Goal: Task Accomplishment & Management: Manage account settings

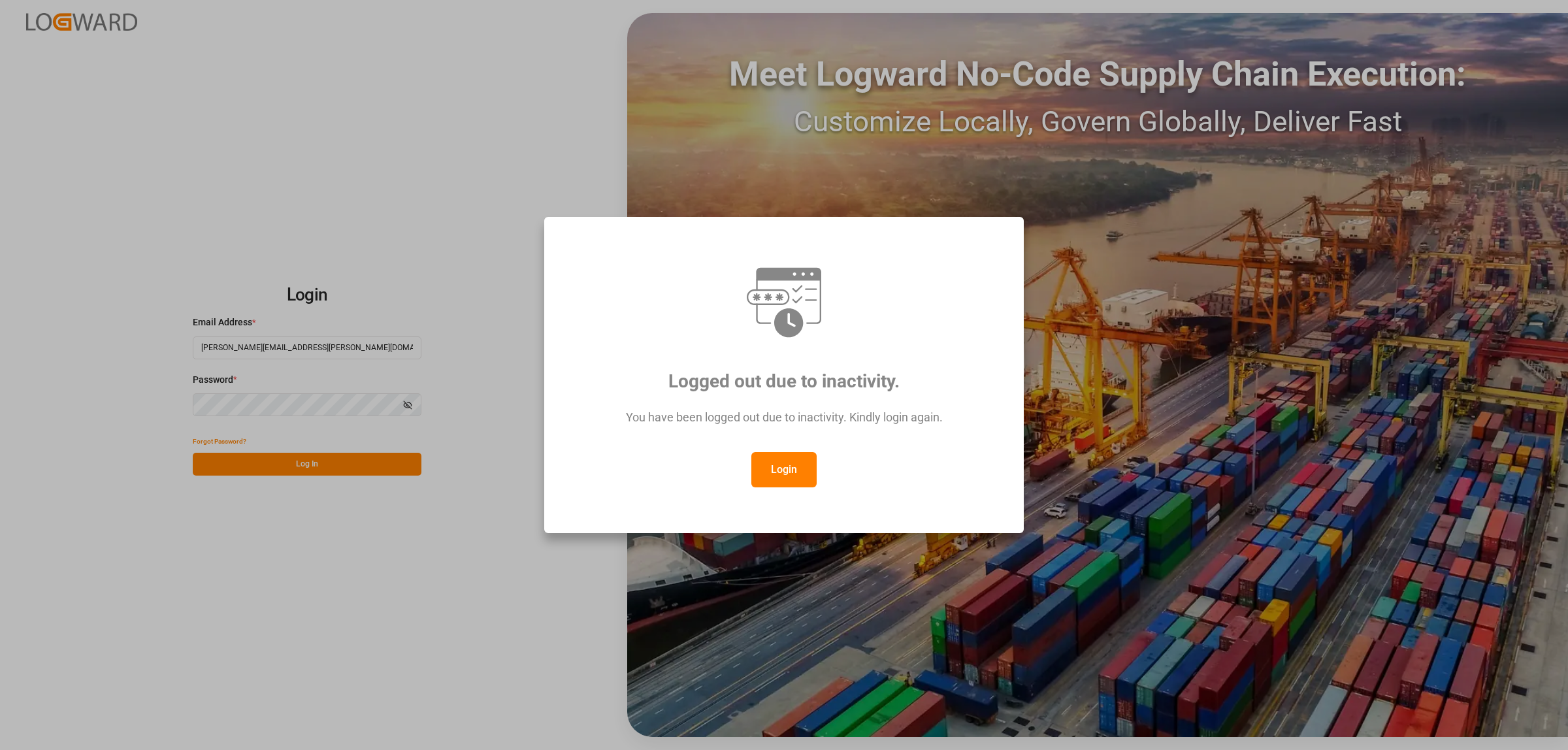
click at [769, 469] on button "Login" at bounding box center [784, 469] width 65 height 35
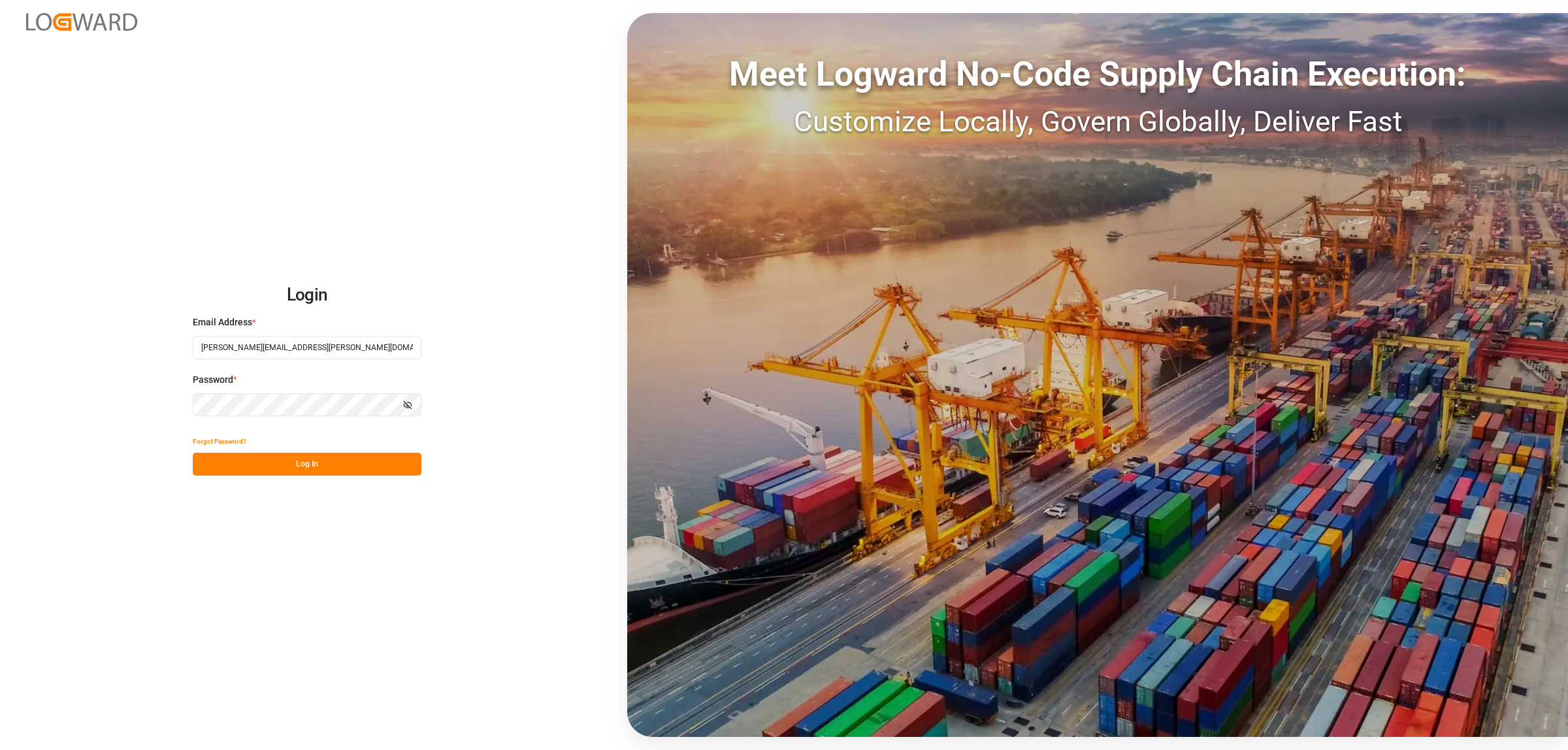
click at [392, 474] on button "Log In" at bounding box center [307, 465] width 228 height 23
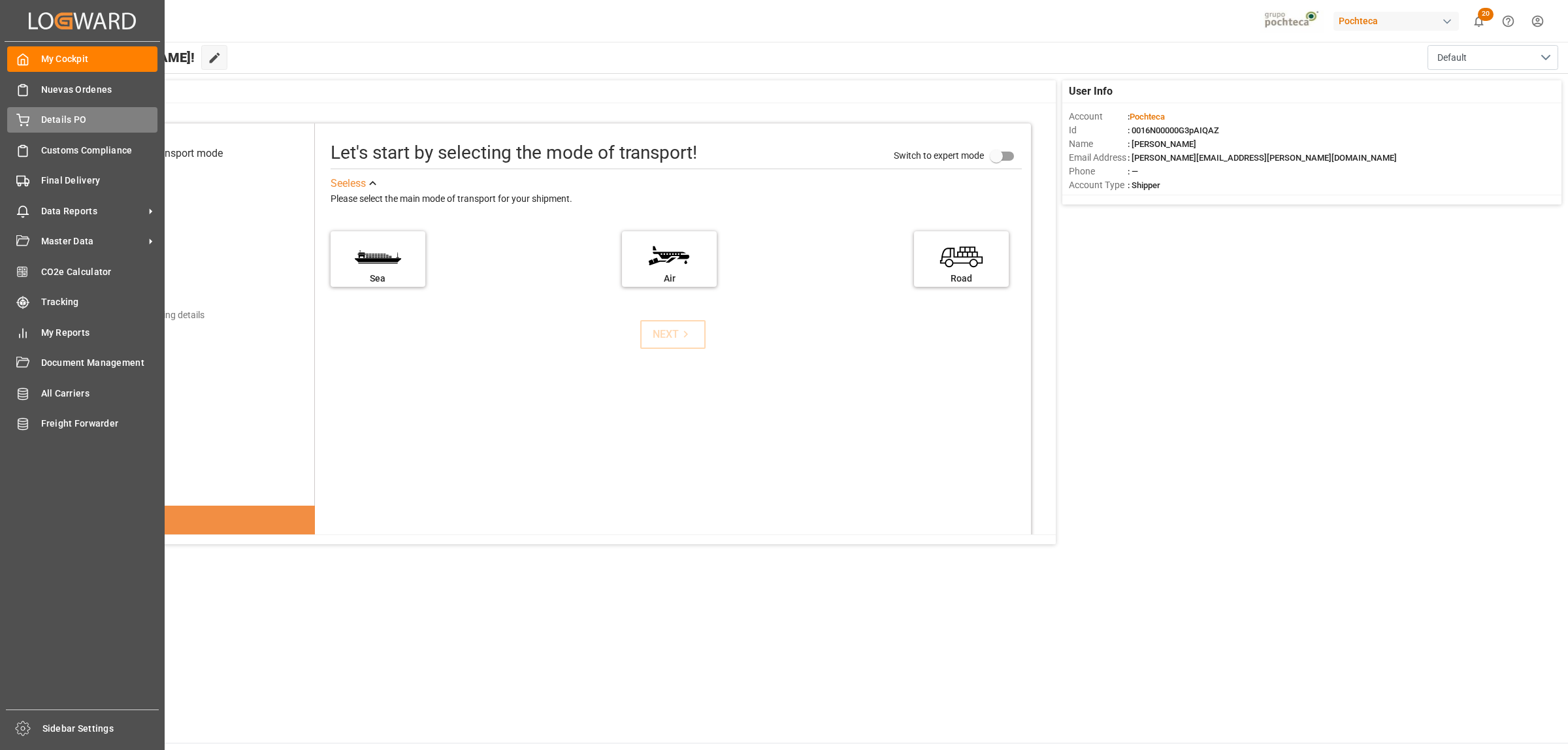
click at [62, 111] on div "Details PO Details PO" at bounding box center [82, 120] width 150 height 26
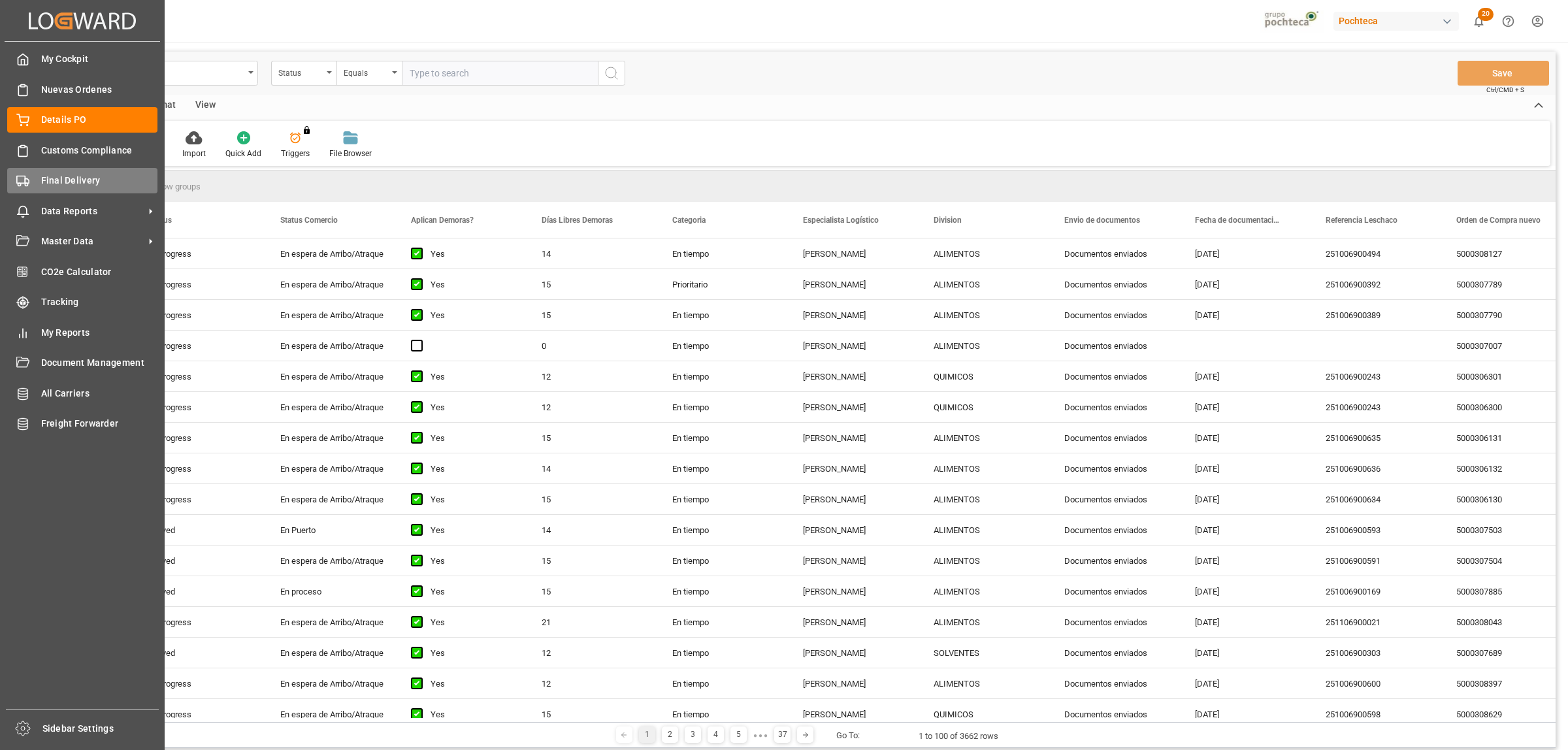
click at [57, 181] on span "Final Delivery" at bounding box center [100, 181] width 117 height 14
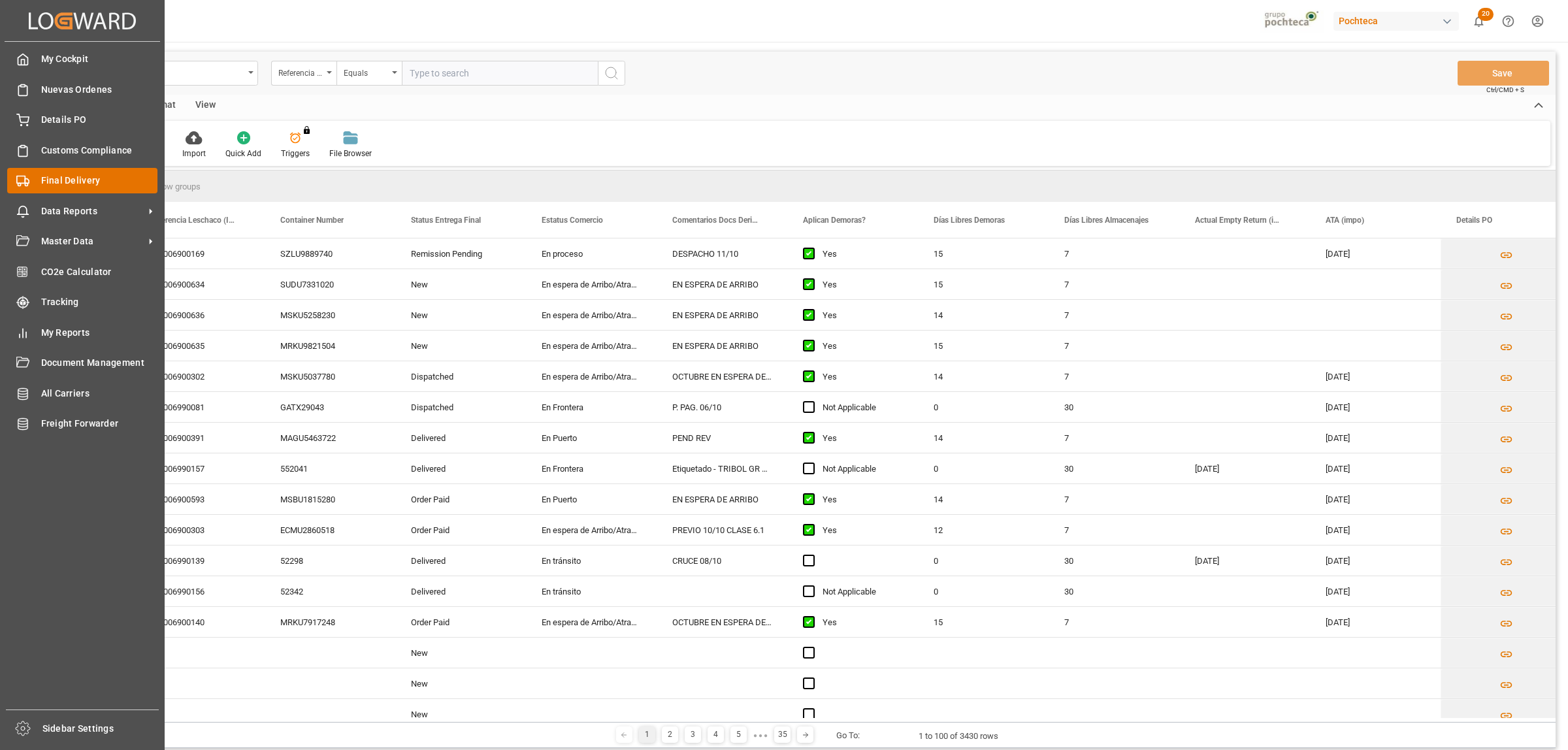
click at [59, 180] on span "Final Delivery" at bounding box center [100, 181] width 117 height 14
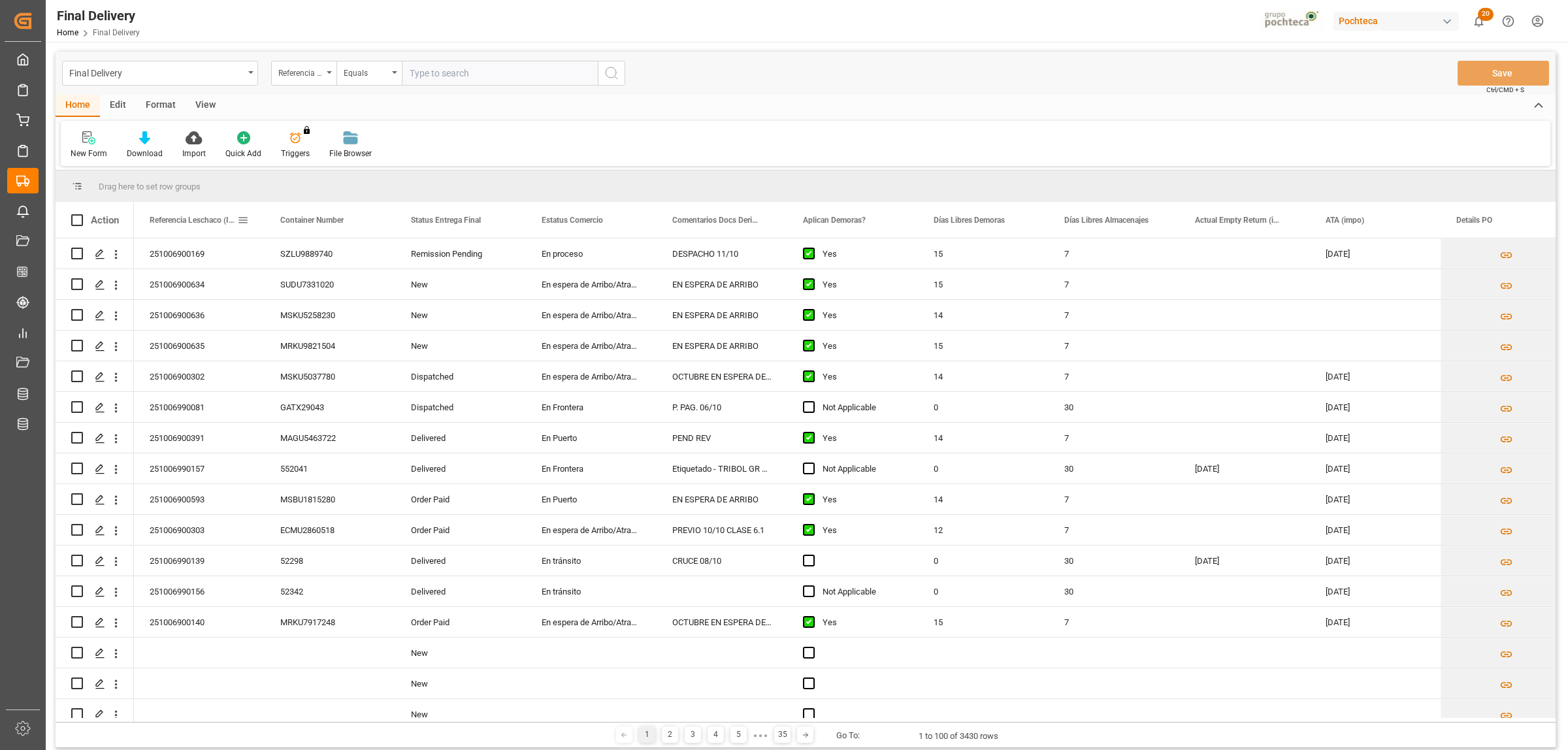
click at [242, 219] on span at bounding box center [243, 220] width 12 height 12
click at [337, 220] on span "filter" at bounding box center [334, 222] width 12 height 12
type input "5000307885"
click at [314, 333] on button "Apply" at bounding box center [319, 332] width 24 height 13
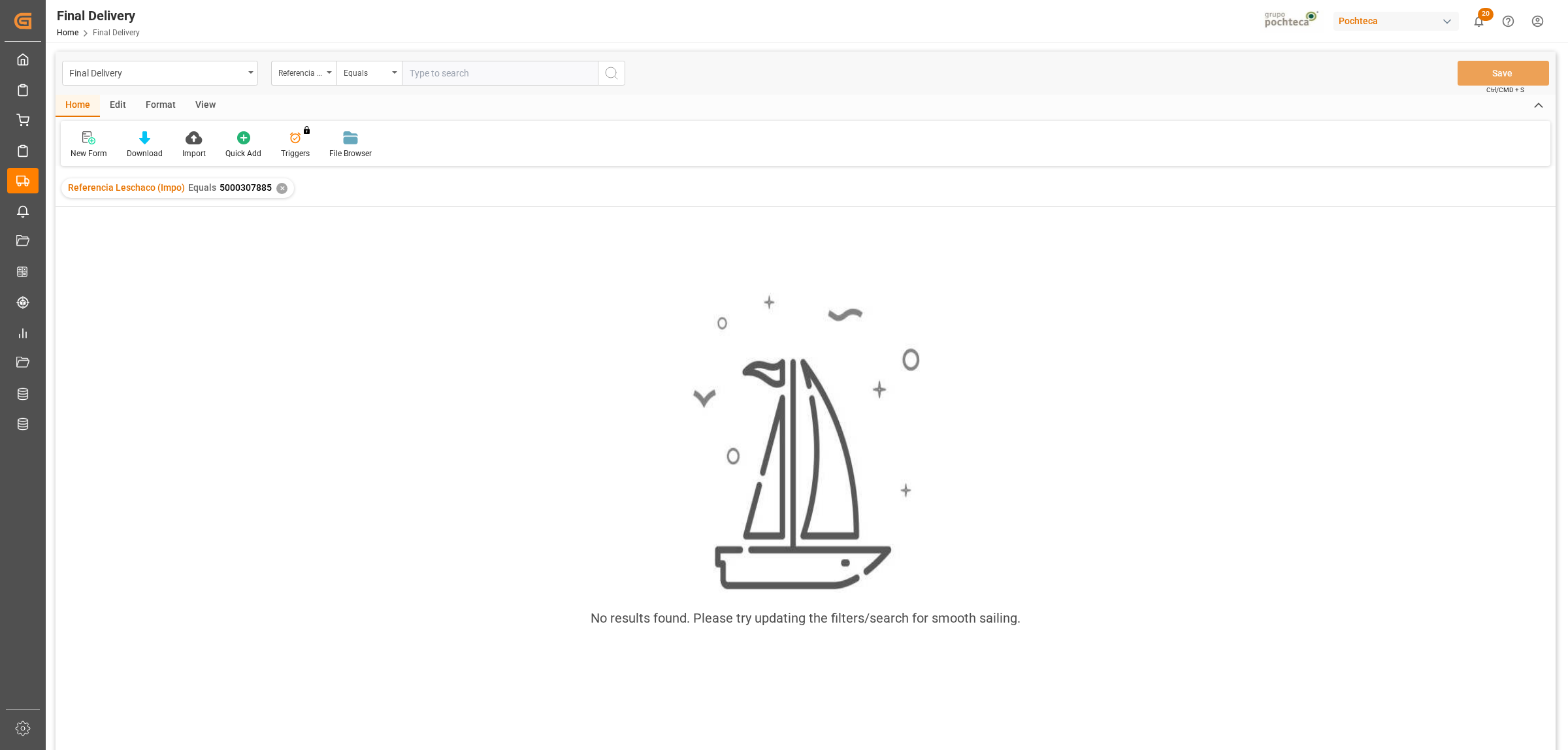
click at [285, 187] on div "✕" at bounding box center [281, 188] width 11 height 11
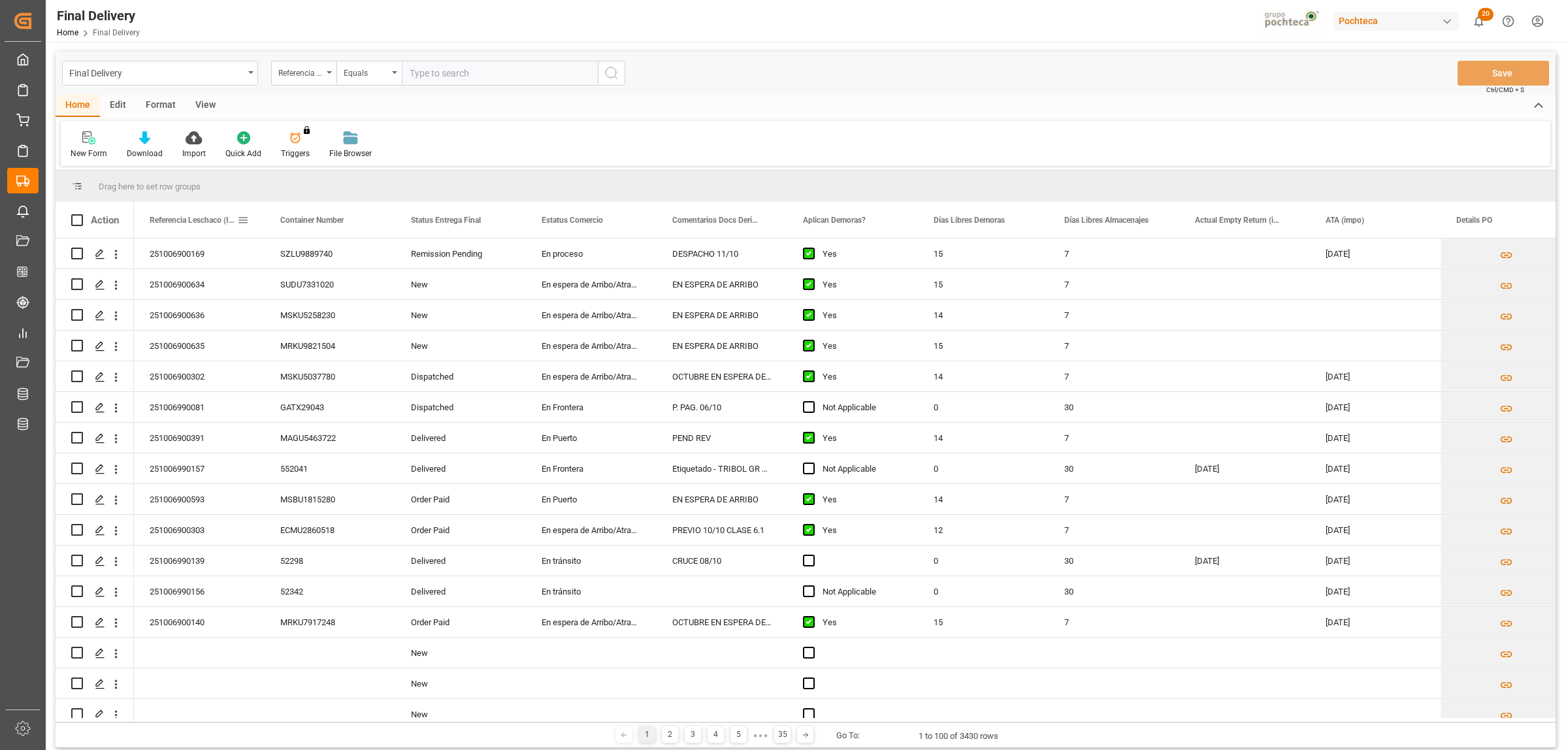
click at [243, 222] on span at bounding box center [243, 220] width 12 height 12
type input "251006900169"
click at [311, 330] on button "Apply" at bounding box center [319, 332] width 24 height 13
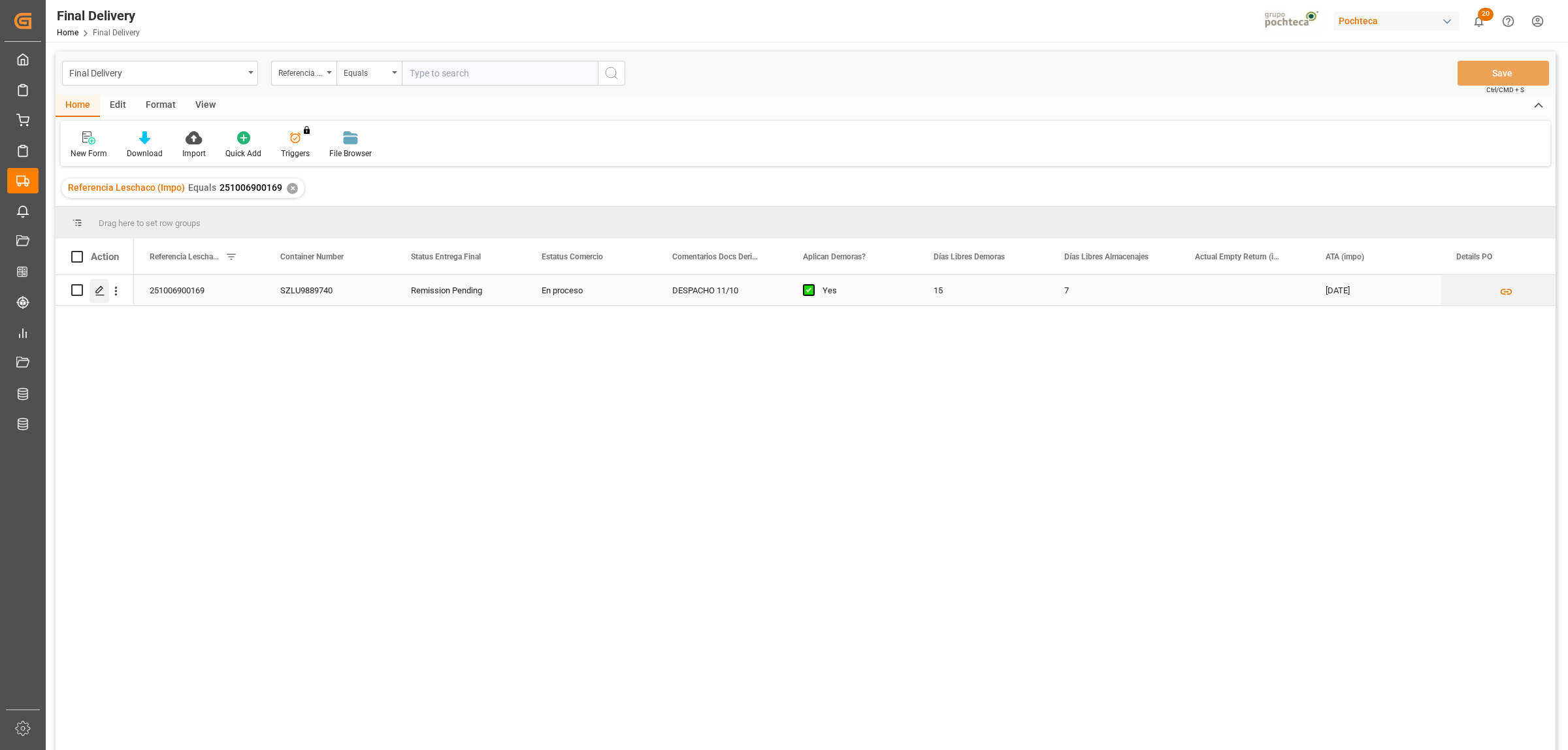
click at [96, 295] on icon "Press SPACE to select this row." at bounding box center [100, 290] width 11 height 11
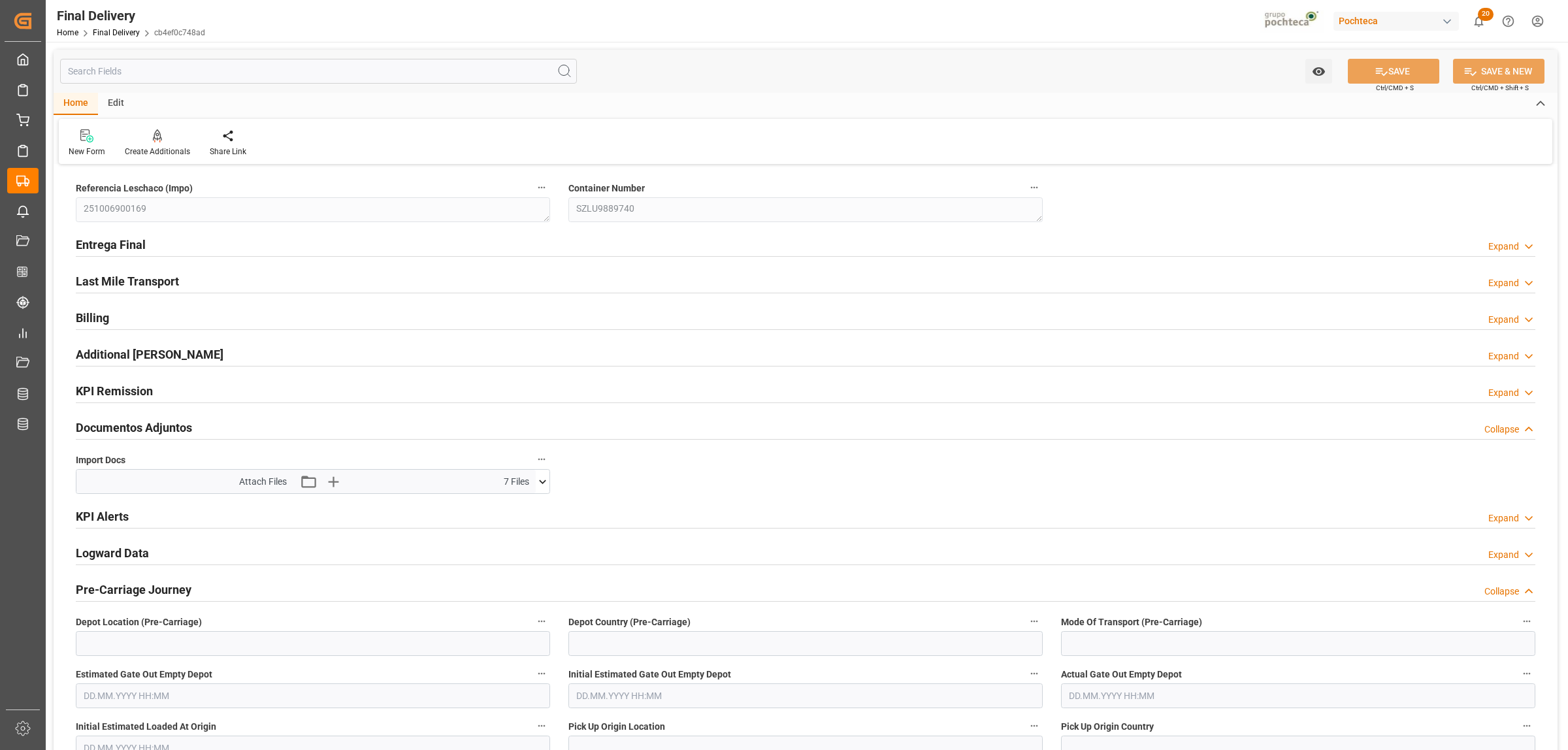
type input "15"
type input "7"
type input "304226"
type input "[DATE]"
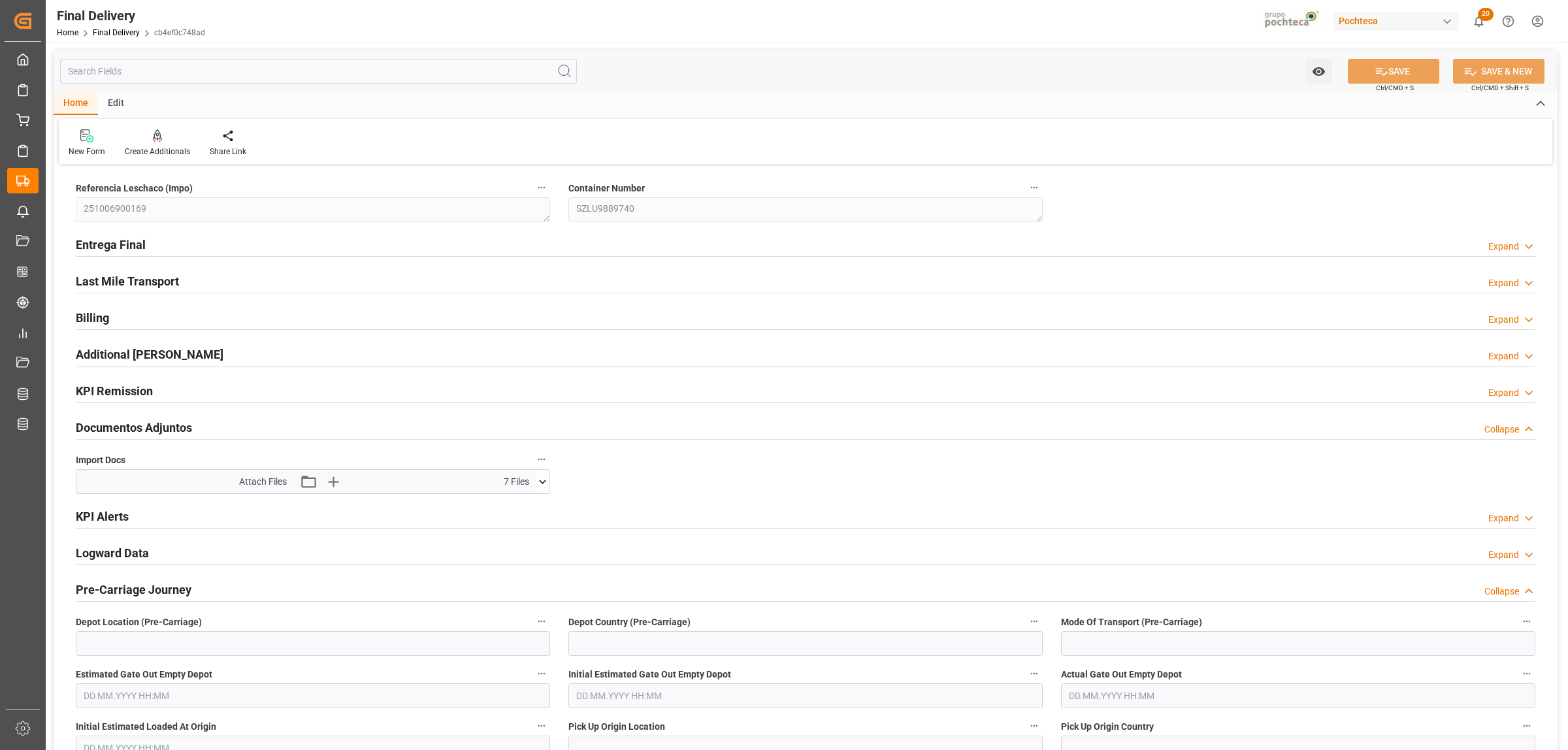
type input "03.10.2025 00:00"
type input "[DATE]"
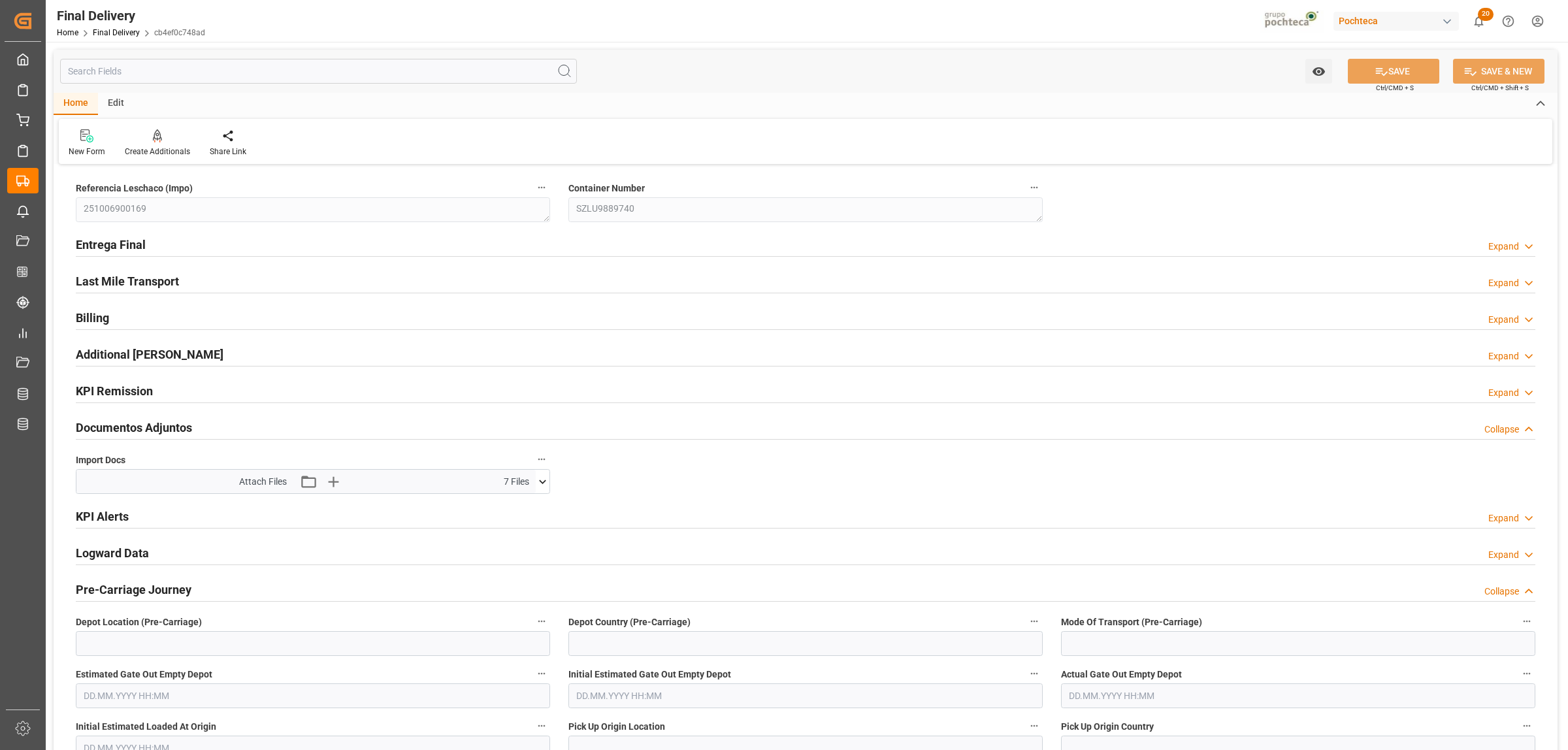
type input "[DATE]"
click at [139, 243] on h2 "Entrega Final" at bounding box center [111, 244] width 70 height 17
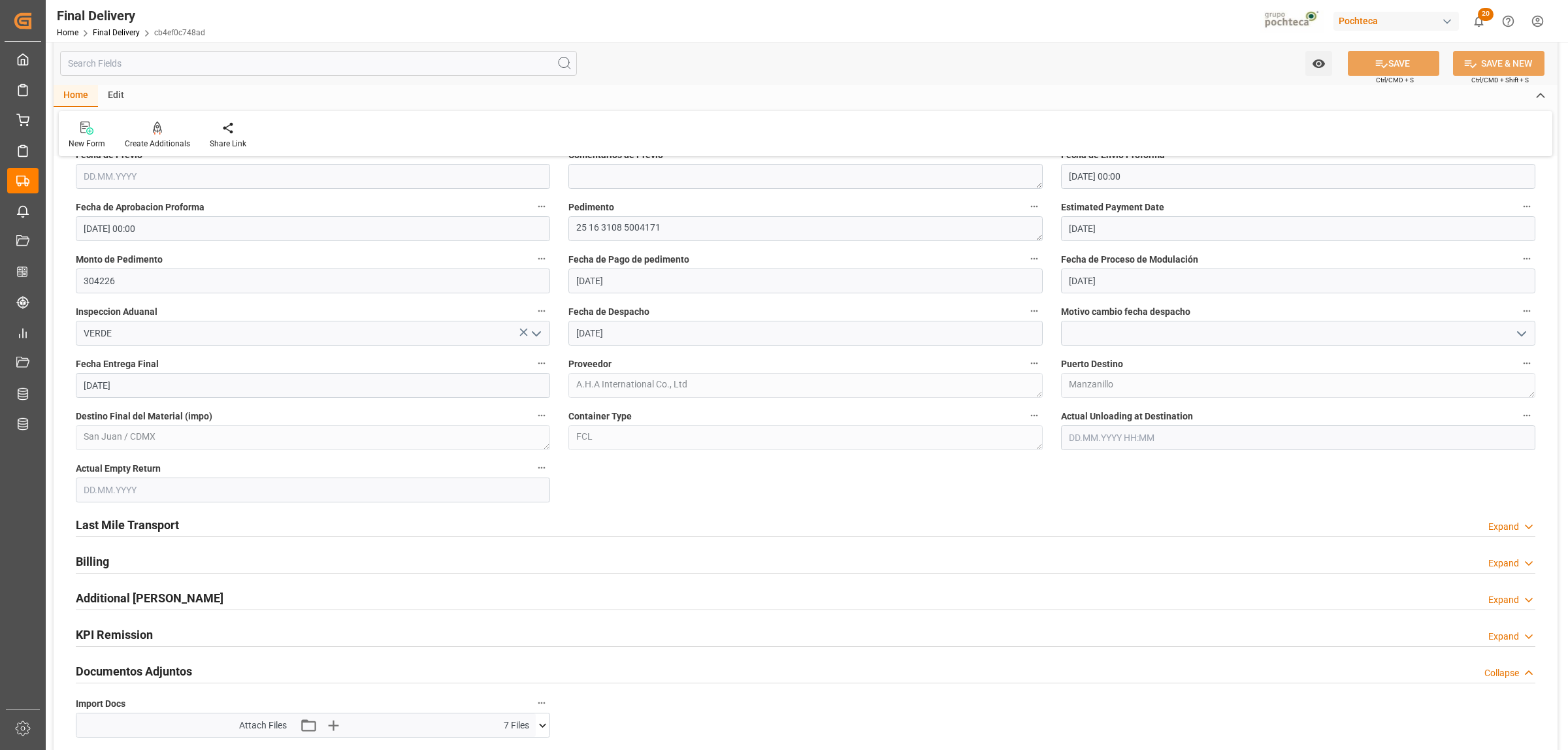
scroll to position [817, 0]
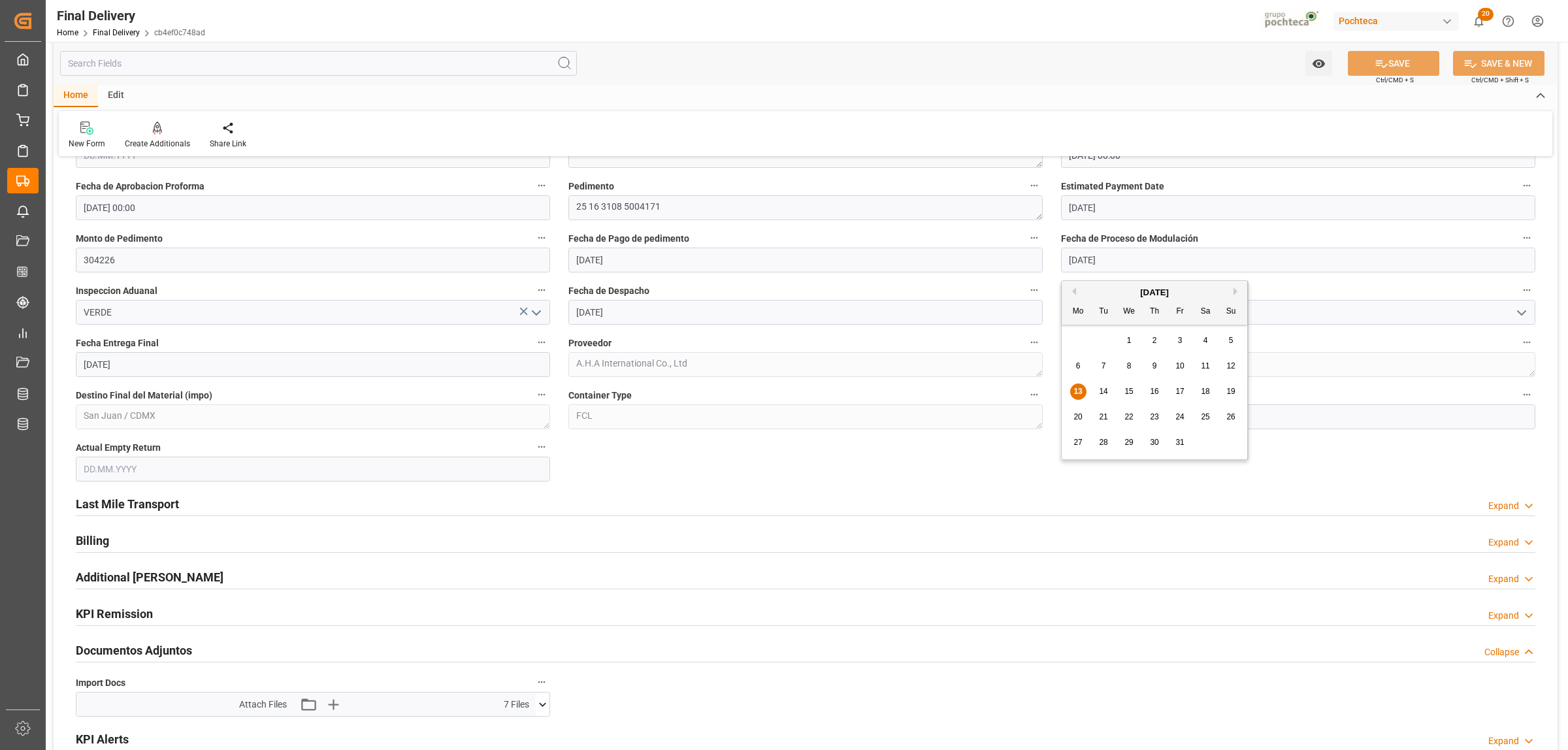
click at [1121, 259] on input "[DATE]" at bounding box center [1297, 260] width 474 height 25
click at [953, 500] on div "Last Mile Transport Expand" at bounding box center [806, 503] width 1460 height 25
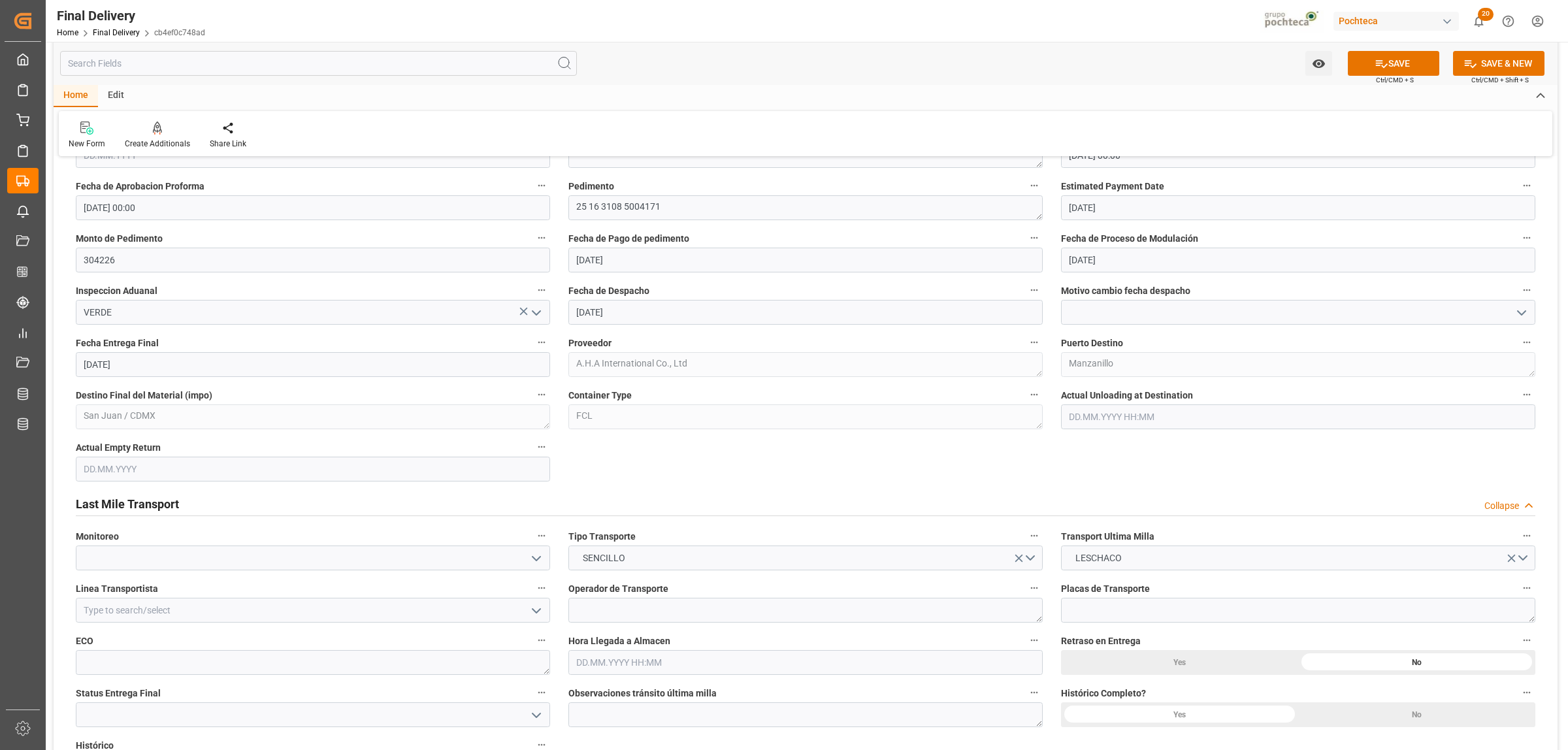
click at [1104, 308] on input at bounding box center [1297, 313] width 474 height 25
click at [1519, 316] on icon "open menu" at bounding box center [1521, 313] width 16 height 16
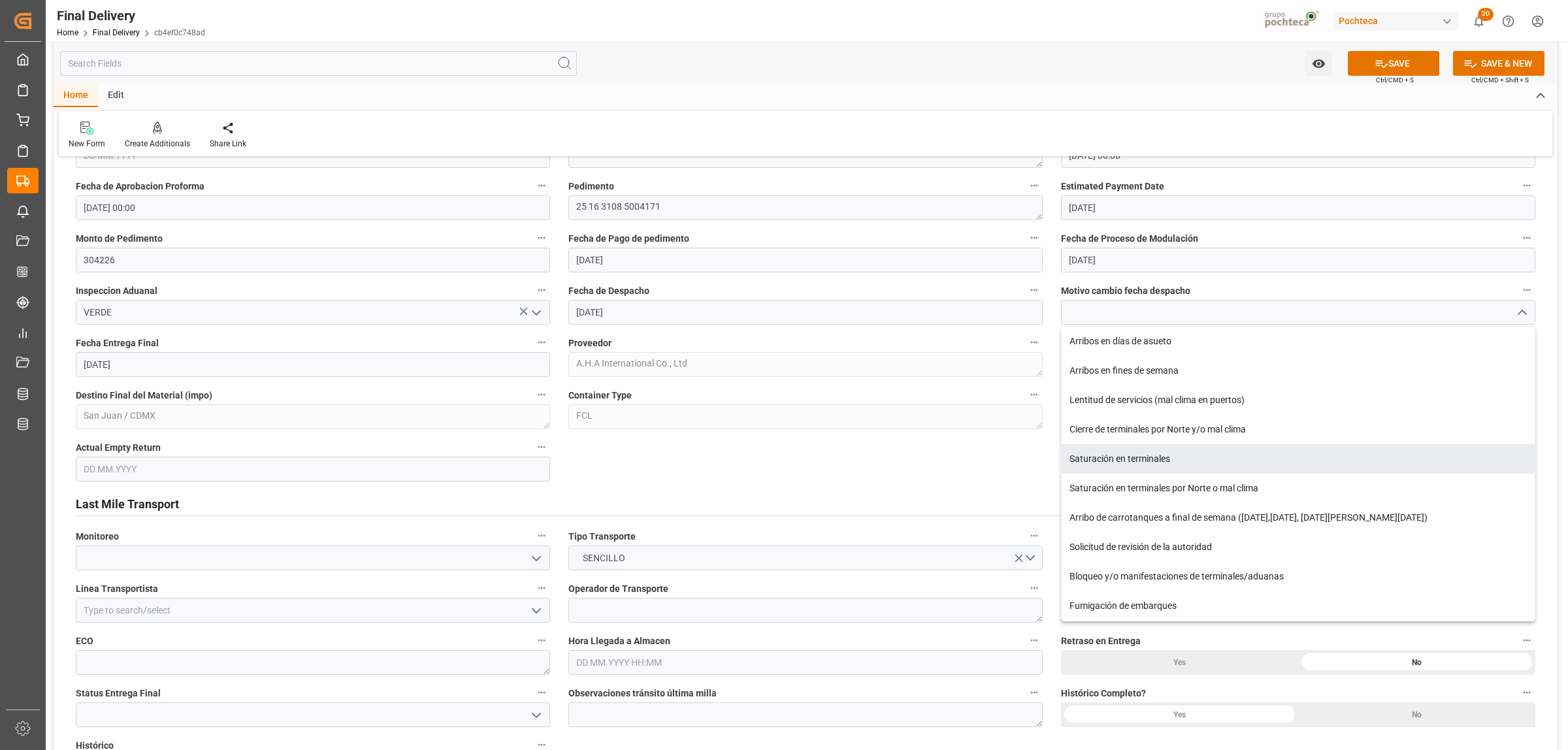
click at [1539, 292] on div "Motivo cambio fecha despacho Arribos en días de asueto Arribos en fines de sema…" at bounding box center [1297, 303] width 492 height 52
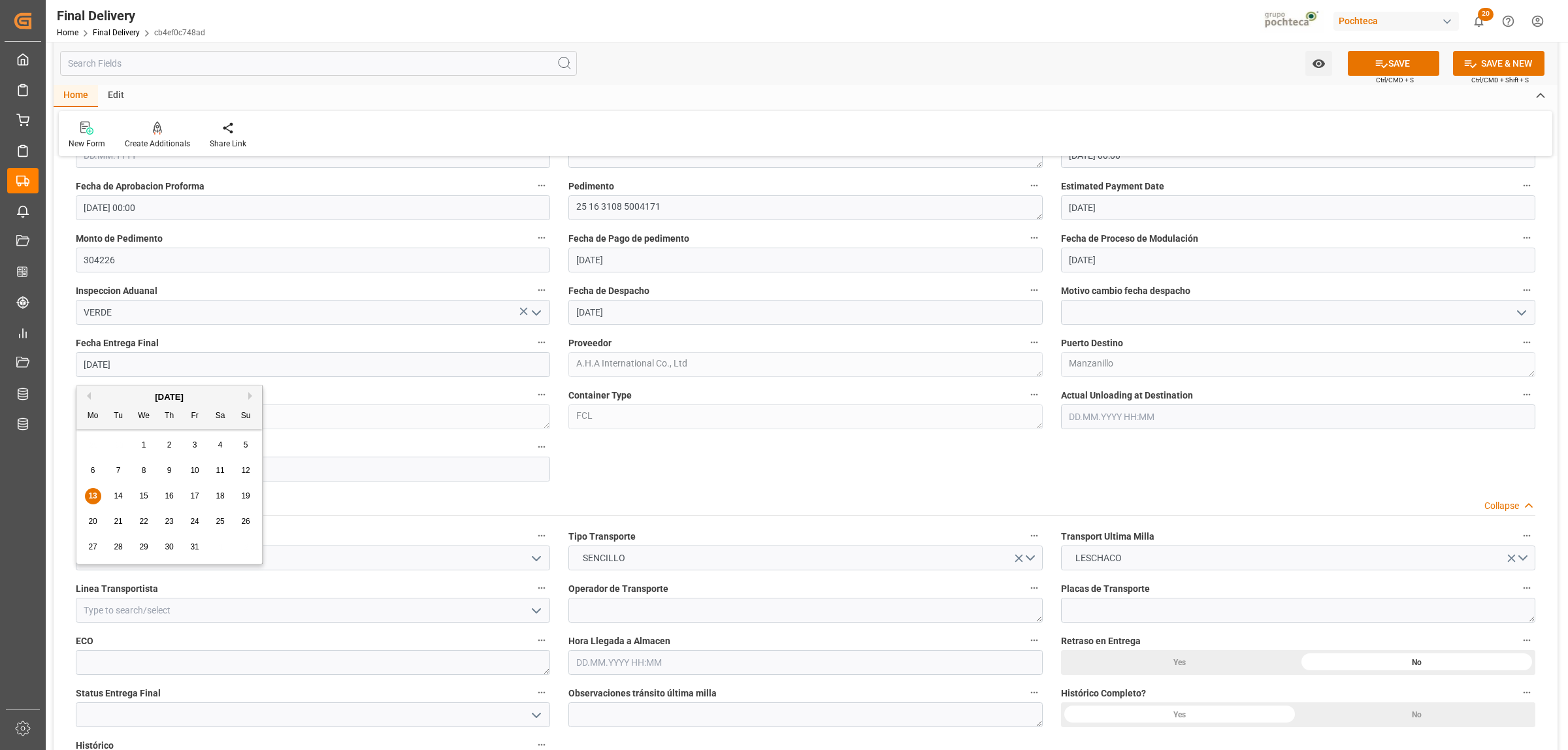
click at [220, 370] on input "[DATE]" at bounding box center [313, 365] width 474 height 25
click at [115, 493] on span "14" at bounding box center [118, 496] width 8 height 9
type input "[DATE]"
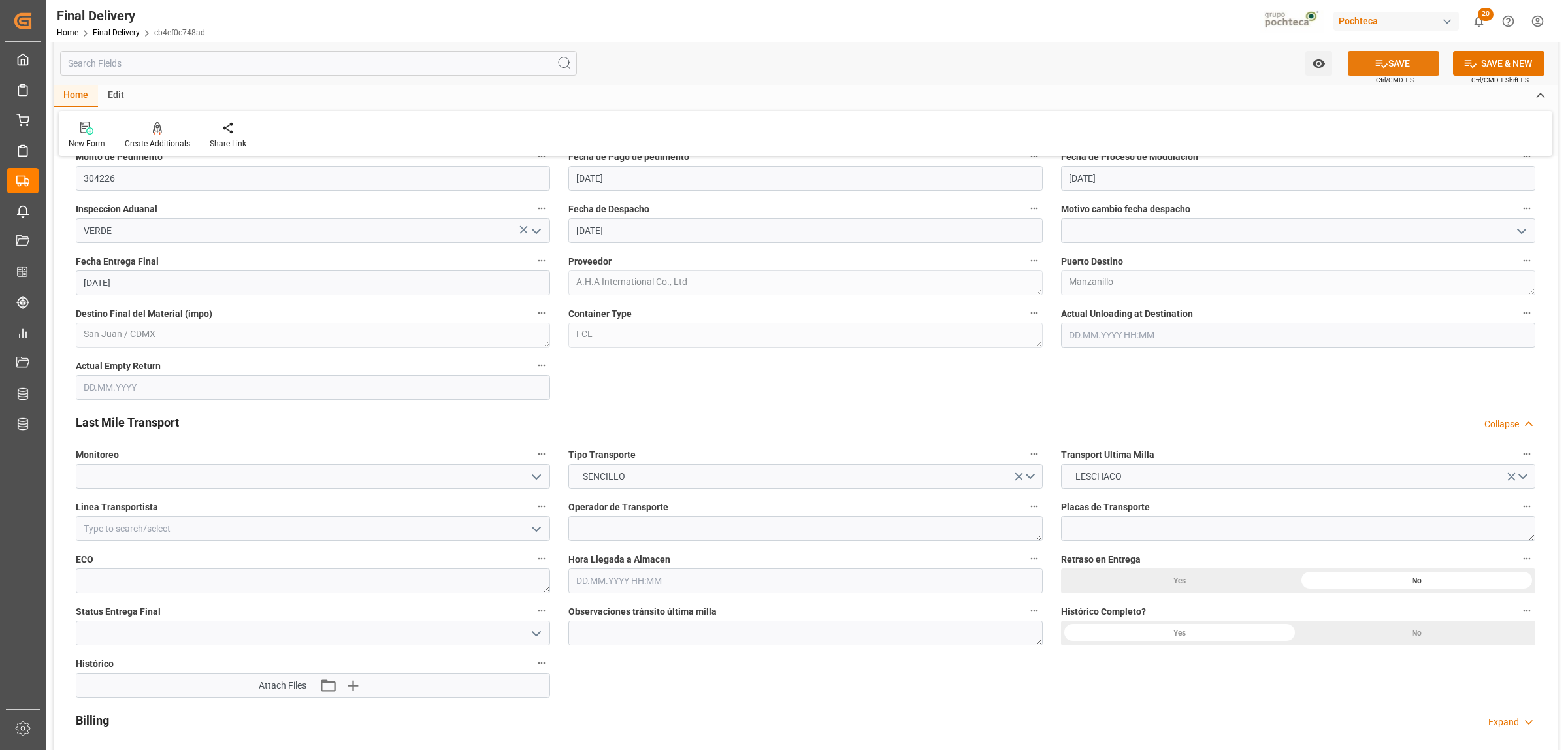
click at [1369, 65] on button "SAVE" at bounding box center [1393, 64] width 92 height 25
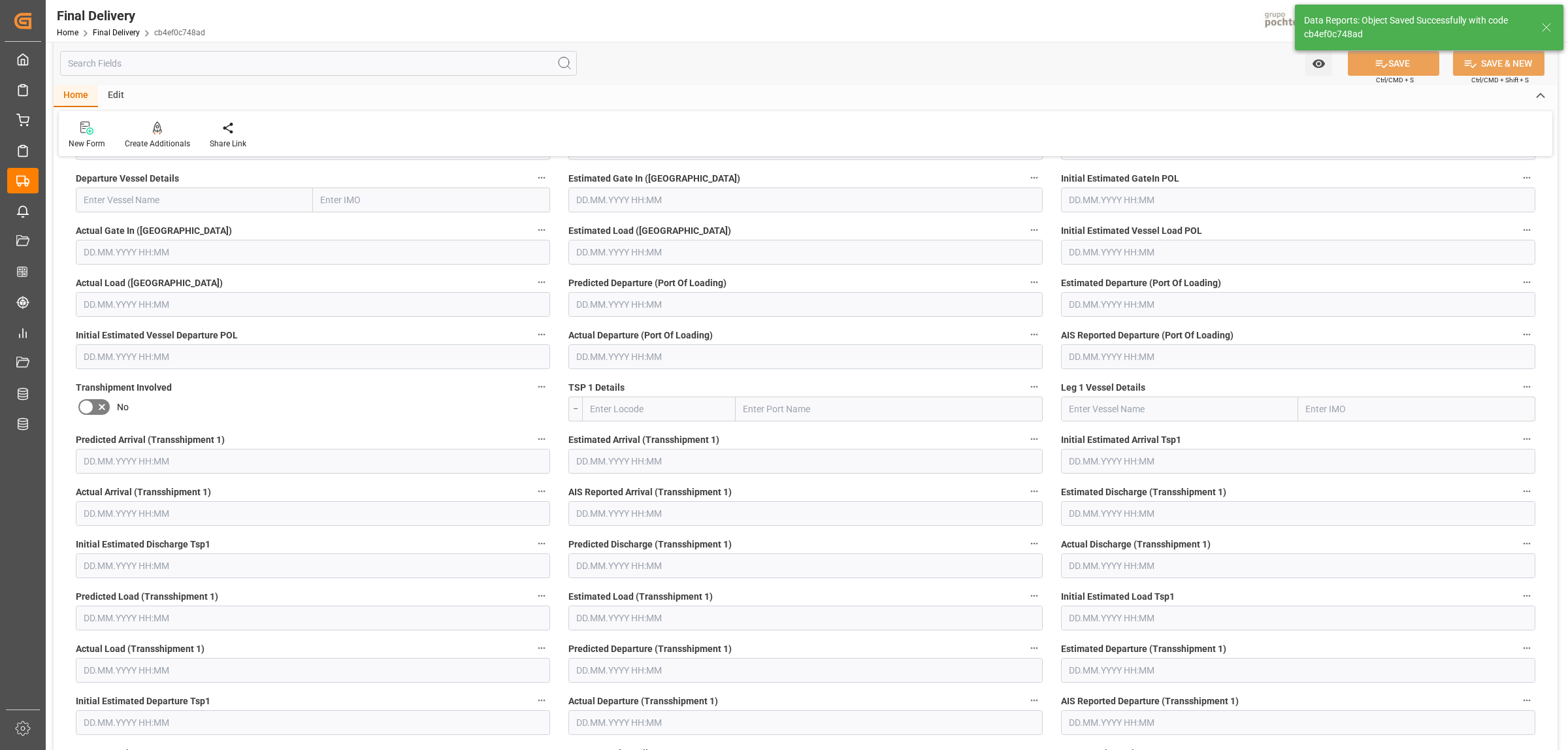
scroll to position [0, 0]
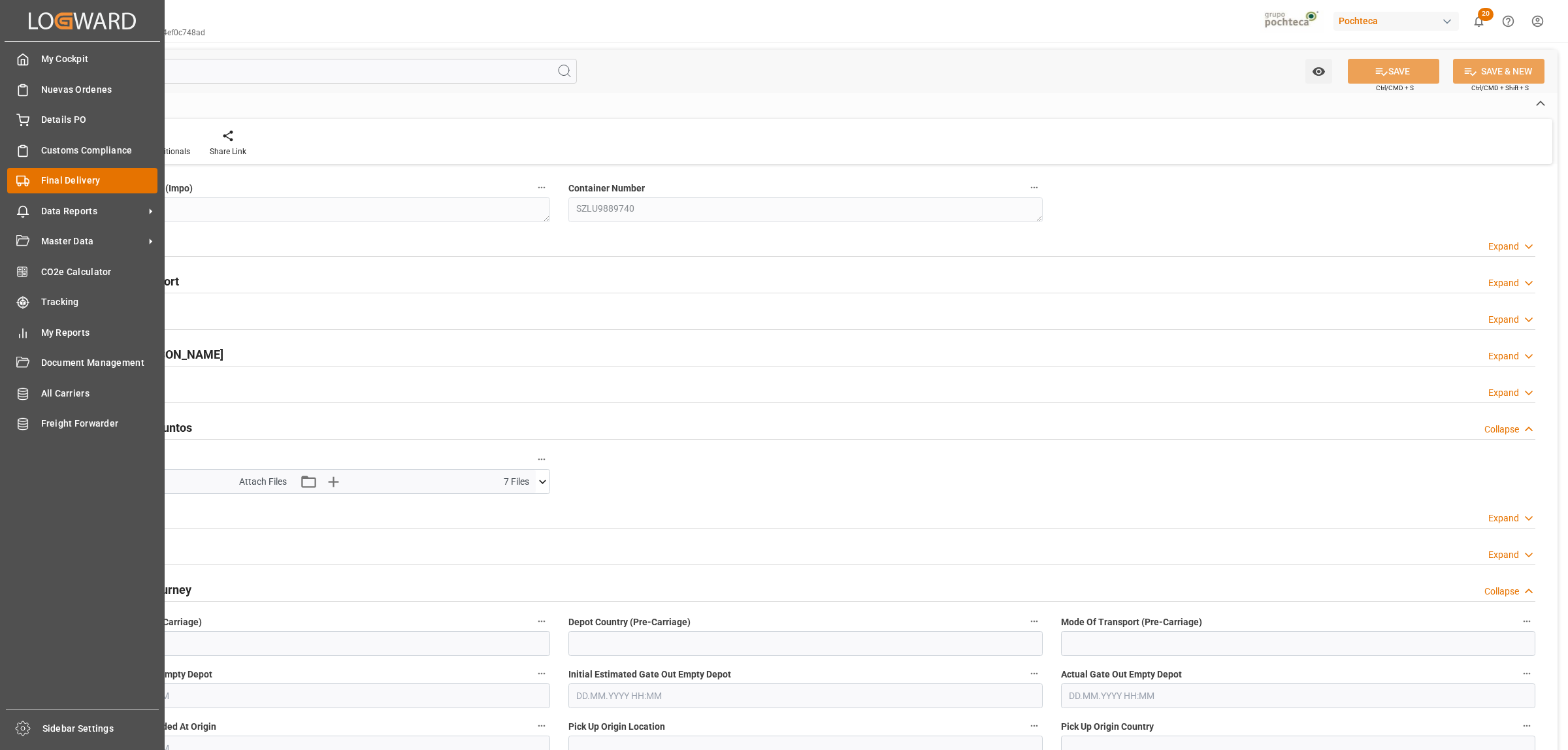
click at [54, 184] on span "Final Delivery" at bounding box center [100, 181] width 117 height 14
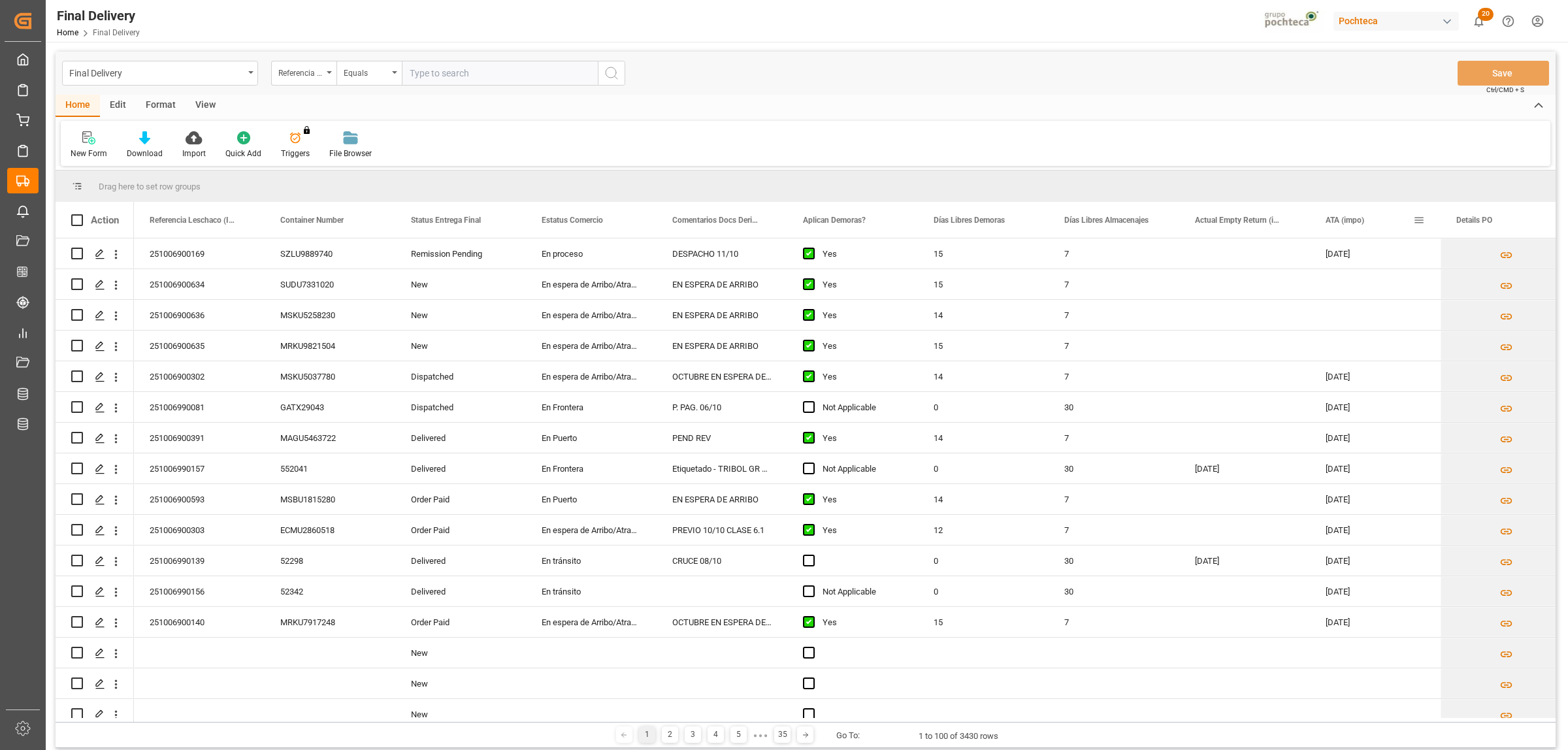
click at [1415, 219] on span at bounding box center [1419, 220] width 12 height 12
click at [1495, 219] on span "filter" at bounding box center [1501, 222] width 12 height 12
click at [1540, 285] on input "date" at bounding box center [1479, 291] width 128 height 26
type input "[DATE]"
click at [1495, 338] on div "Apply Clear" at bounding box center [1479, 331] width 144 height 34
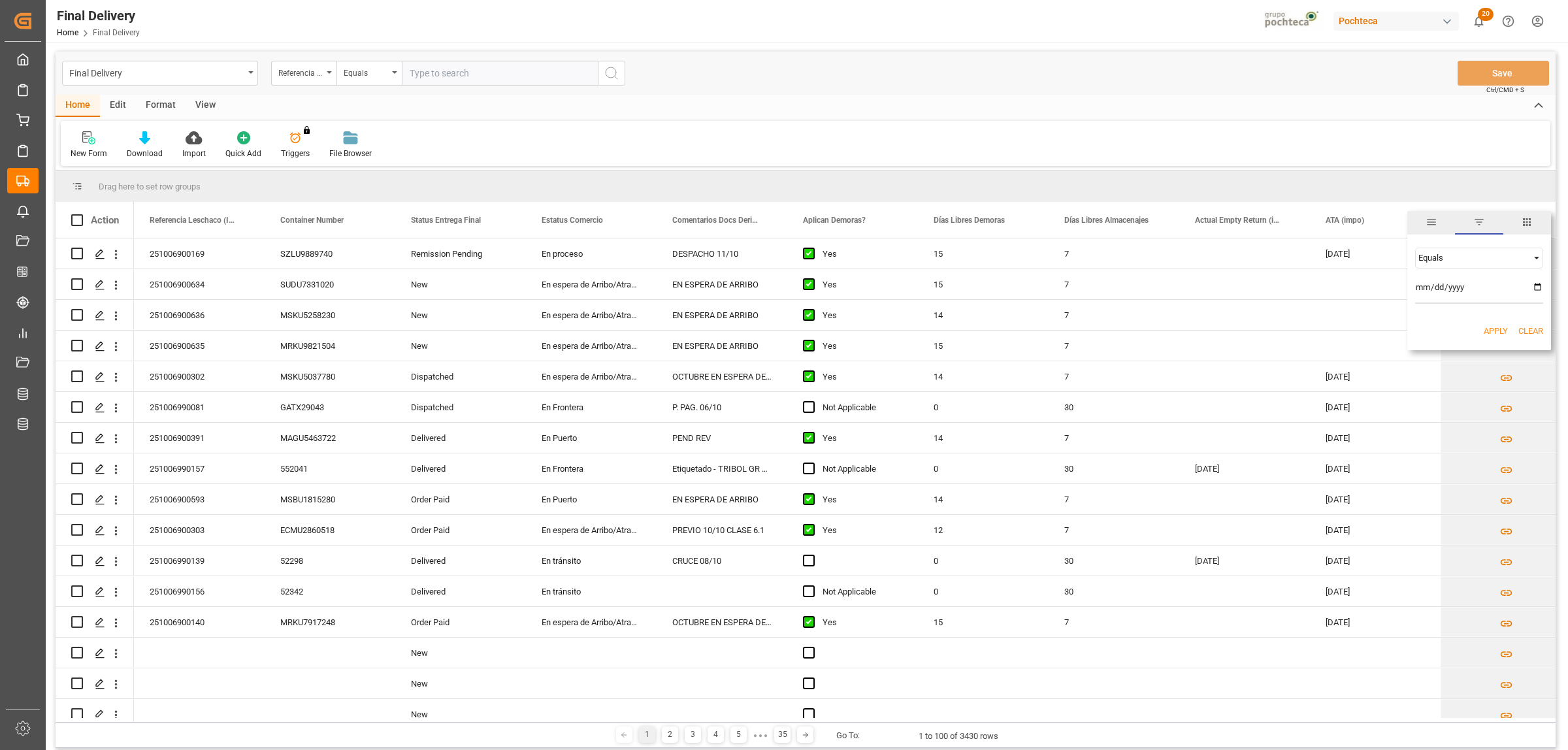
click at [1496, 334] on button "Apply" at bounding box center [1495, 332] width 24 height 13
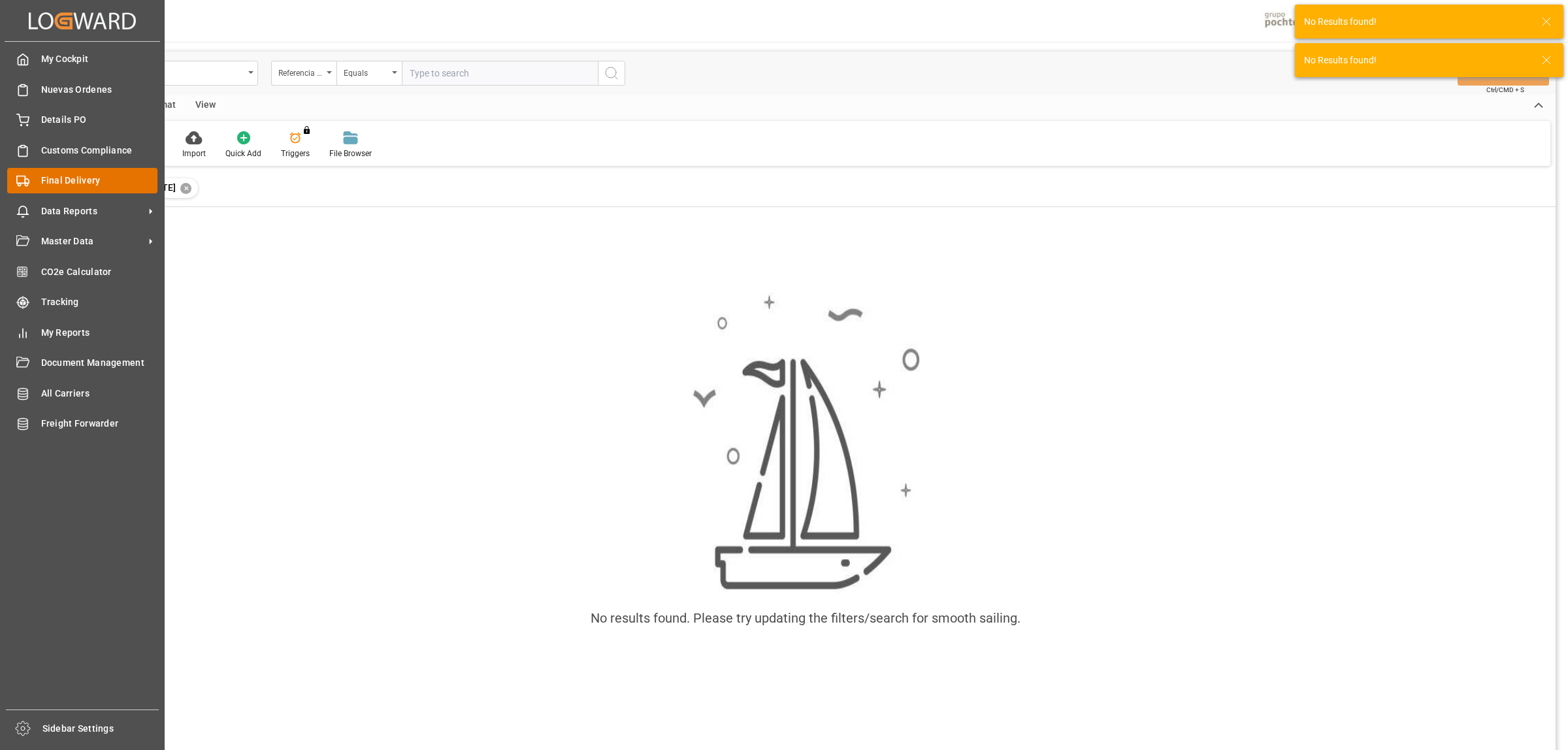
click at [38, 186] on div "Final Delivery Final Delivery" at bounding box center [82, 181] width 150 height 26
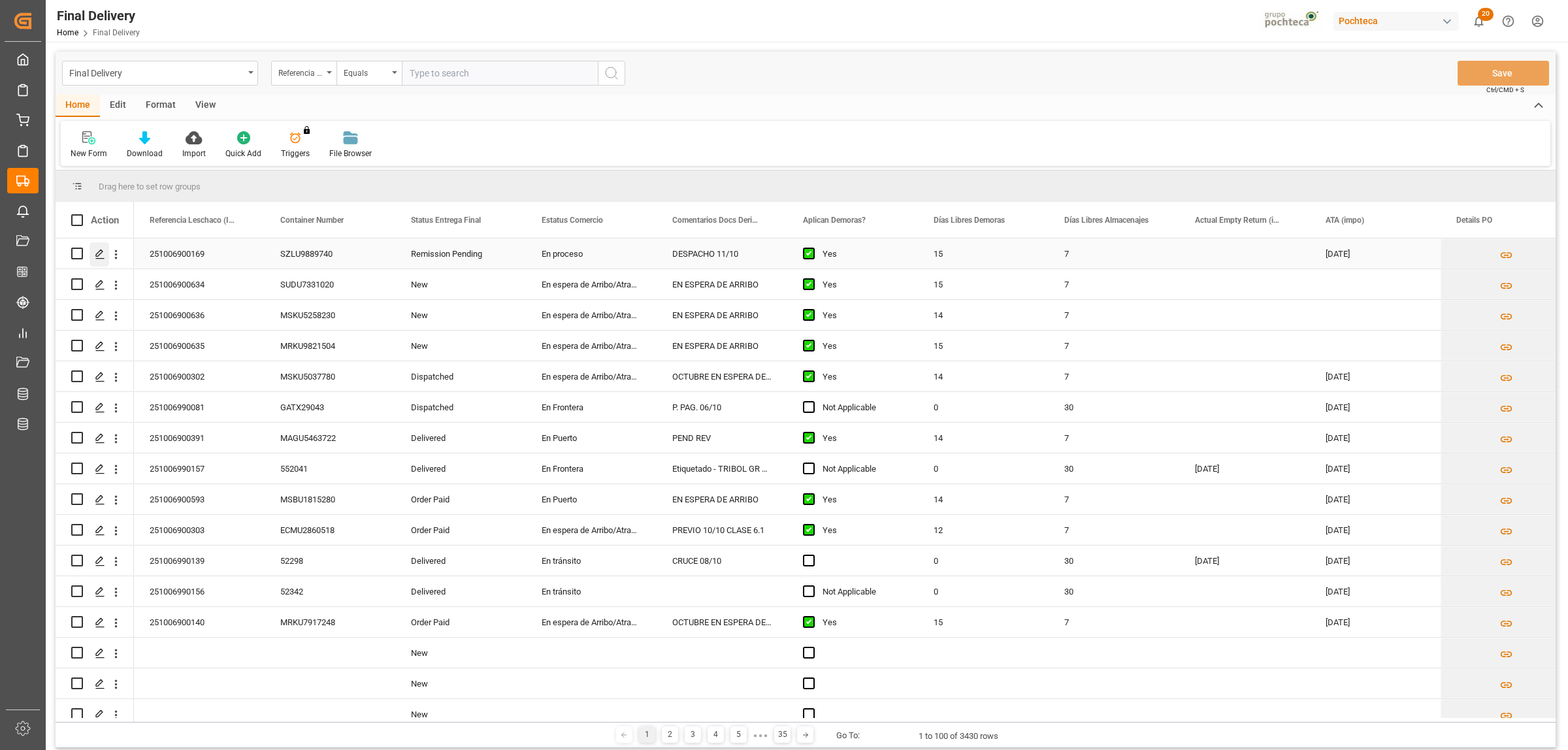
click at [98, 253] on icon "Press SPACE to select this row." at bounding box center [100, 254] width 11 height 11
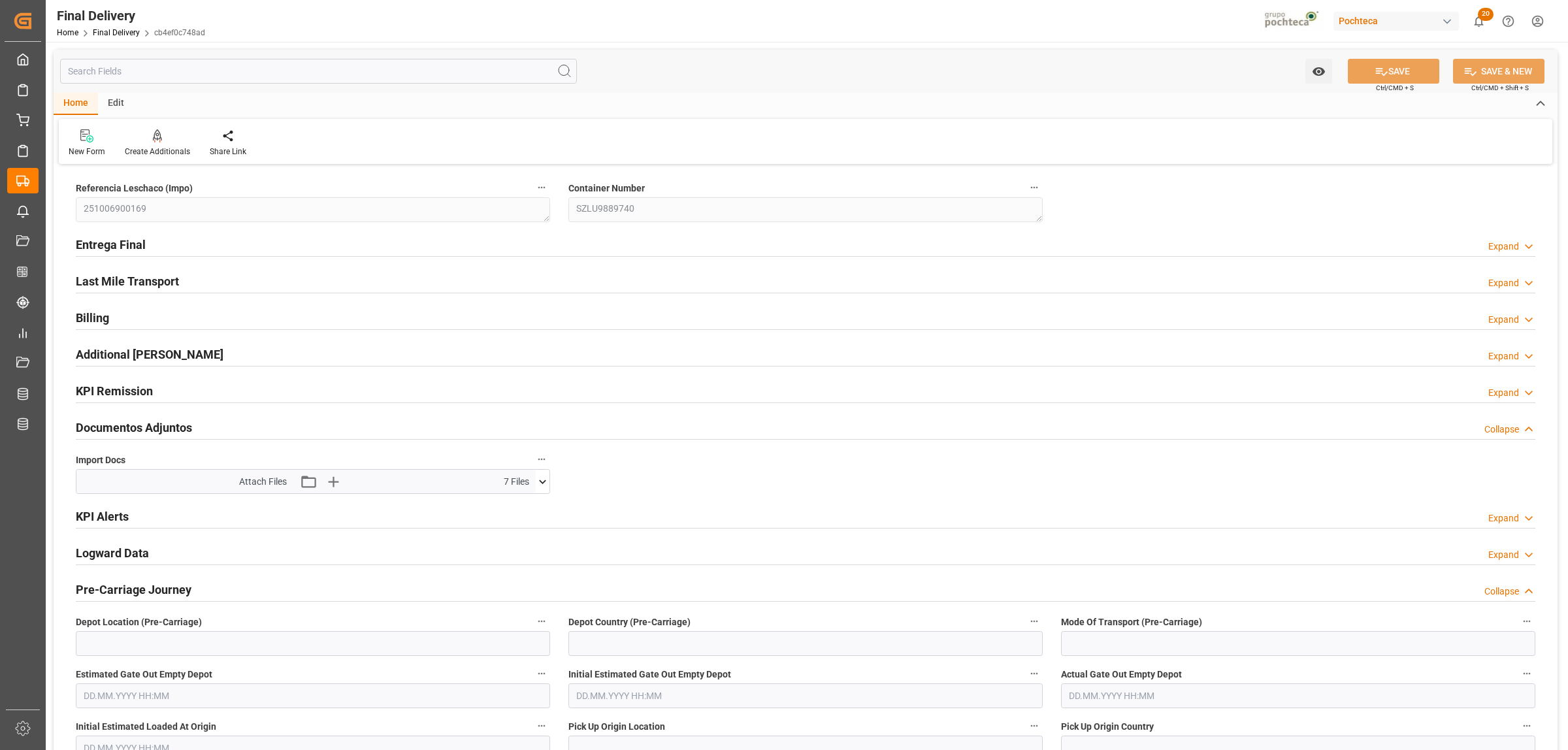
click at [109, 237] on h2 "Entrega Final" at bounding box center [111, 244] width 70 height 17
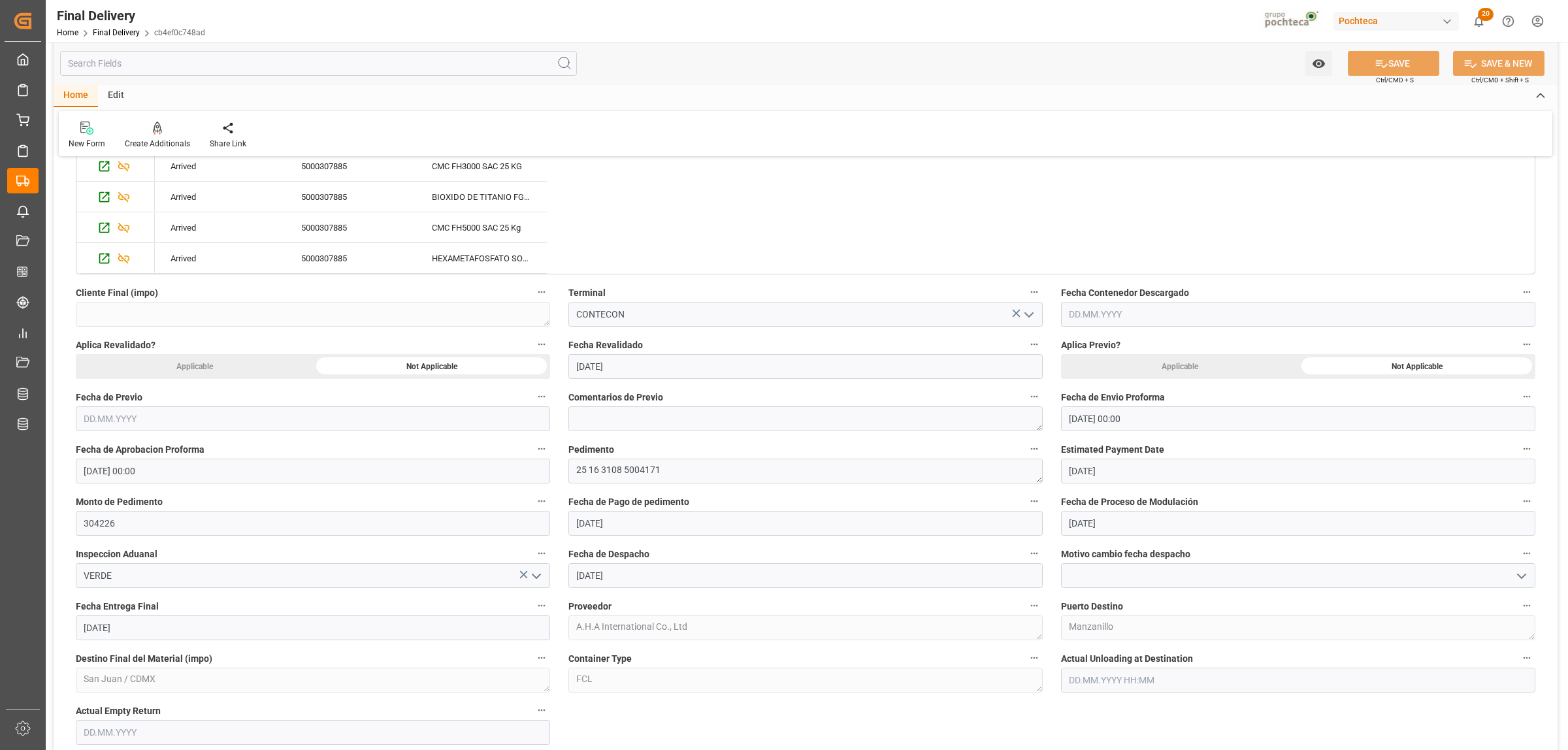
scroll to position [572, 0]
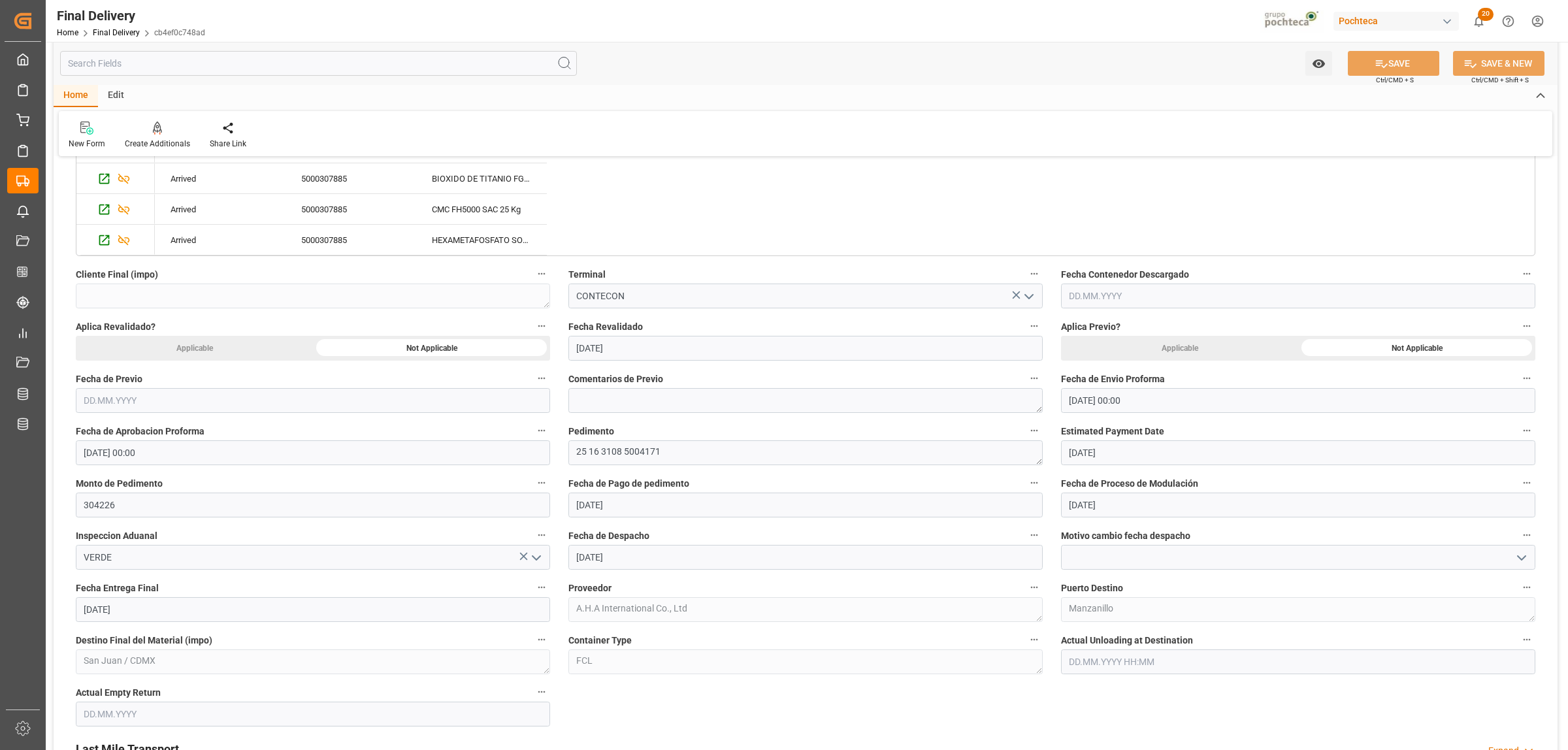
click at [139, 605] on input "[DATE]" at bounding box center [313, 610] width 474 height 25
click at [116, 524] on span "14" at bounding box center [118, 519] width 8 height 9
click at [191, 610] on input "[DATE]" at bounding box center [313, 610] width 474 height 25
drag, startPoint x: 731, startPoint y: 705, endPoint x: 740, endPoint y: 727, distance: 23.8
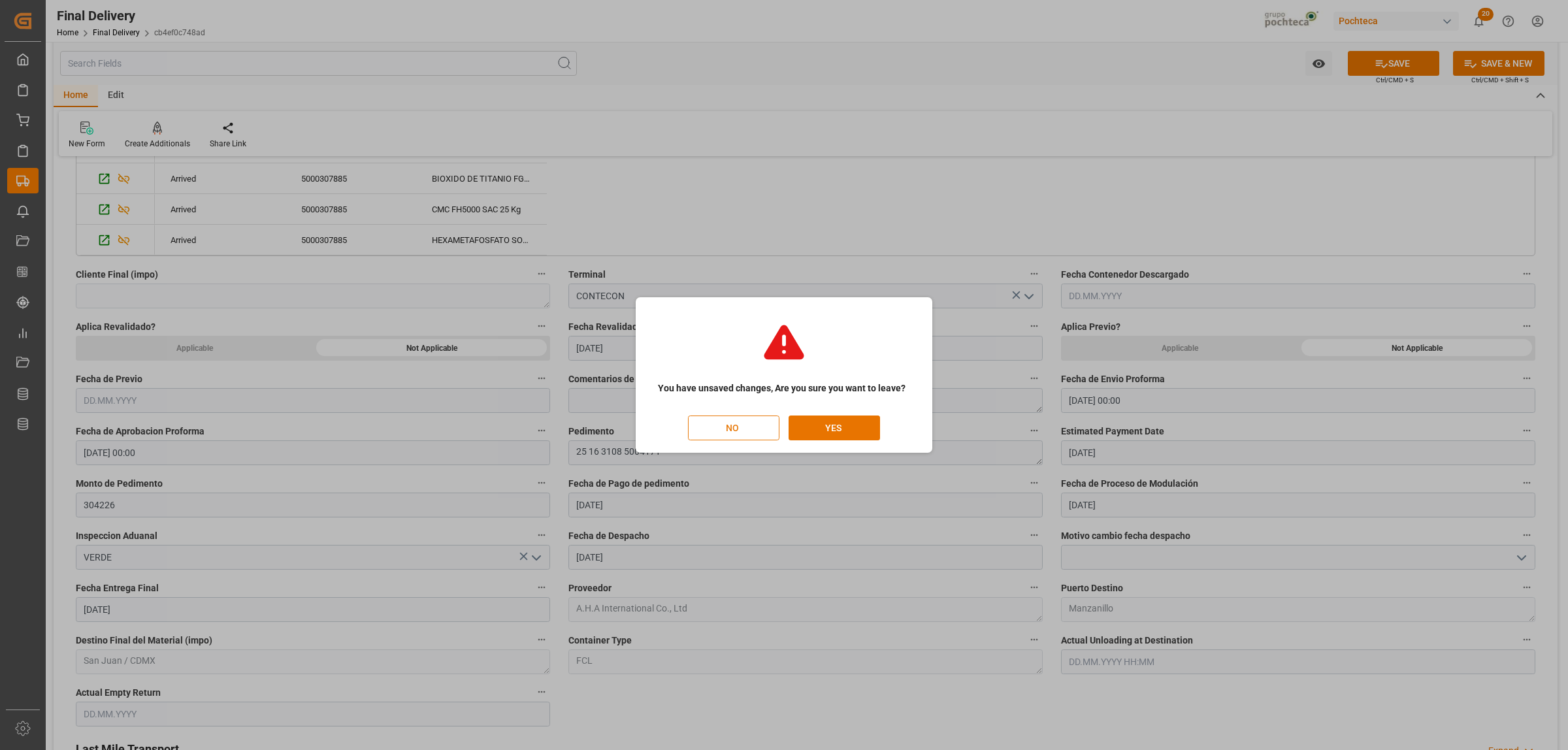
click at [753, 430] on button "NO" at bounding box center [733, 428] width 92 height 25
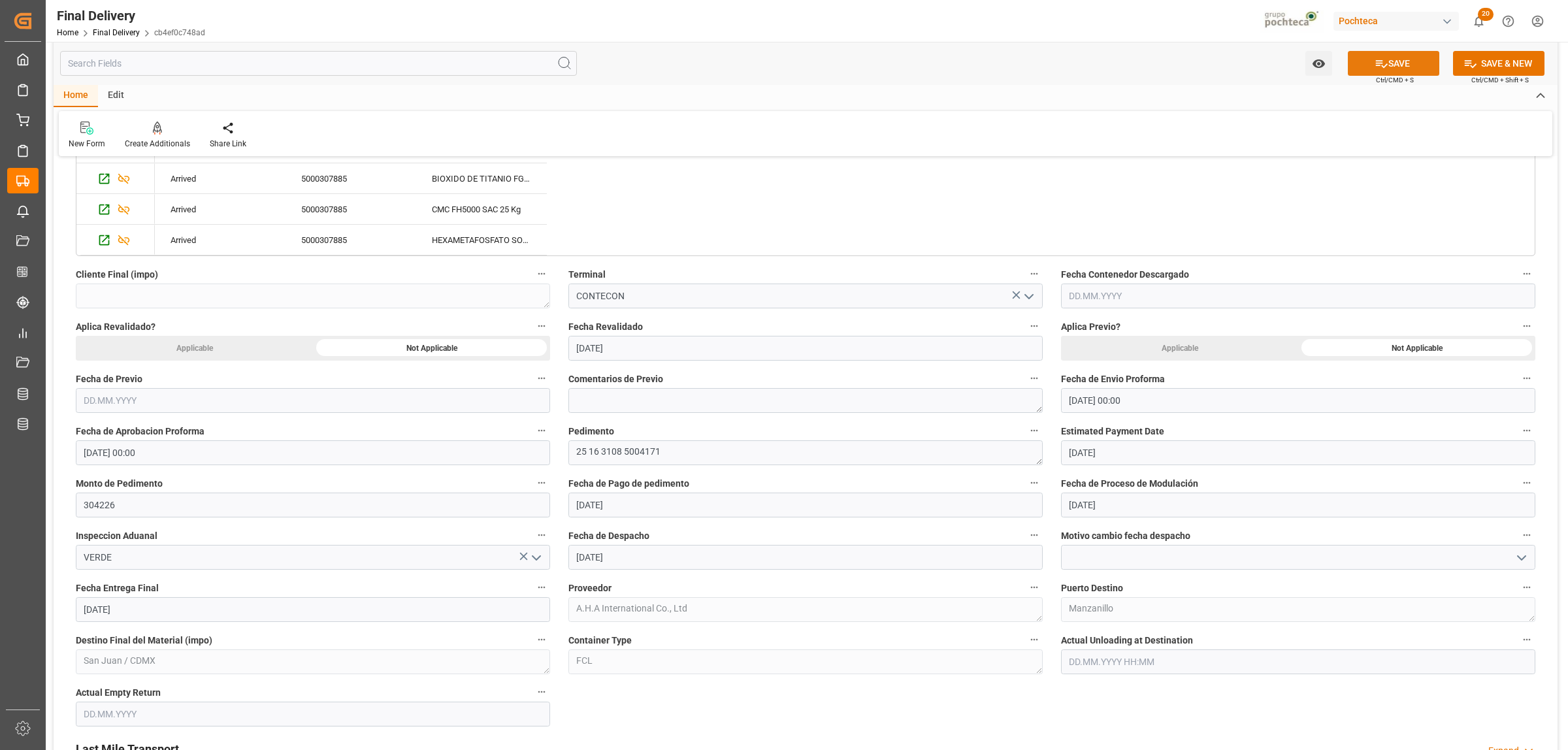
click at [1411, 62] on button "SAVE" at bounding box center [1393, 64] width 92 height 25
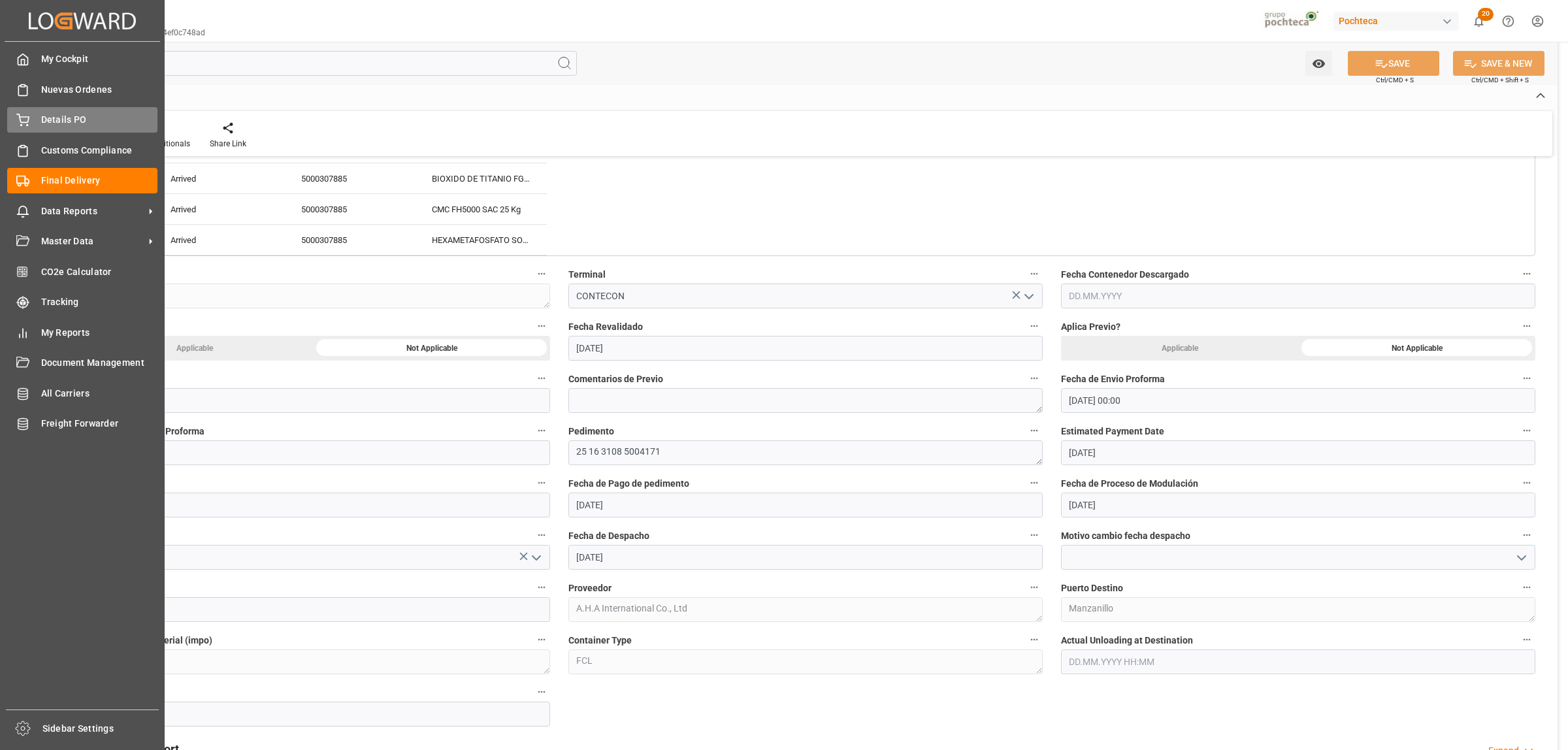
click at [38, 123] on div "Details PO Details PO" at bounding box center [82, 120] width 150 height 26
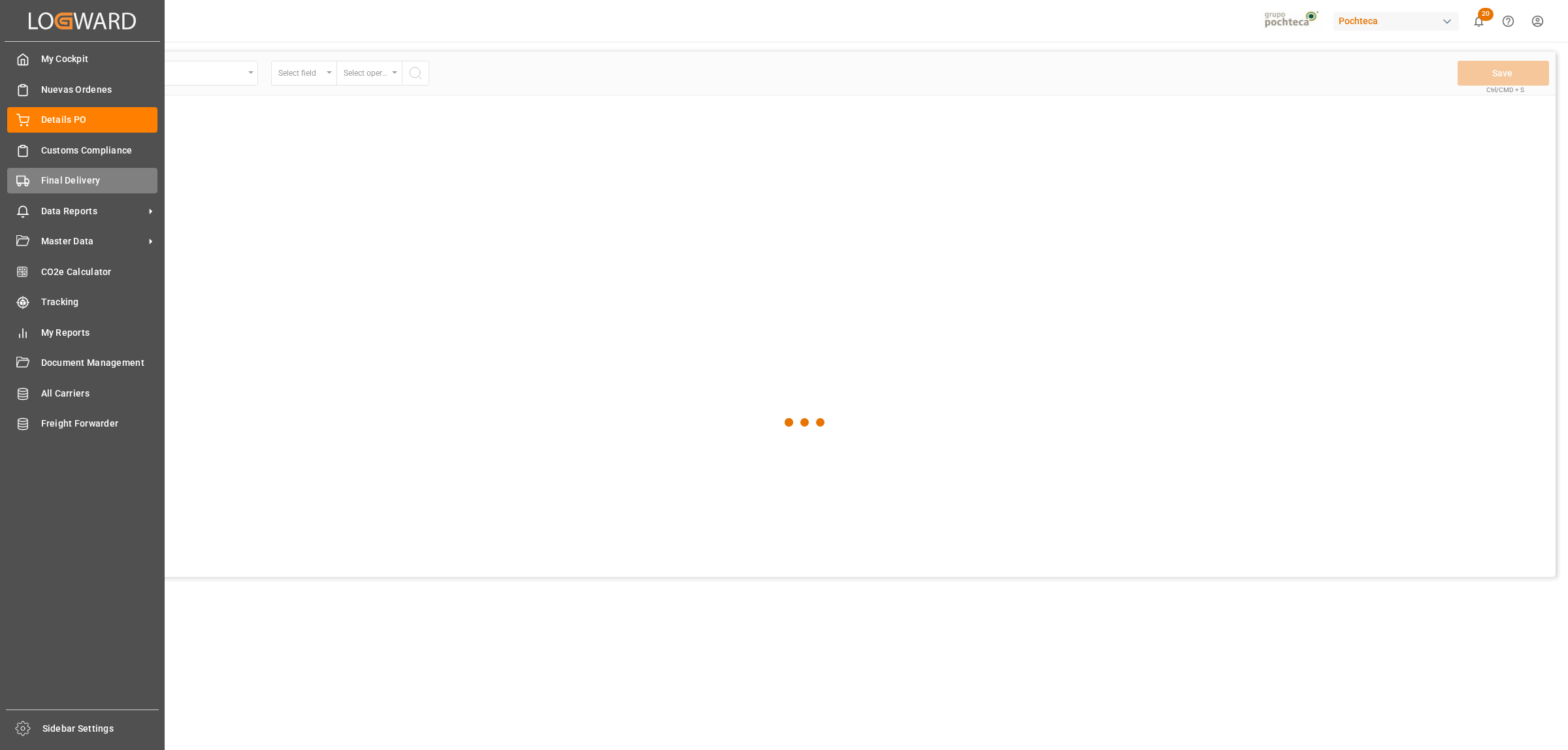
click at [65, 184] on span "Final Delivery" at bounding box center [100, 181] width 117 height 14
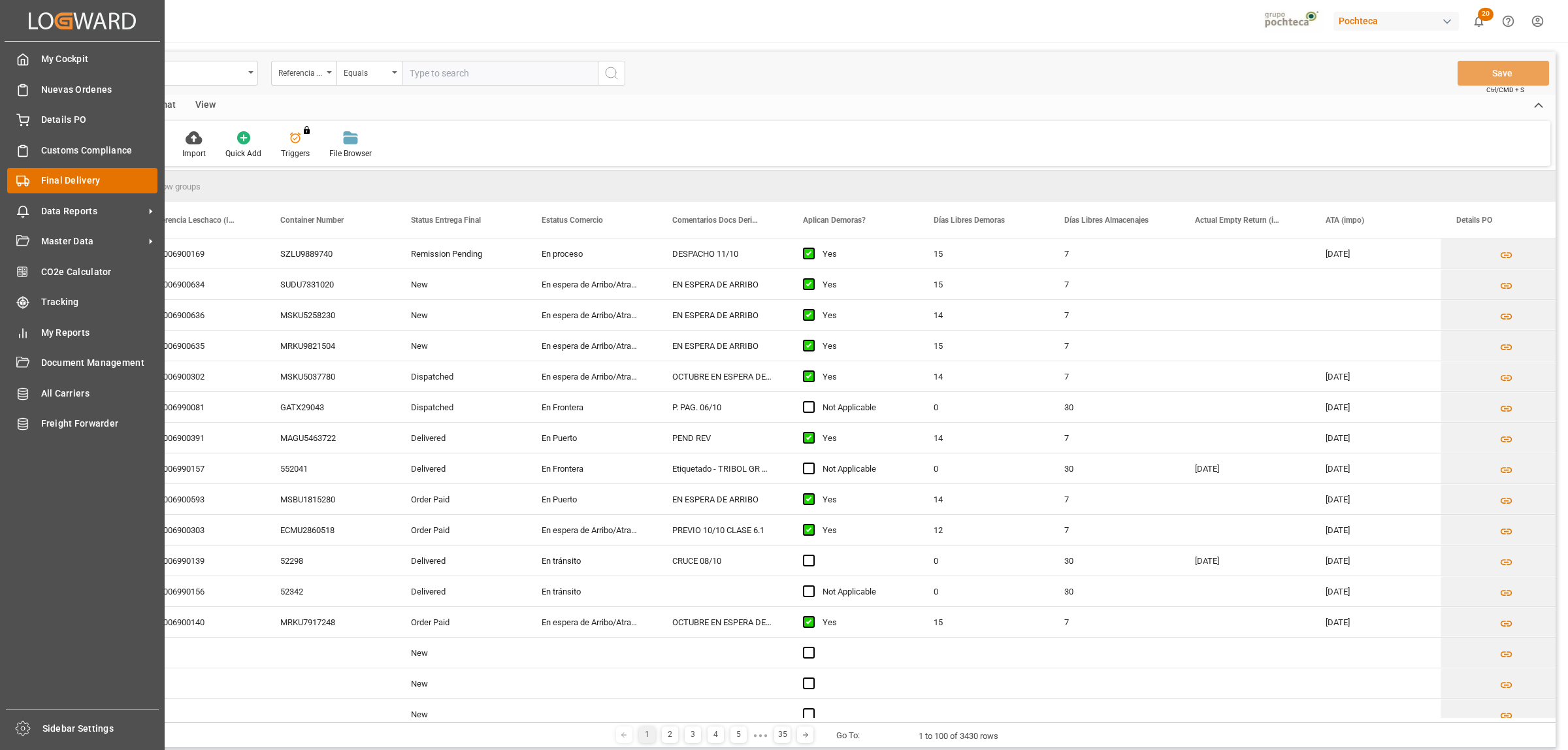
click at [87, 178] on span "Final Delivery" at bounding box center [100, 181] width 117 height 14
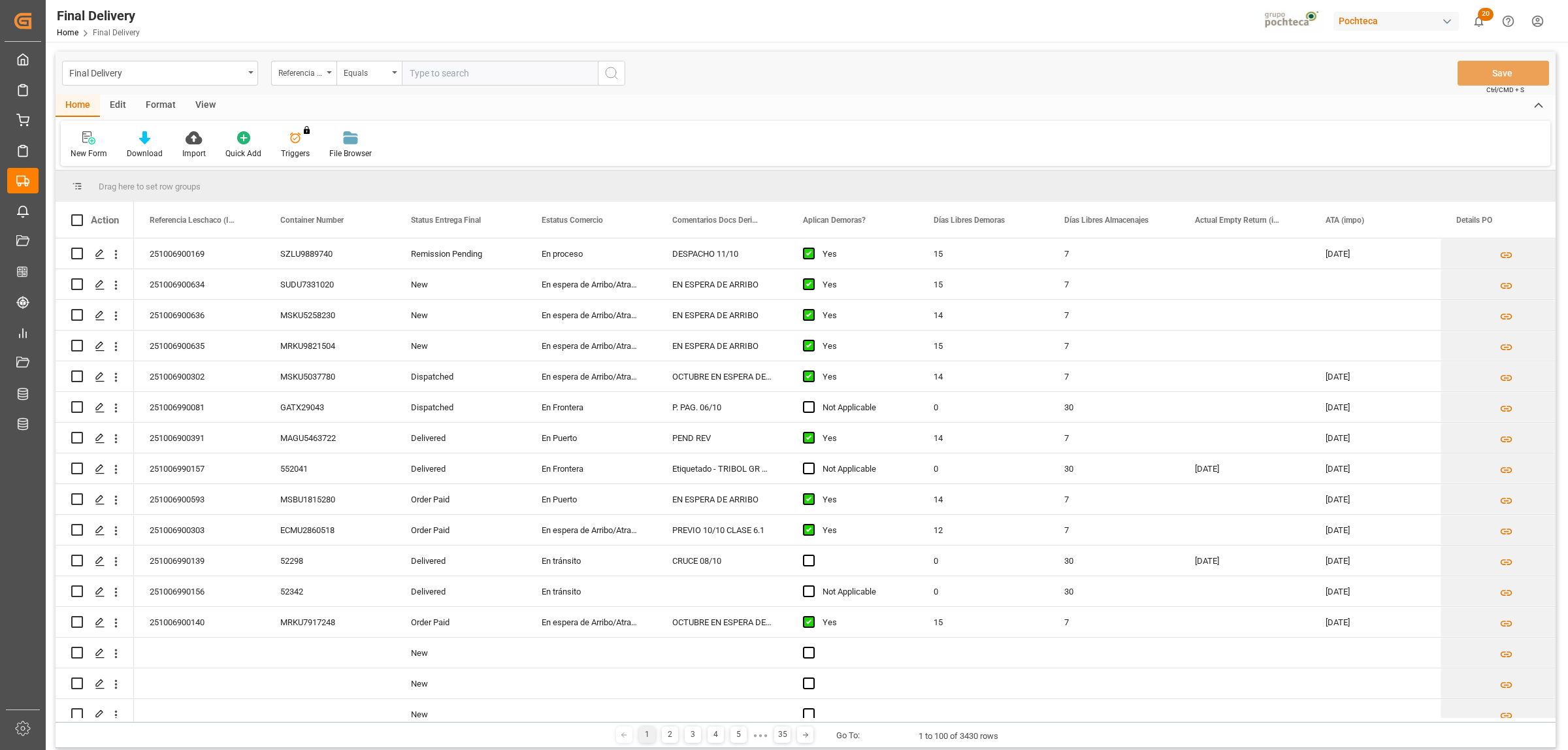
click at [158, 106] on div "Format" at bounding box center [161, 106] width 49 height 22
click at [200, 112] on div "View" at bounding box center [205, 106] width 40 height 22
click at [146, 141] on icon at bounding box center [148, 138] width 13 height 13
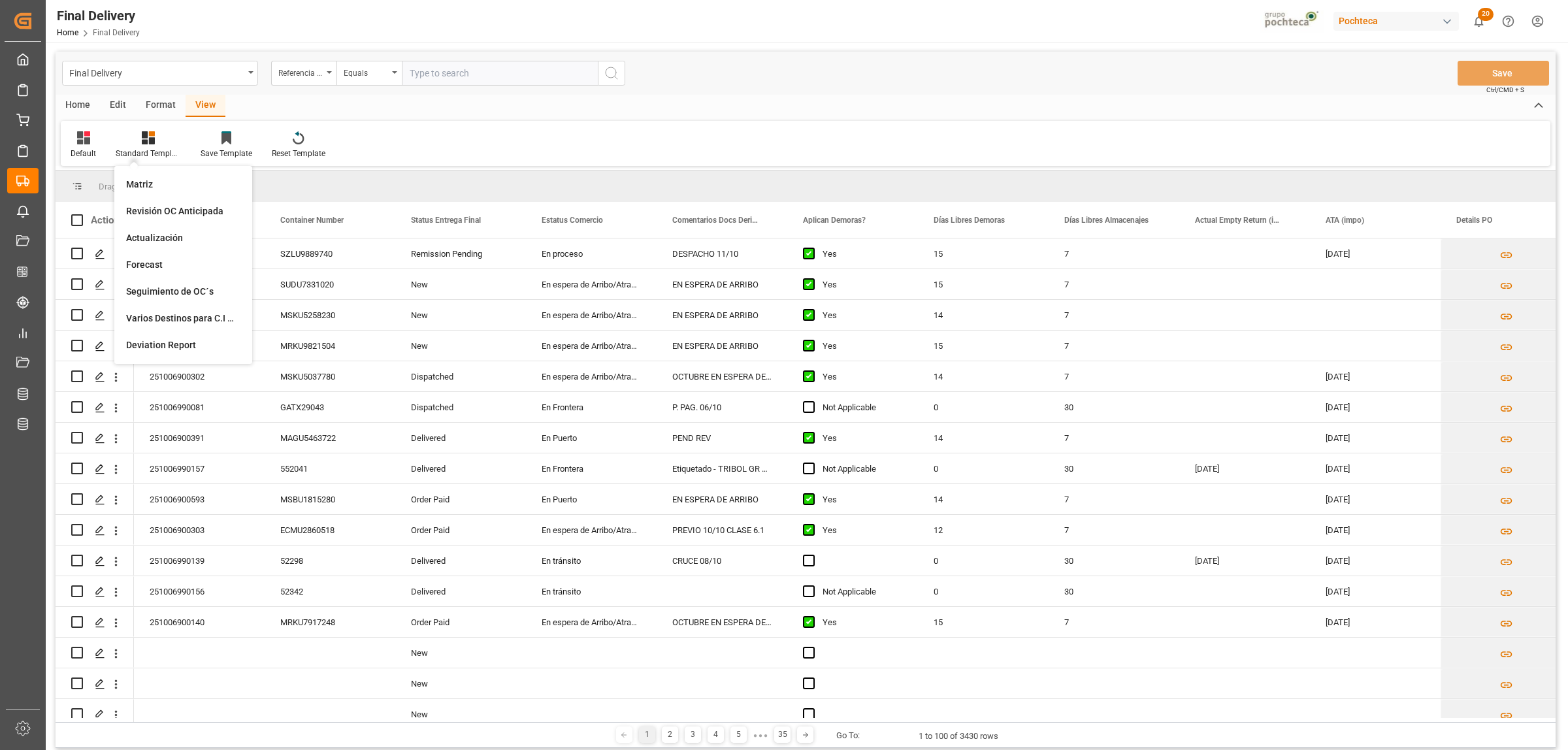
click at [164, 96] on div "Format" at bounding box center [161, 106] width 49 height 22
click at [203, 108] on div "View" at bounding box center [205, 106] width 40 height 22
click at [150, 142] on icon at bounding box center [148, 138] width 13 height 13
click at [501, 131] on div "Default Standard Templates Matriz Revisión OC Anticipada Actualización Forecast…" at bounding box center [806, 144] width 1490 height 45
click at [146, 139] on icon at bounding box center [148, 138] width 13 height 13
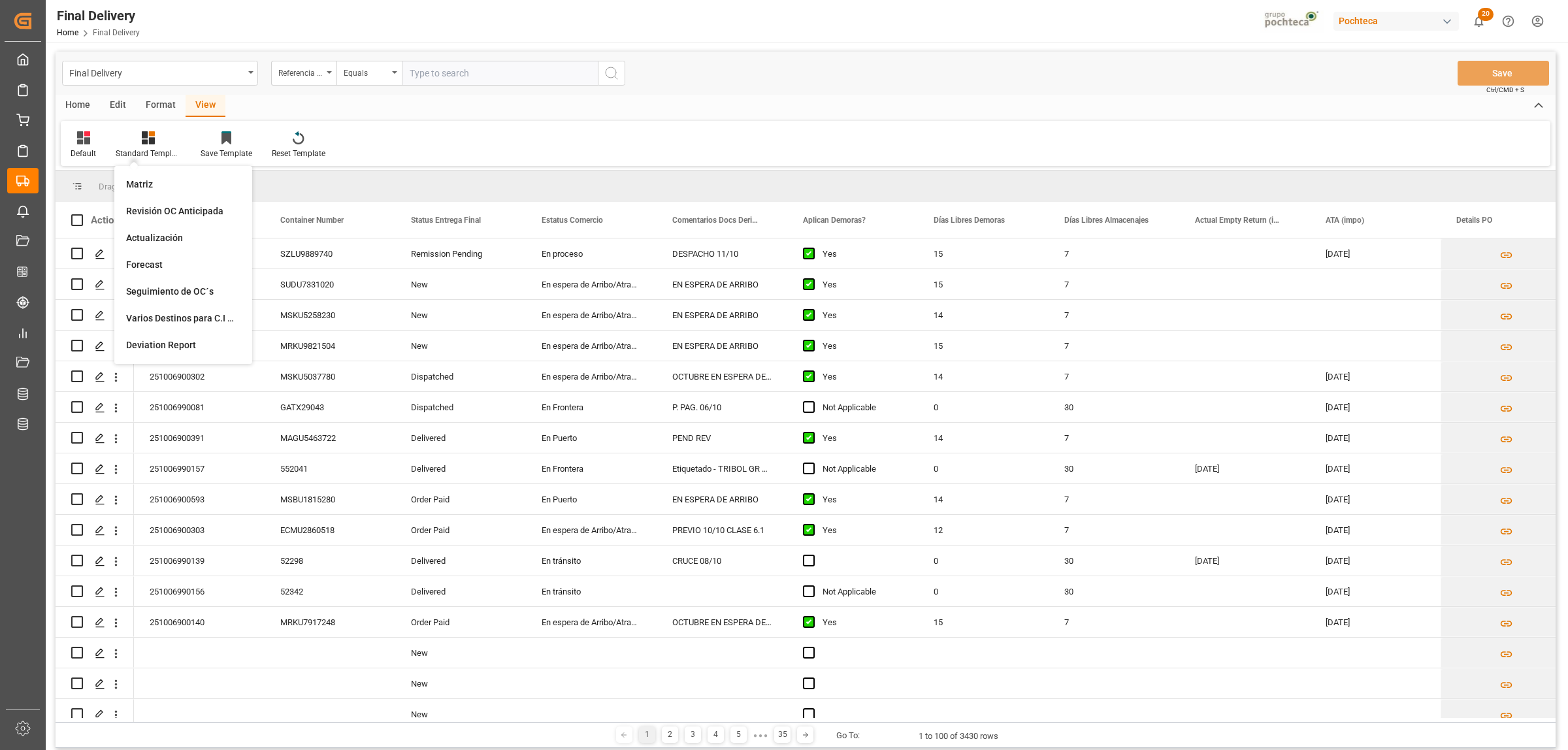
drag, startPoint x: 391, startPoint y: 134, endPoint x: 407, endPoint y: 132, distance: 16.1
click at [392, 133] on div "Default Standard Templates Matriz Revisión OC Anticipada Actualización Forecast…" at bounding box center [806, 144] width 1490 height 45
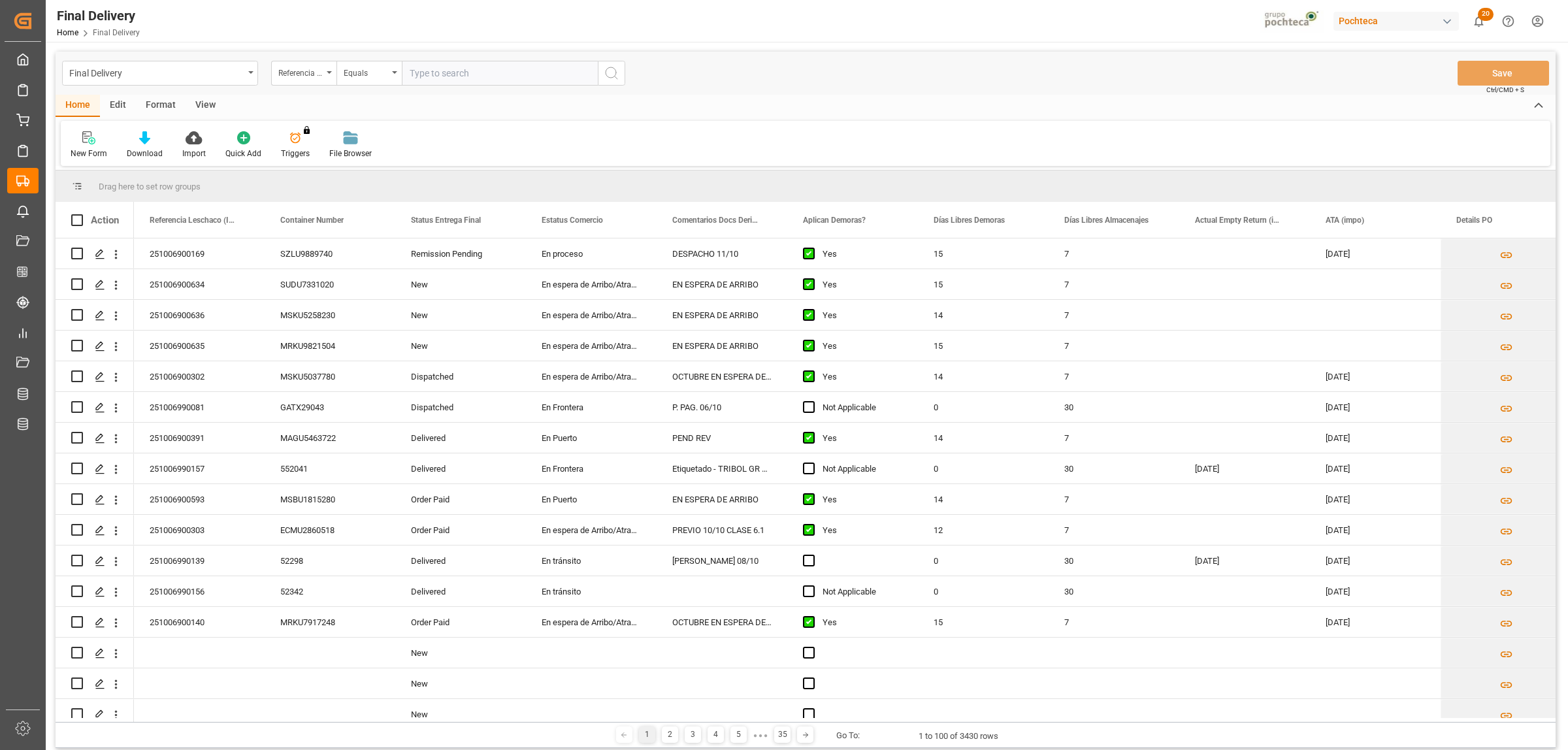
click at [173, 99] on div "Format" at bounding box center [161, 106] width 49 height 22
click at [198, 106] on div "View" at bounding box center [205, 106] width 40 height 22
click at [89, 137] on icon at bounding box center [83, 138] width 13 height 13
click at [144, 137] on icon at bounding box center [148, 138] width 13 height 13
click at [171, 180] on div "Notificación de Entregas" at bounding box center [183, 184] width 115 height 14
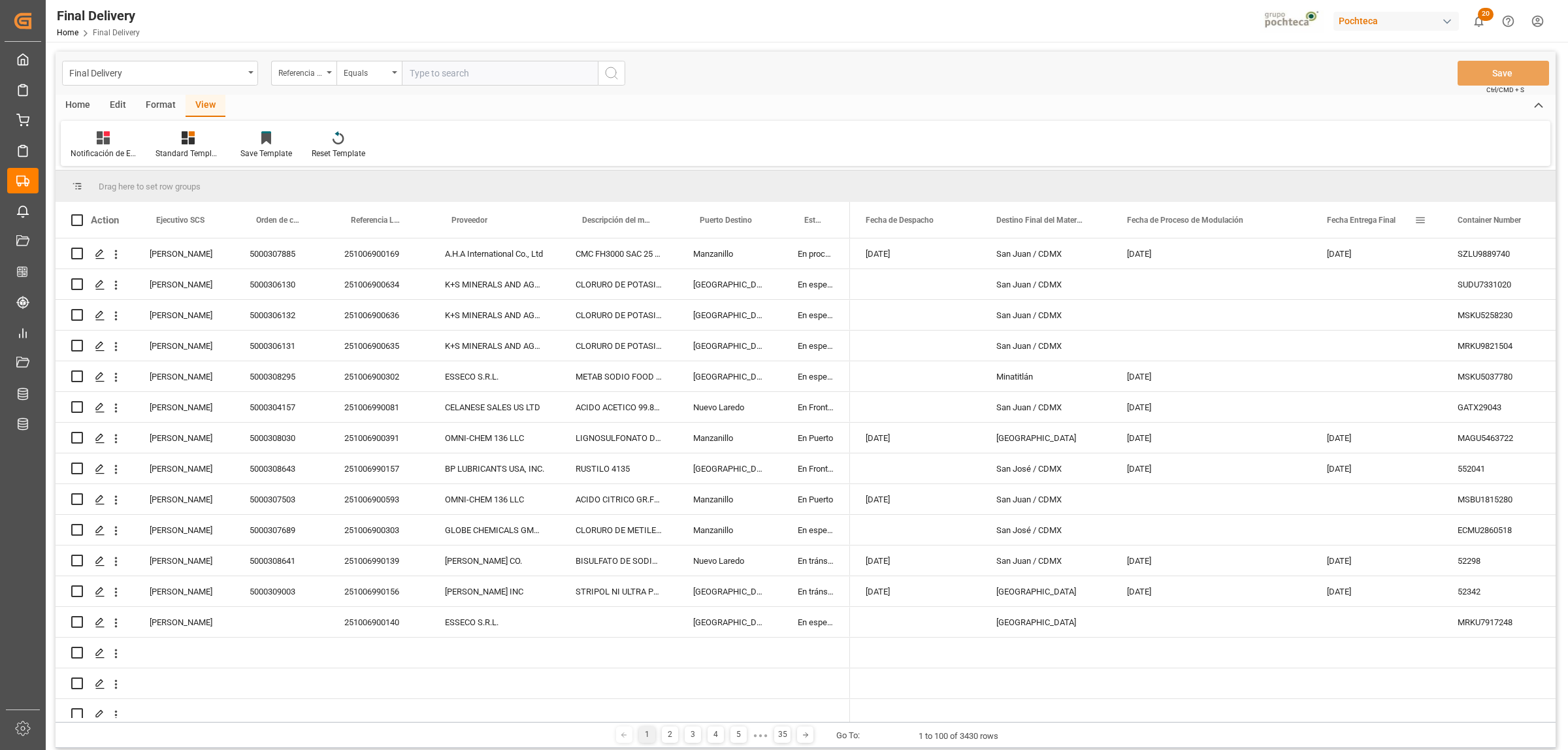
click at [1419, 216] on span at bounding box center [1420, 220] width 12 height 12
click at [285, 443] on div "5000308030" at bounding box center [281, 438] width 95 height 30
click at [1421, 220] on span at bounding box center [1420, 220] width 12 height 12
click at [1498, 227] on span "filter" at bounding box center [1495, 222] width 12 height 12
click at [1543, 288] on input "date" at bounding box center [1480, 291] width 128 height 26
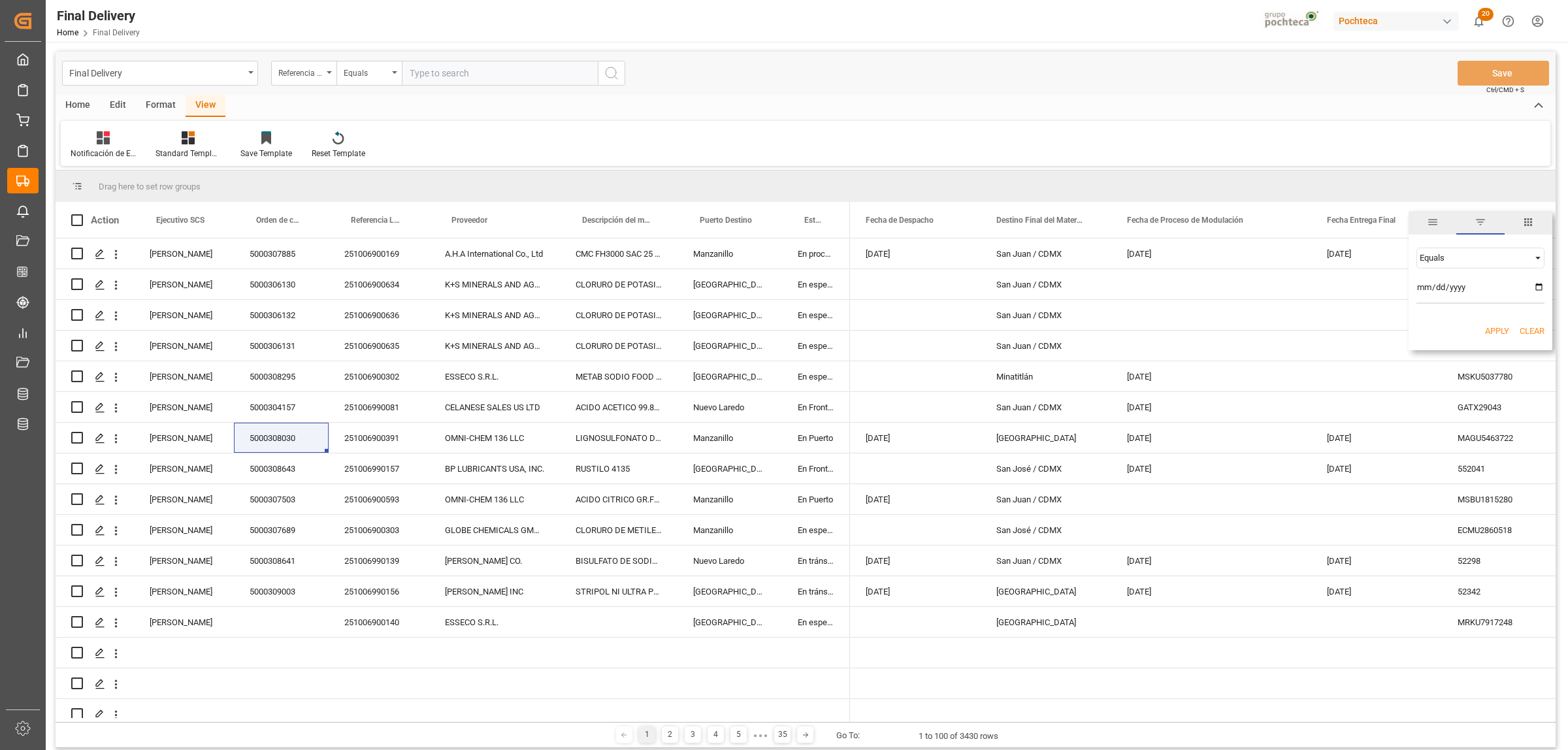
type input "[DATE]"
click at [1490, 332] on button "Apply" at bounding box center [1497, 332] width 24 height 13
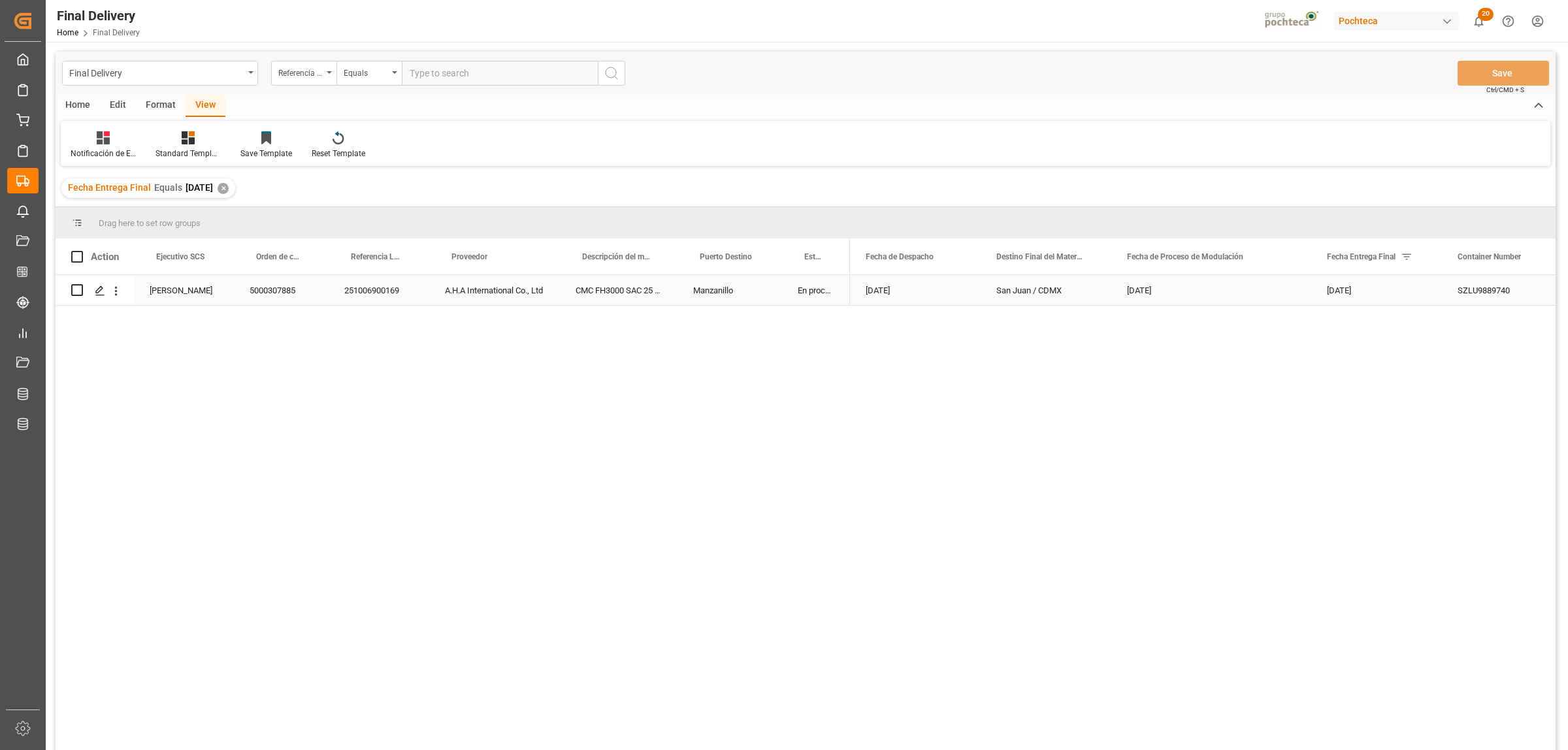
click at [266, 291] on div "5000307885" at bounding box center [281, 290] width 95 height 30
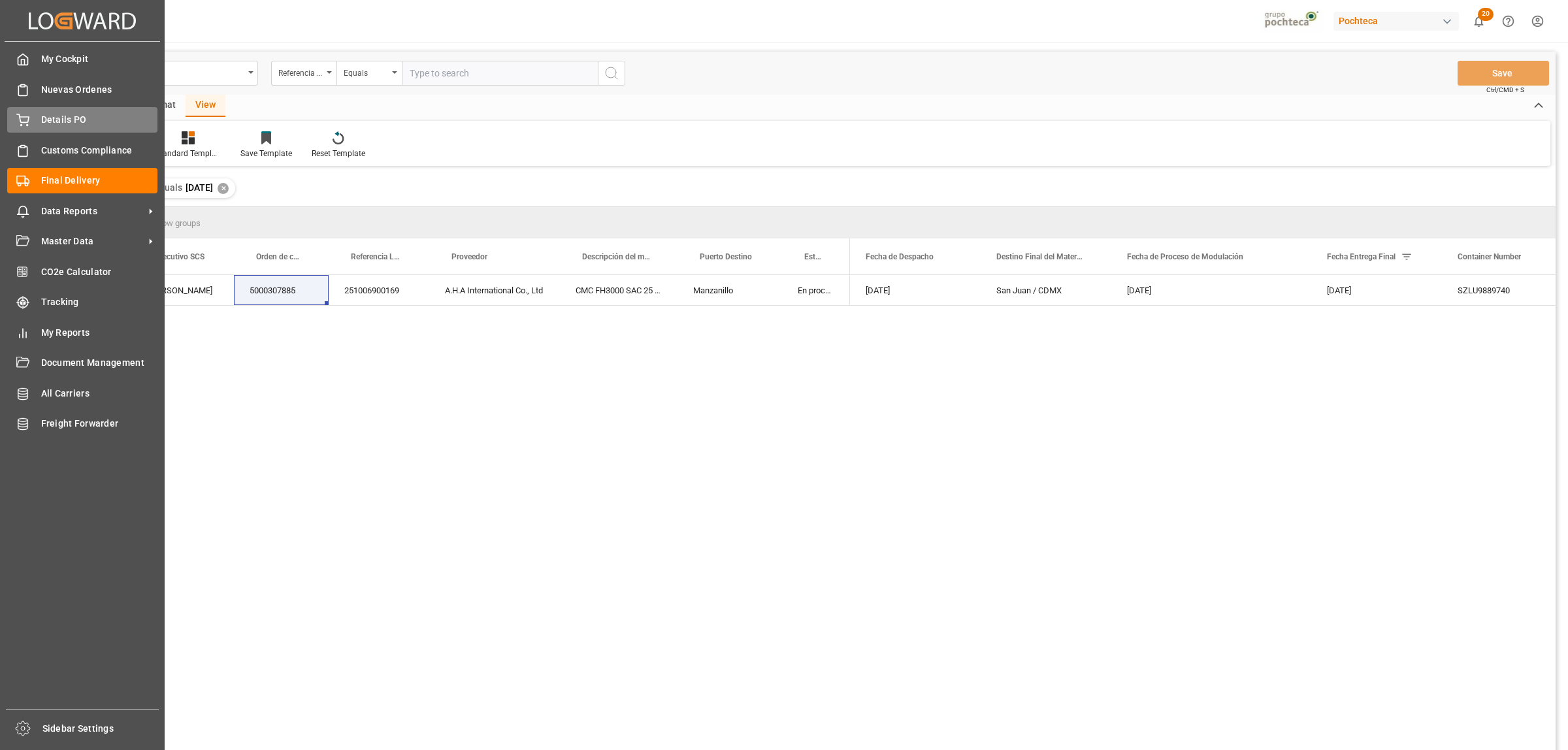
click at [44, 115] on span "Details PO" at bounding box center [100, 120] width 117 height 14
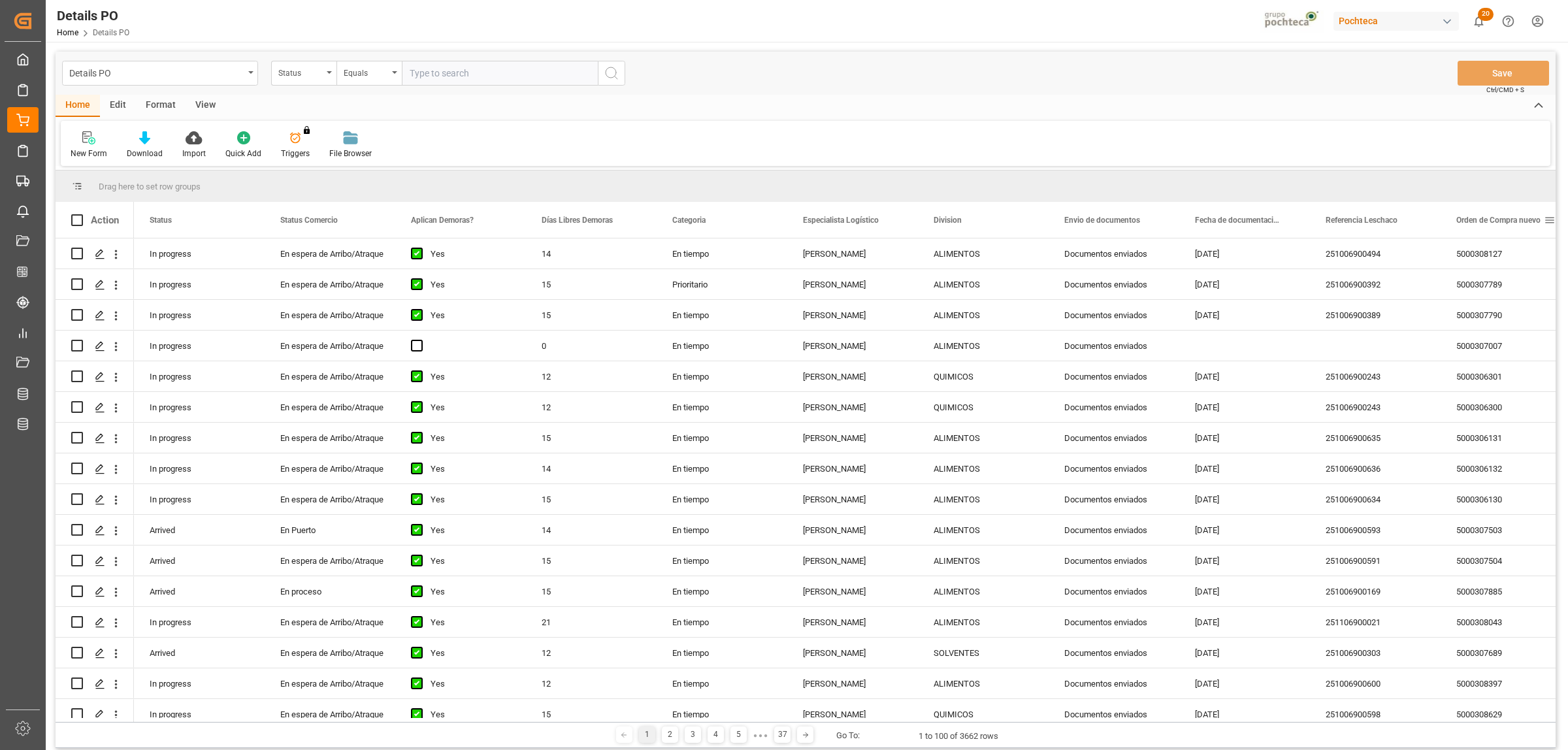
click at [1550, 220] on span at bounding box center [1550, 220] width 12 height 12
type input "5000307877"
click at [1497, 325] on button "Apply" at bounding box center [1500, 332] width 24 height 13
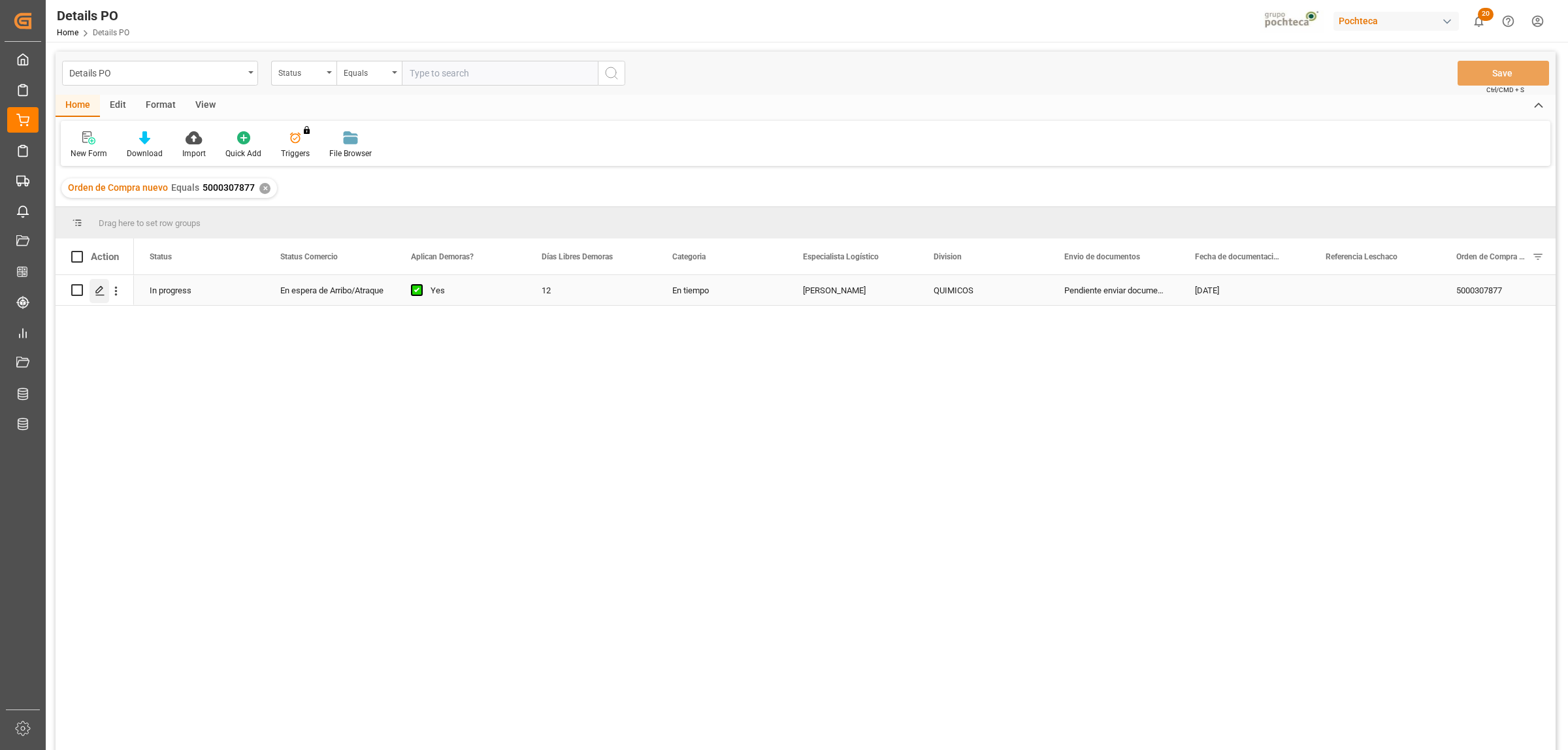
click at [102, 289] on icon "Press SPACE to select this row." at bounding box center [100, 290] width 11 height 11
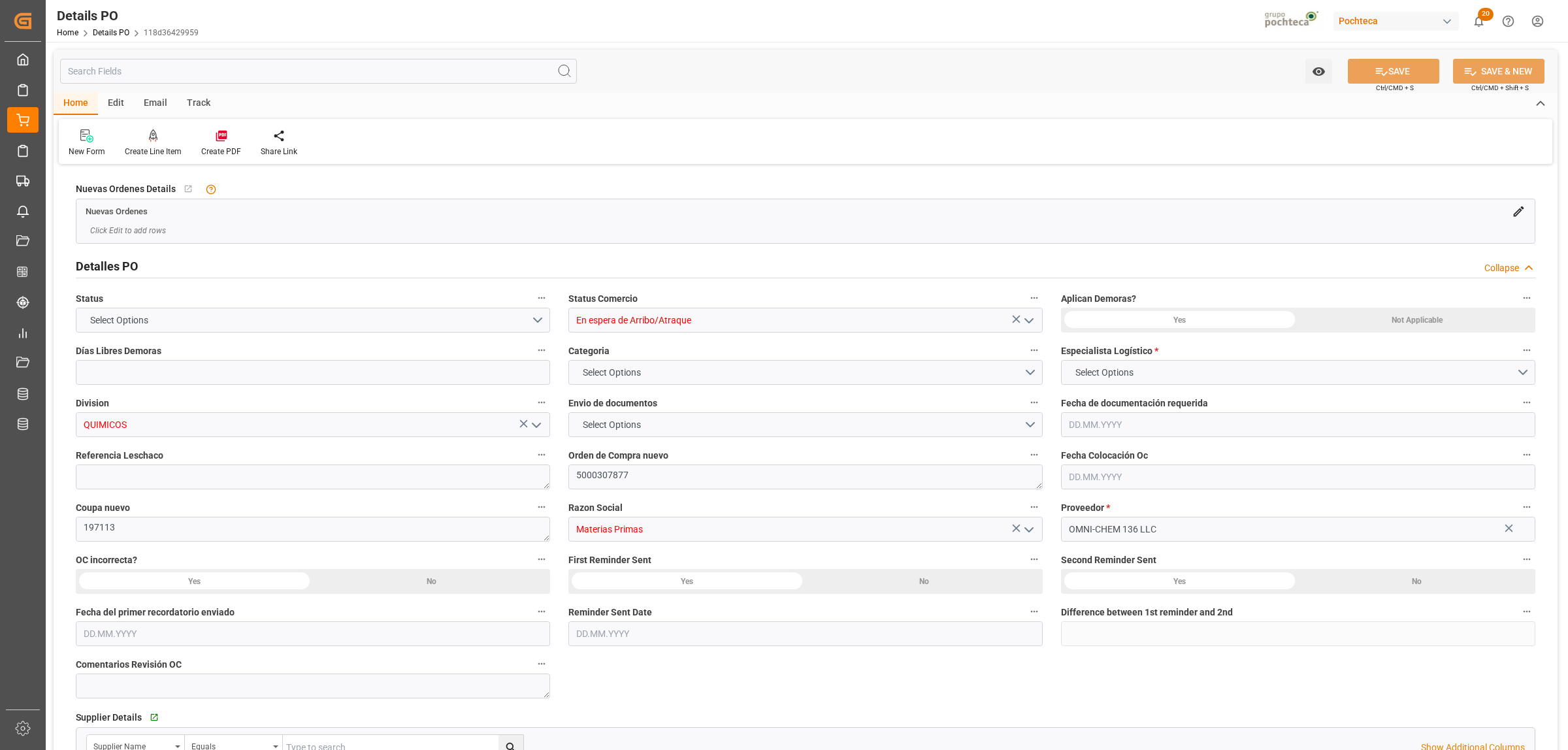
type input "12"
type input "24000"
type input "24500"
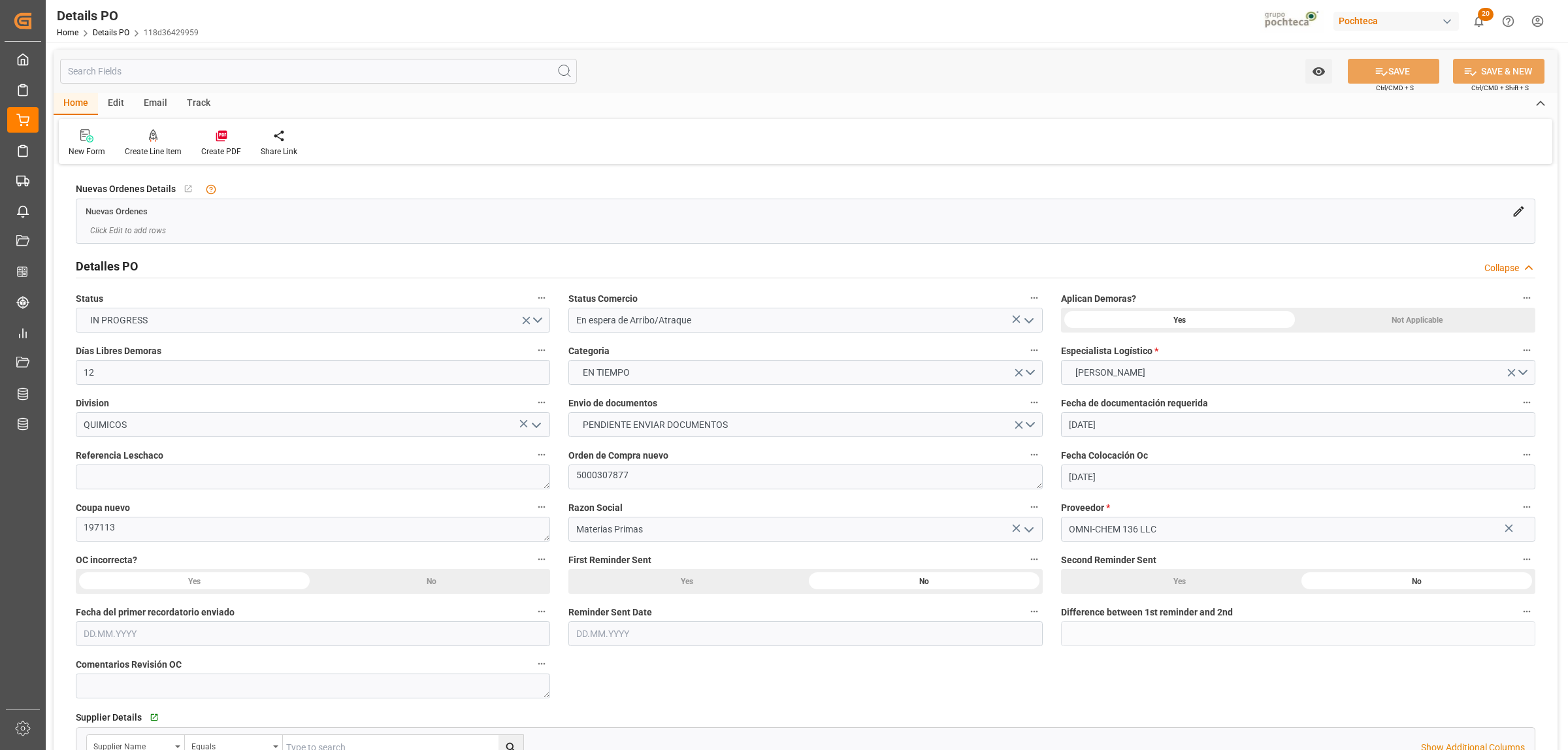
type input "[DATE]"
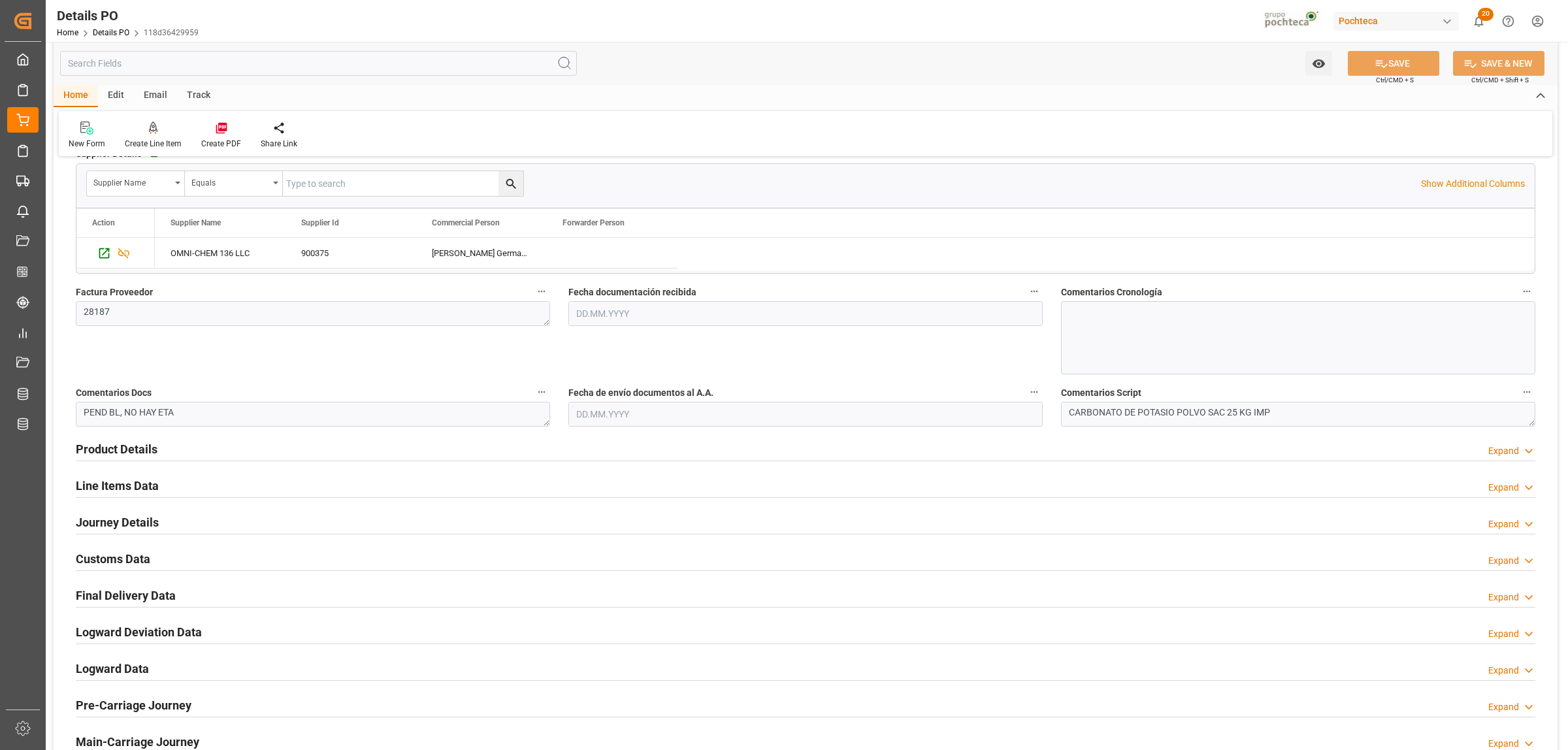
scroll to position [572, 0]
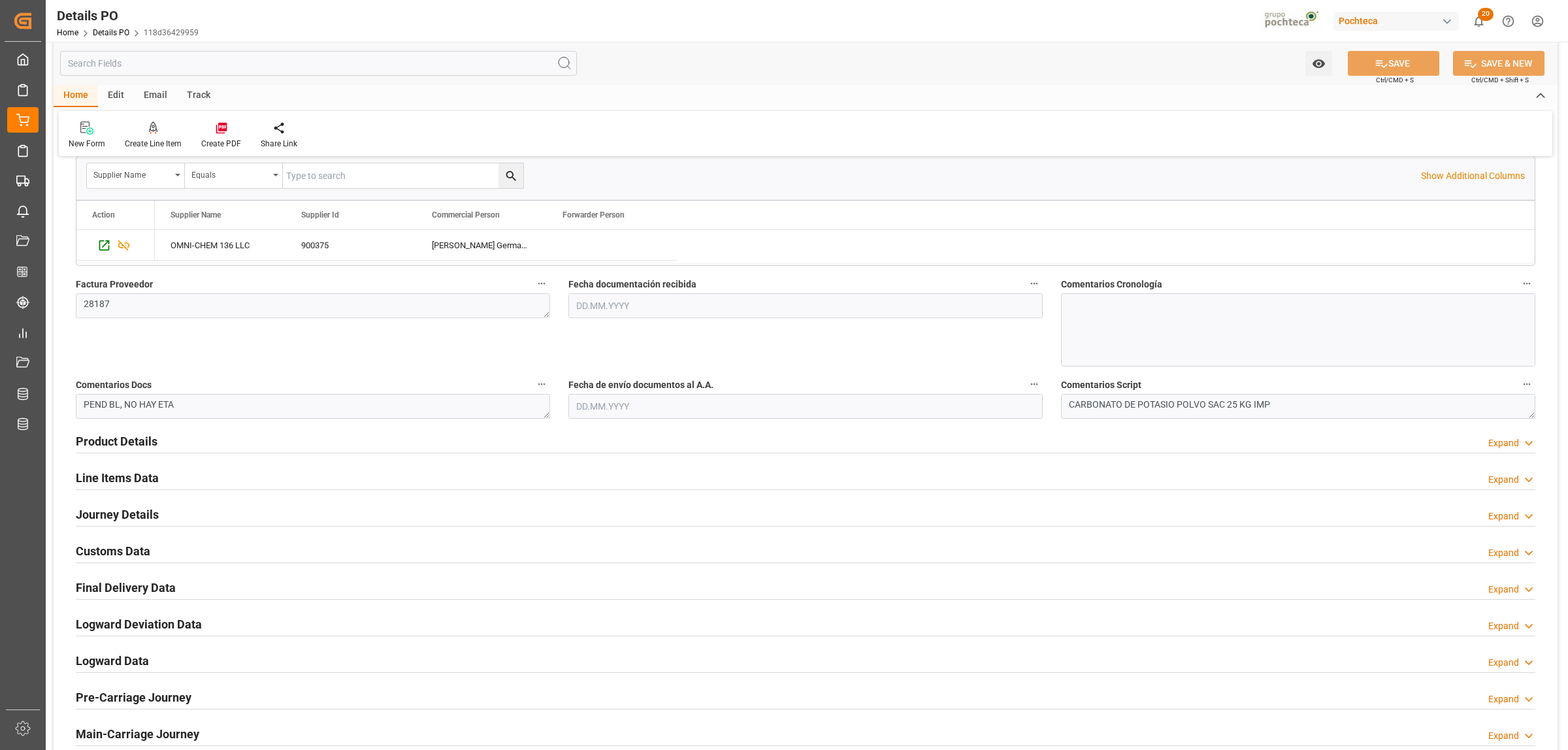
click at [140, 441] on h2 "Product Details" at bounding box center [116, 441] width 82 height 17
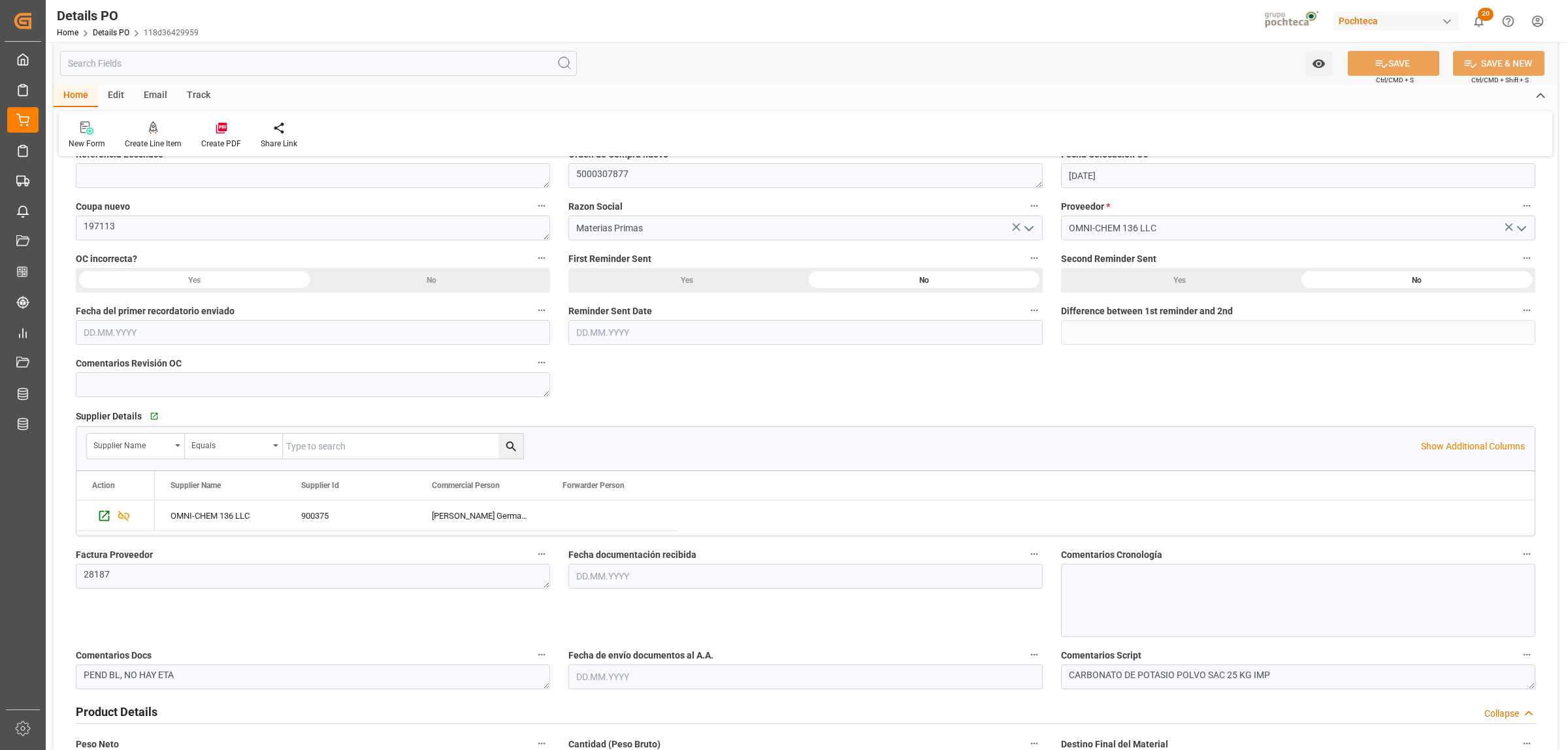
scroll to position [0, 0]
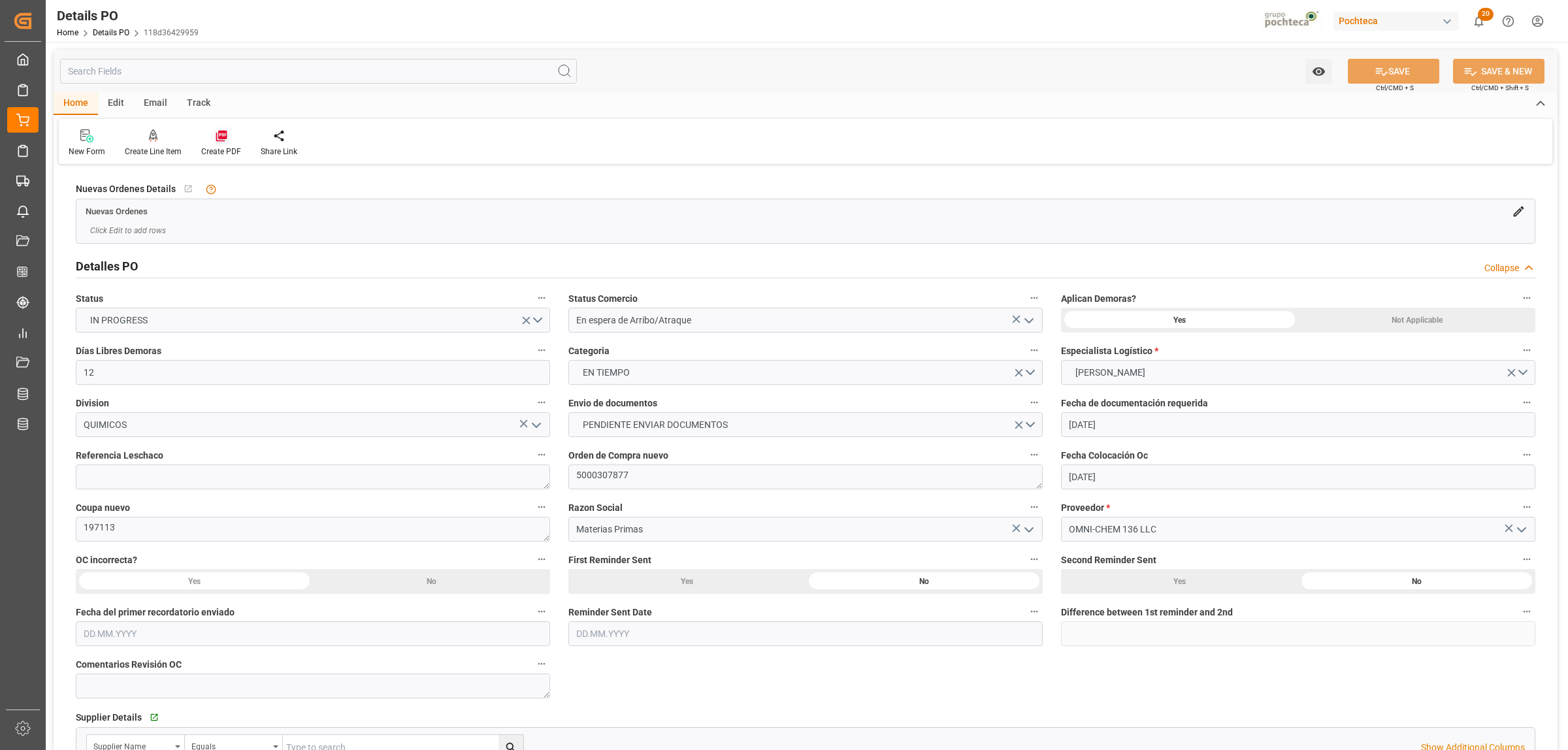
click at [211, 137] on div at bounding box center [221, 135] width 40 height 14
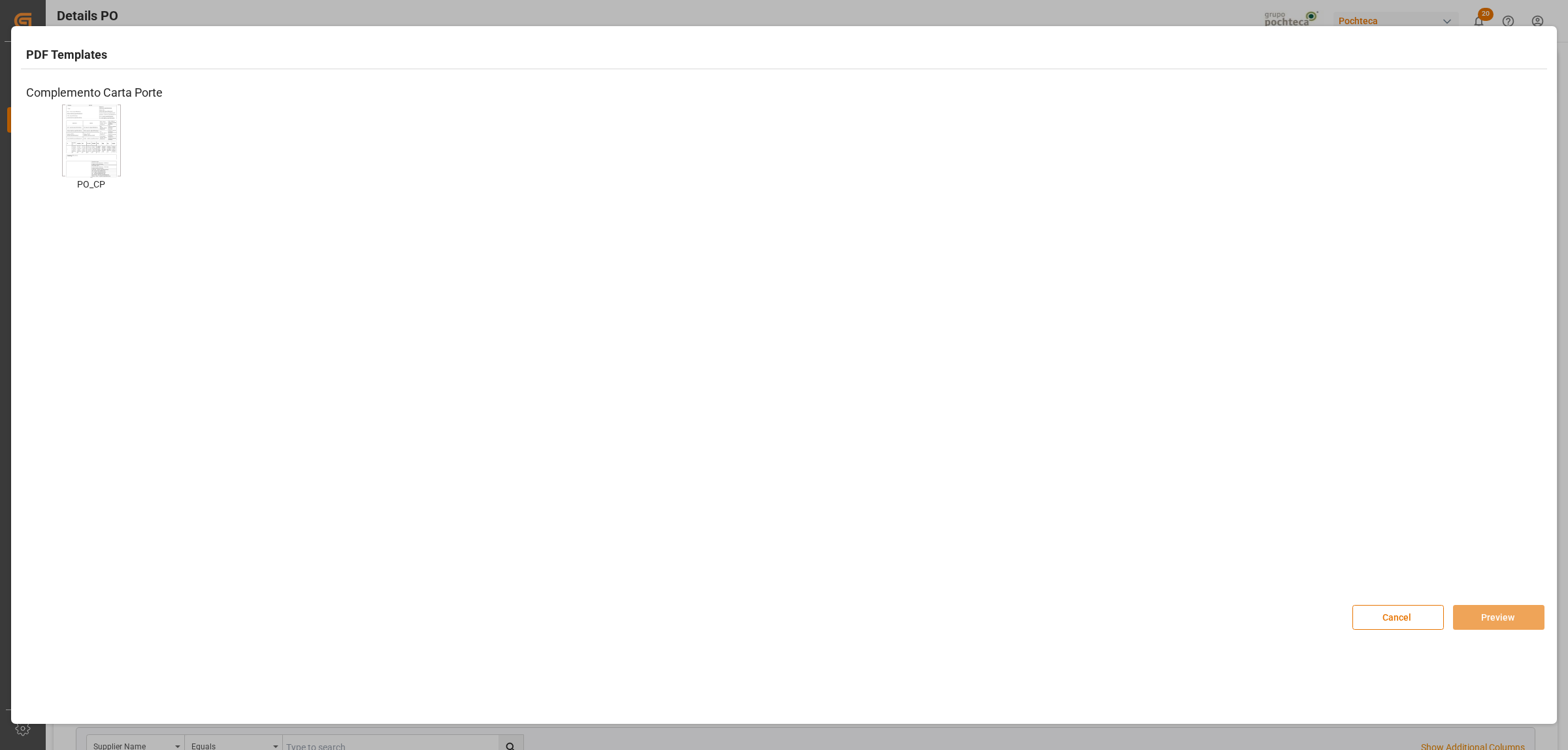
click at [108, 160] on img at bounding box center [91, 141] width 52 height 74
click at [1493, 618] on button "Preview" at bounding box center [1499, 618] width 92 height 25
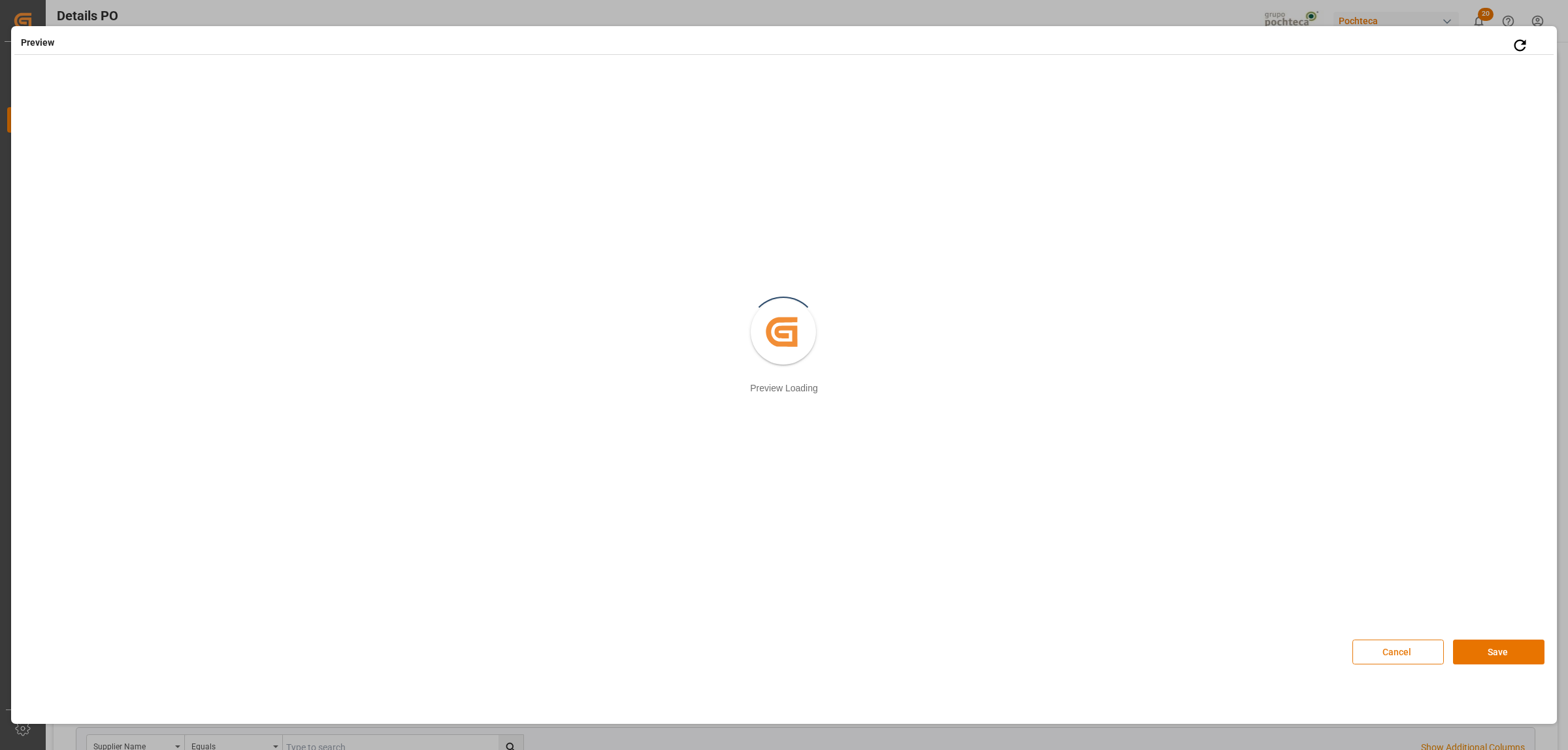
click at [1380, 657] on button "Cancel" at bounding box center [1398, 653] width 92 height 25
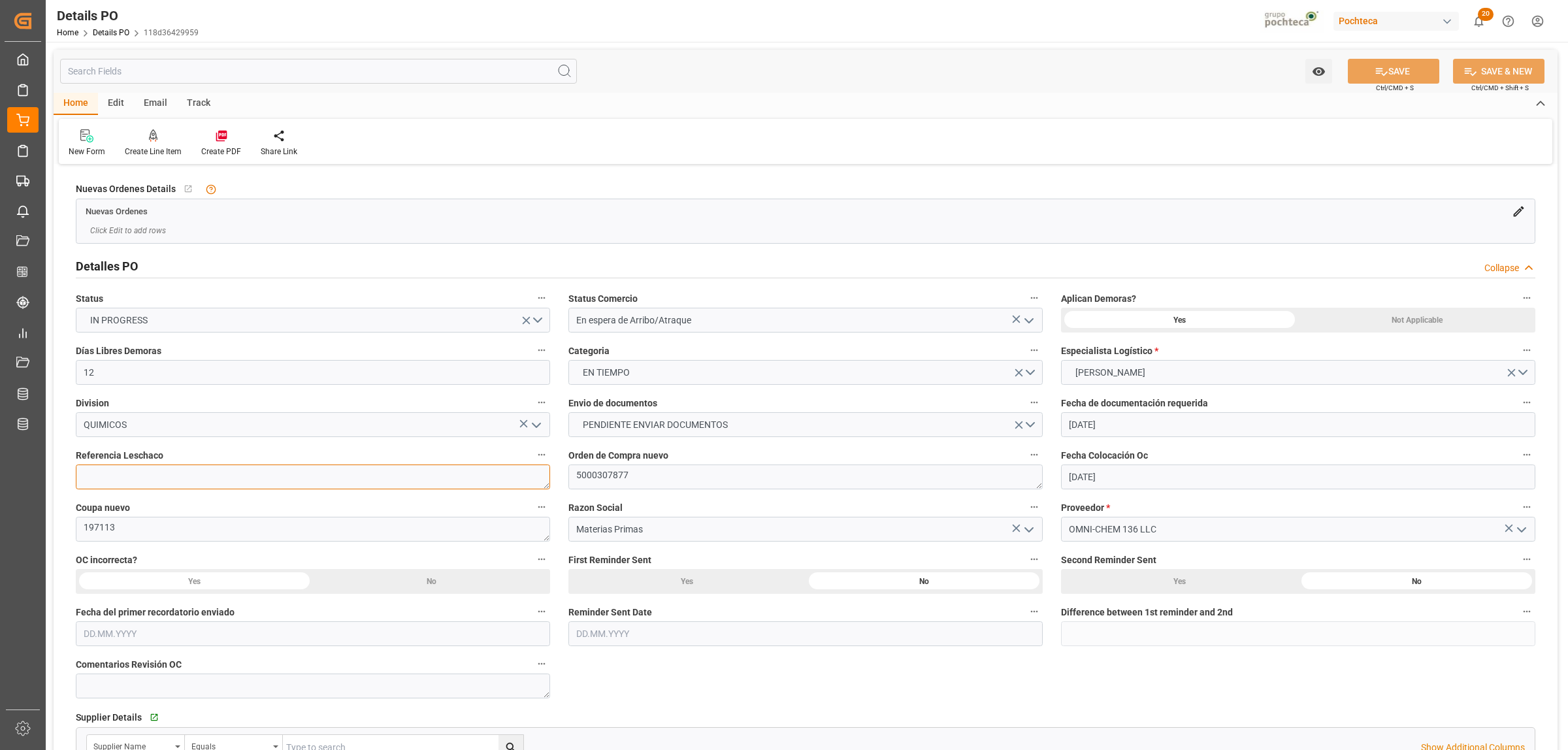
click at [160, 478] on textarea at bounding box center [313, 477] width 474 height 25
paste textarea "251006900751"
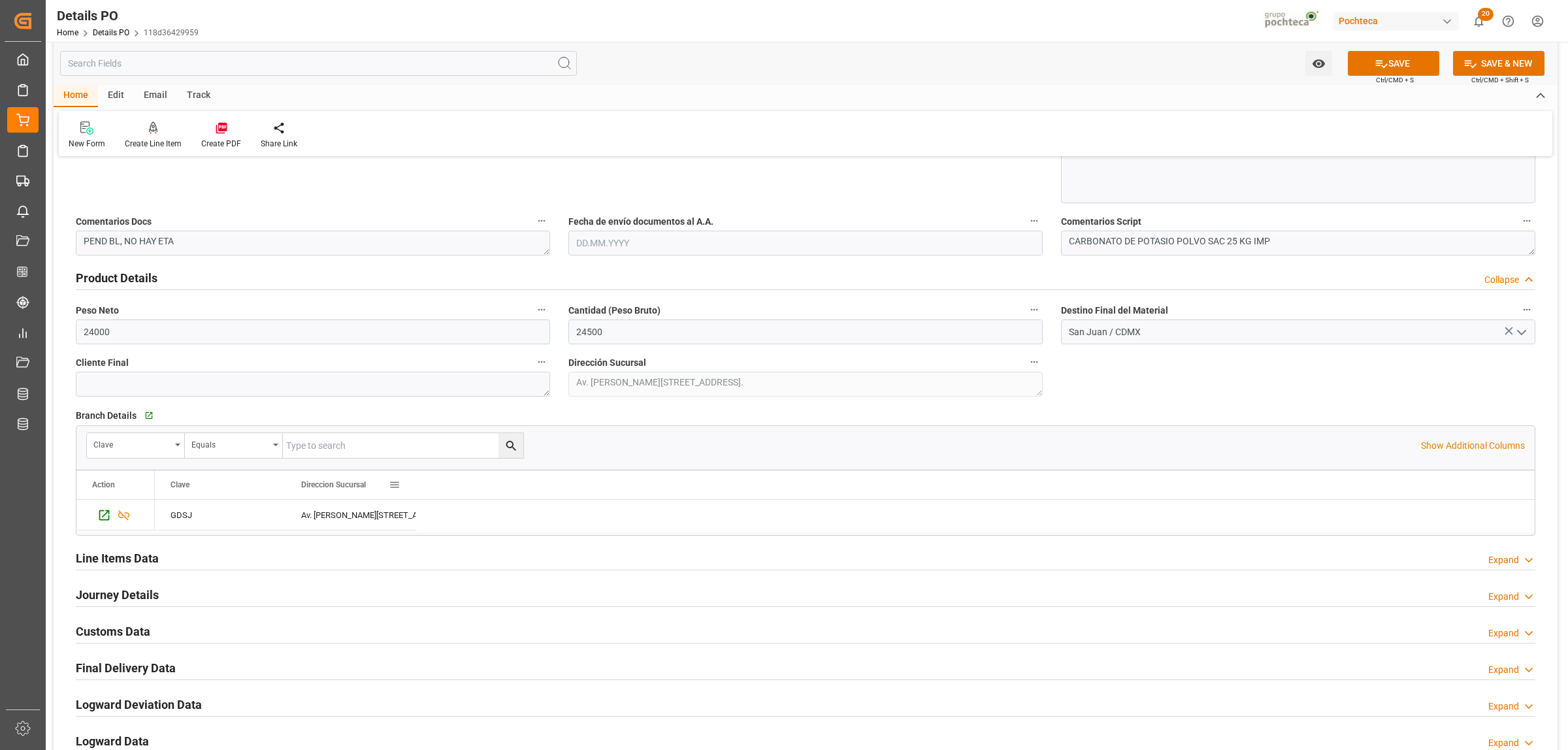
scroll to position [899, 0]
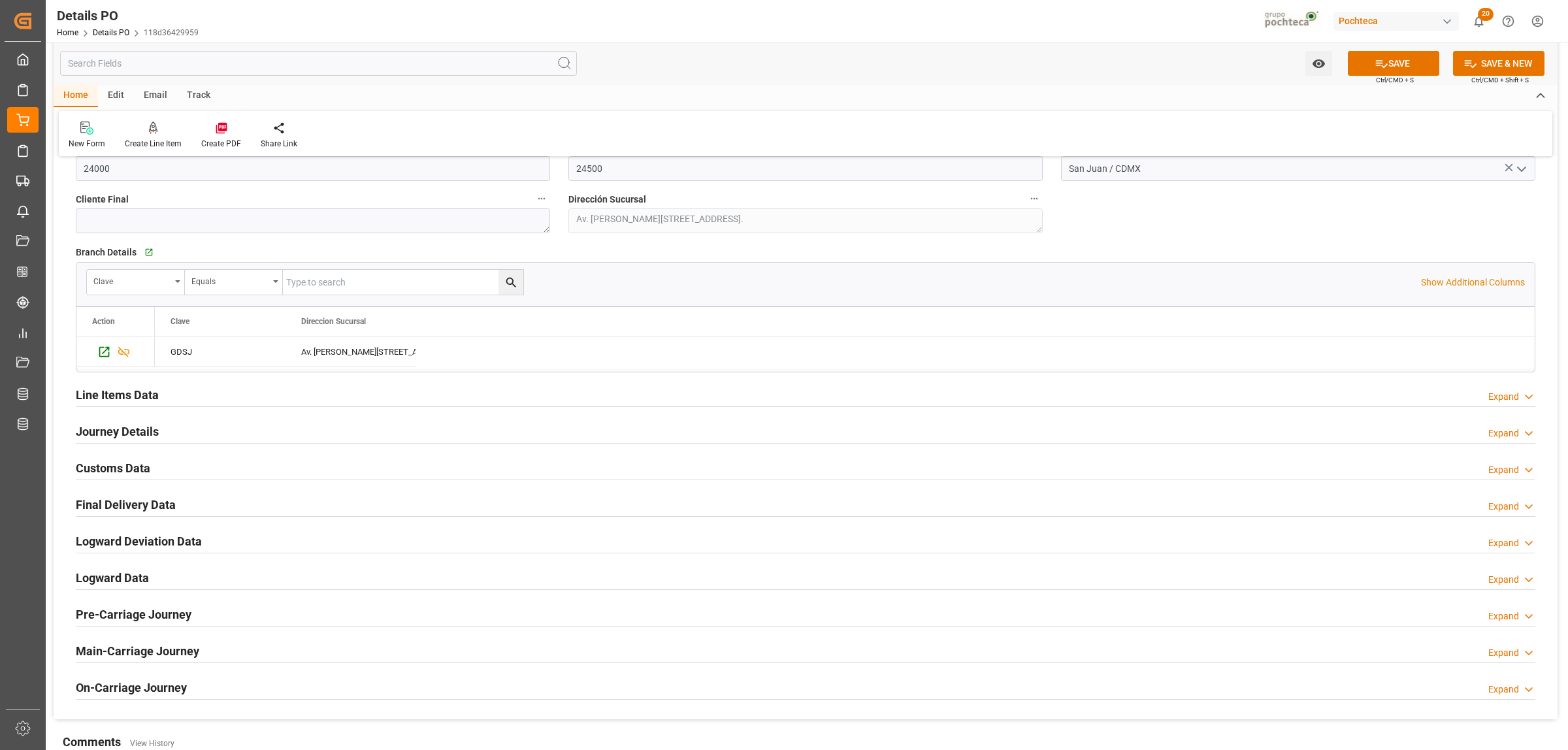
type textarea "251006900751"
click at [123, 433] on h2 "Journey Details" at bounding box center [117, 432] width 83 height 17
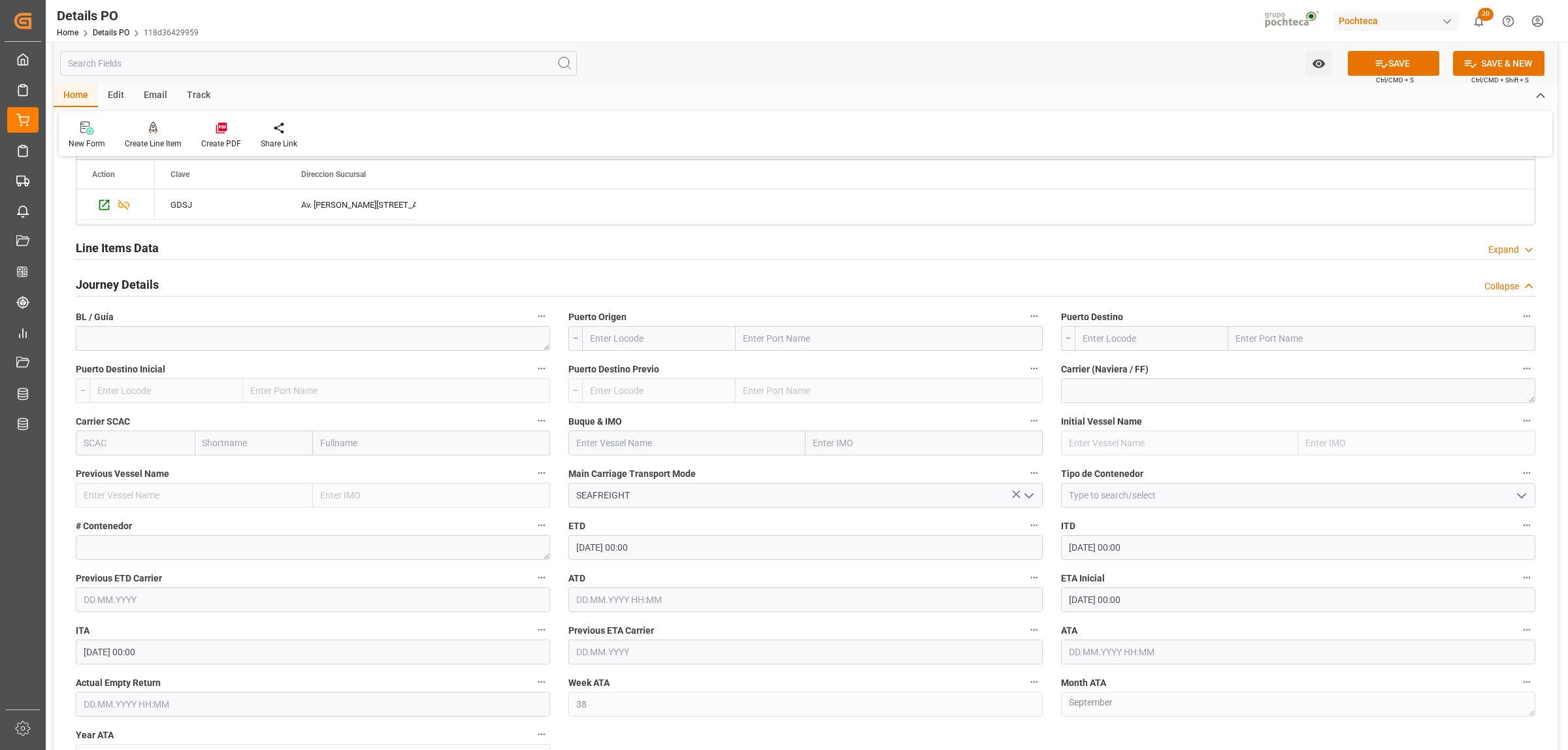
scroll to position [1062, 0]
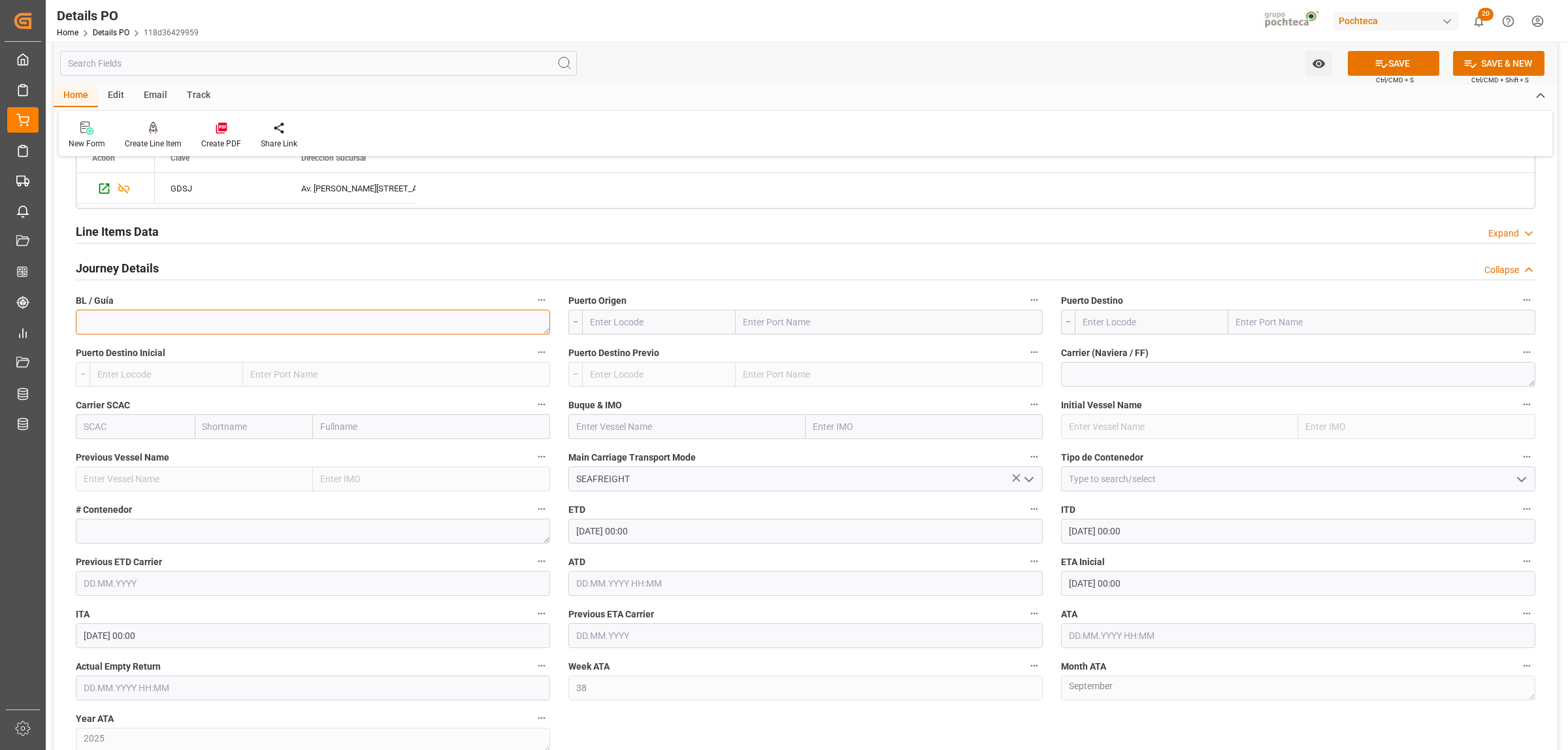
click at [187, 318] on textarea at bounding box center [313, 322] width 474 height 25
paste textarea "TJN0752675"
type textarea "TJN0752675"
click at [784, 325] on input "text" at bounding box center [889, 322] width 307 height 25
type input "tia"
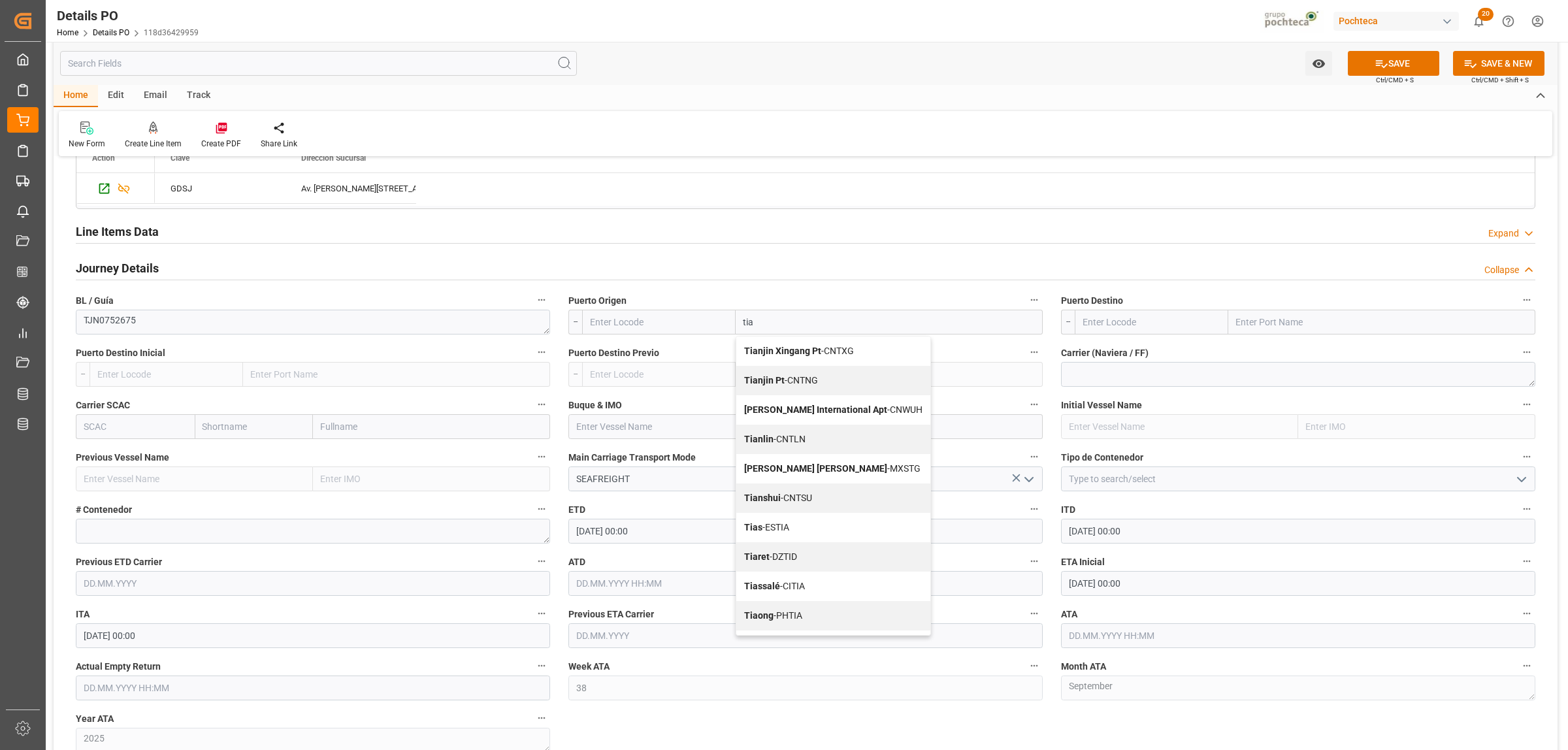
click at [818, 383] on span "Tianjin Pt - CNTNG" at bounding box center [781, 380] width 74 height 11
type input "CNTNG"
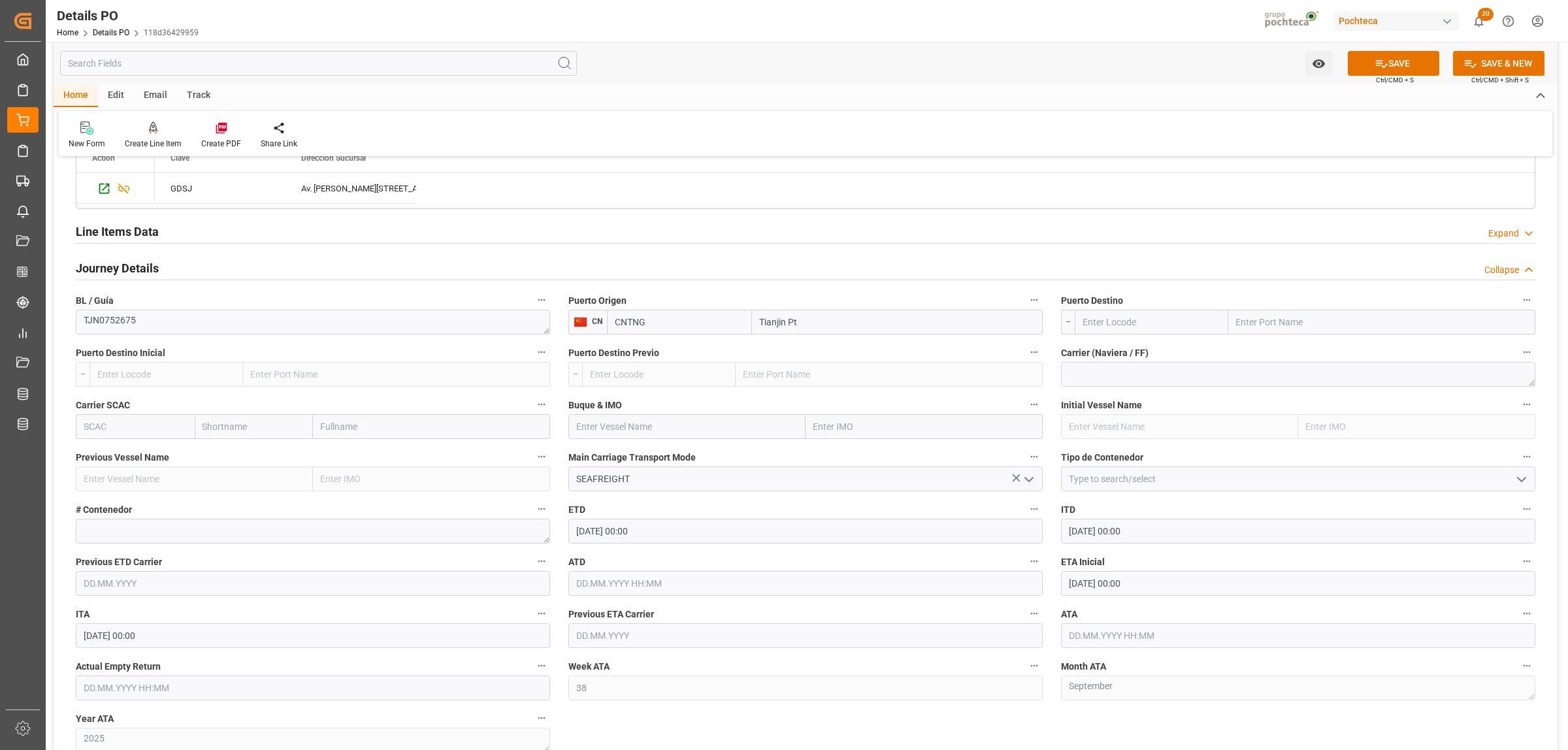
type input "Tianjin Pt"
click at [1286, 325] on input "text" at bounding box center [1382, 322] width 307 height 25
type input "manzanillo"
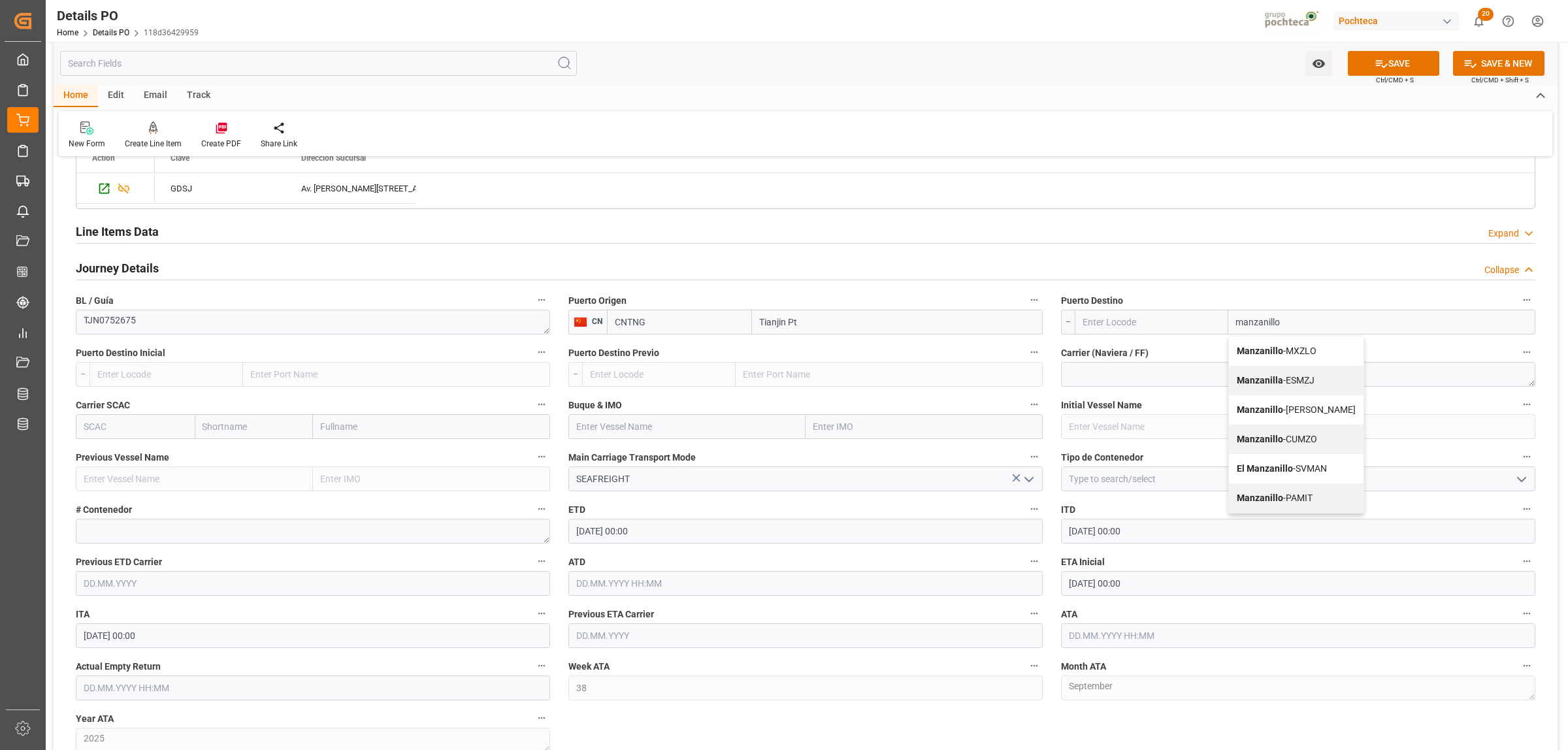
click at [1275, 355] on b "Manzanillo" at bounding box center [1260, 351] width 46 height 11
type input "MXZLO"
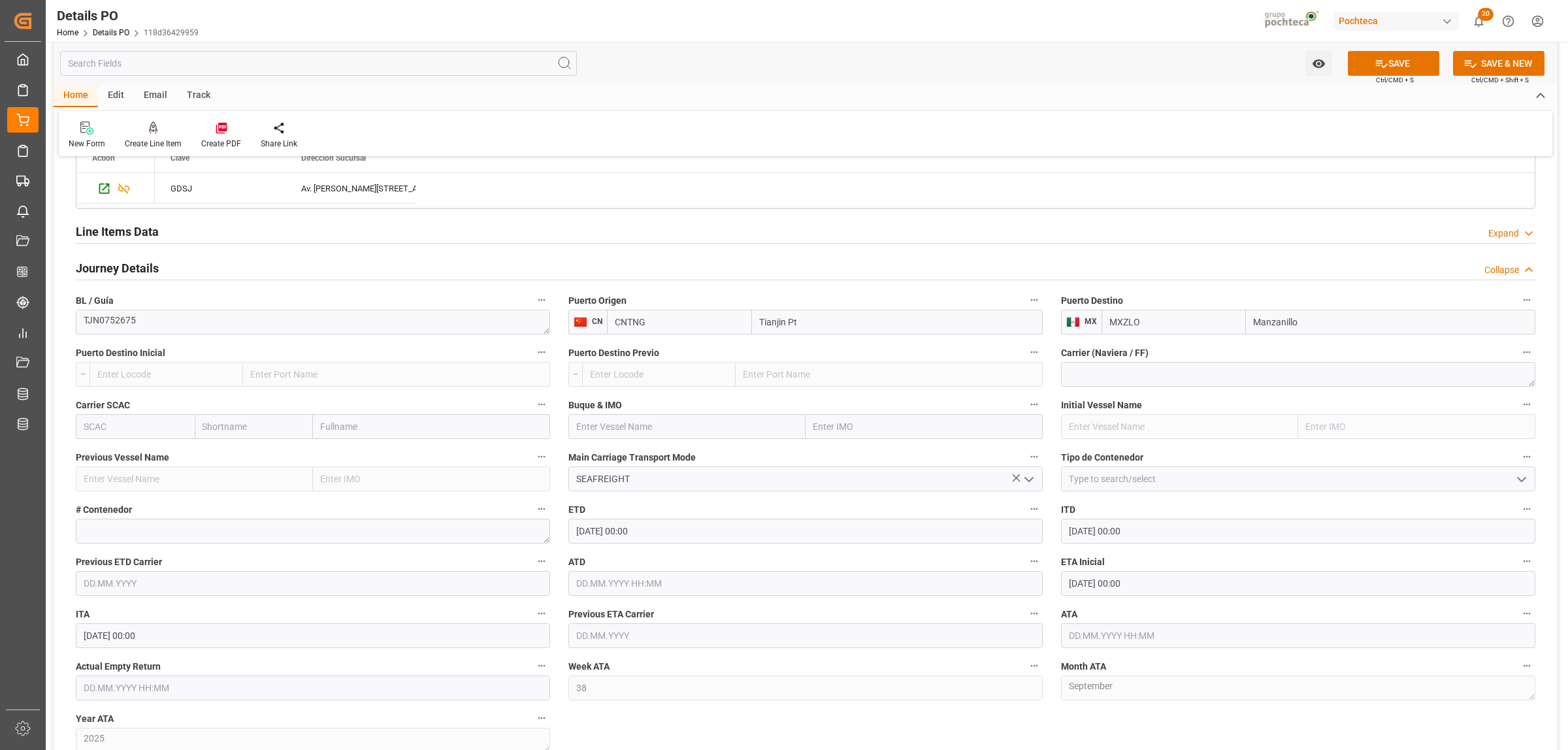
type input "Manzanillo"
click at [1092, 370] on textarea at bounding box center [1297, 375] width 474 height 25
type textarea "c"
type textarea "CMA"
click at [864, 426] on input "text" at bounding box center [925, 427] width 238 height 25
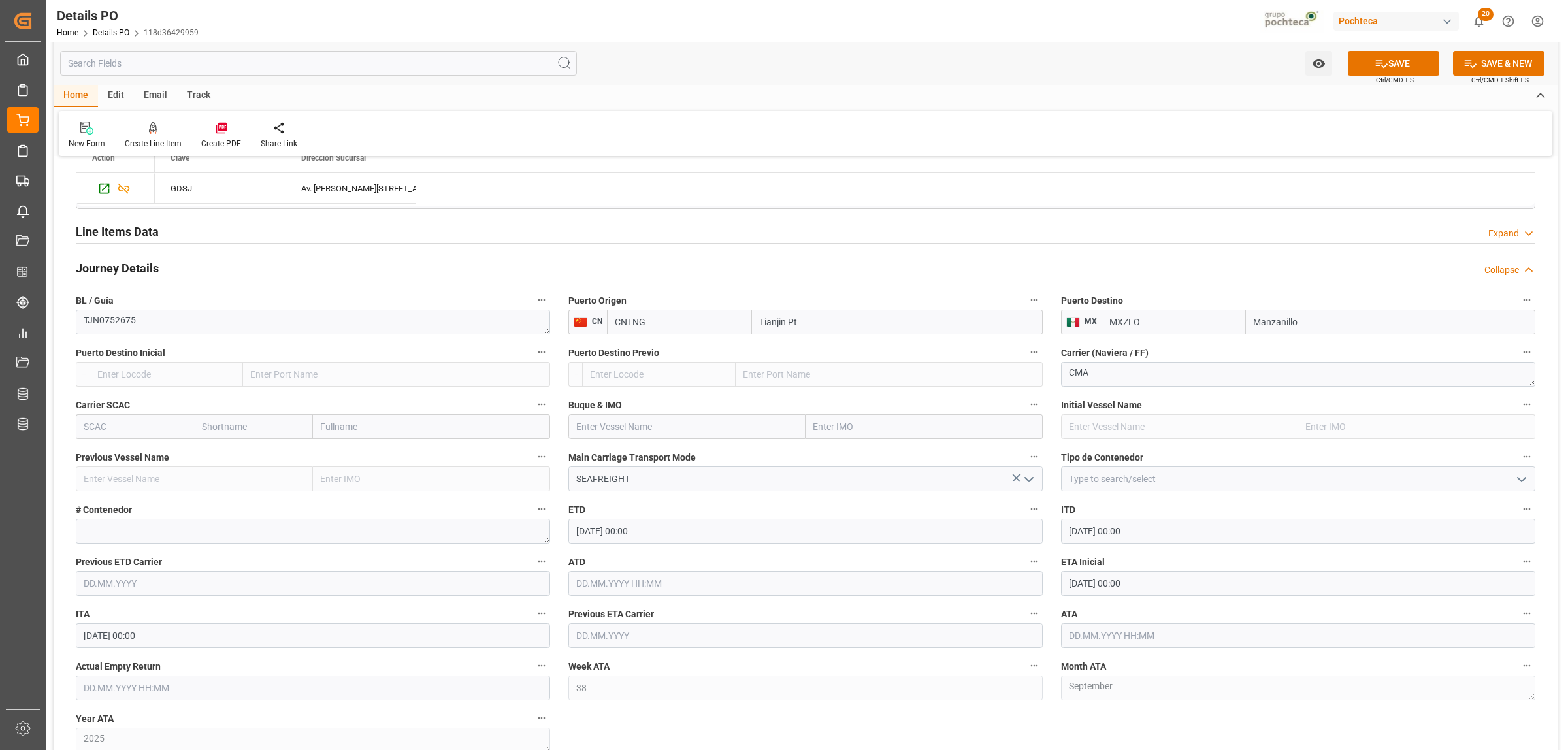
click at [823, 423] on input "text" at bounding box center [925, 427] width 238 height 25
paste input "0WURRE2MA"
click at [870, 426] on input "0WURRE2MA" at bounding box center [925, 427] width 238 height 25
drag, startPoint x: 869, startPoint y: 429, endPoint x: 806, endPoint y: 432, distance: 63.1
click at [806, 432] on input "0WURRE2MA" at bounding box center [925, 427] width 238 height 25
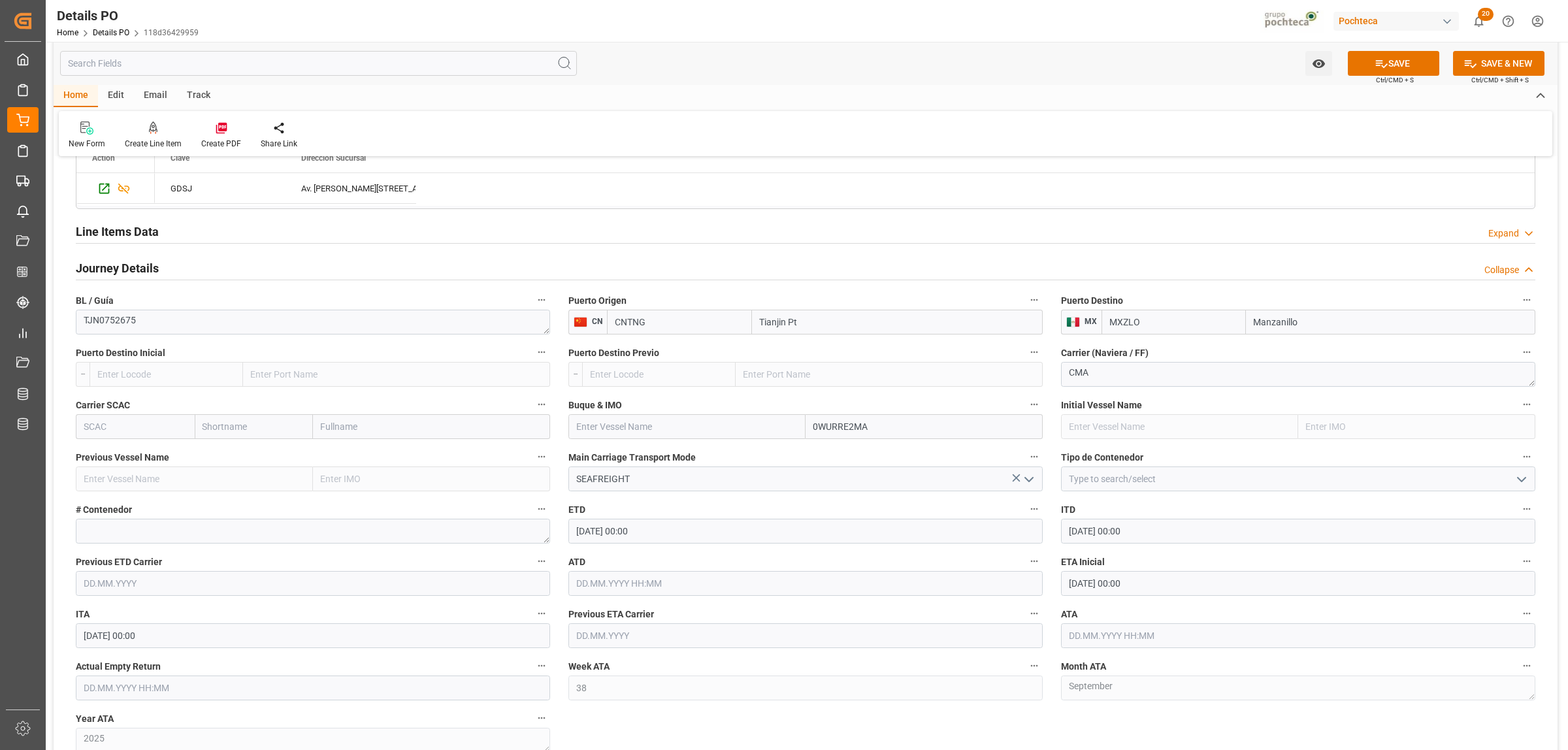
paste input "CMA CGM [GEOGRAPHIC_DATA]"
type input "CMA CGM [GEOGRAPHIC_DATA]"
click at [885, 483] on span "9839935 - CMA CGM [GEOGRAPHIC_DATA]" at bounding box center [900, 484] width 172 height 11
type input "CMA CGM [GEOGRAPHIC_DATA]"
type input "9839935"
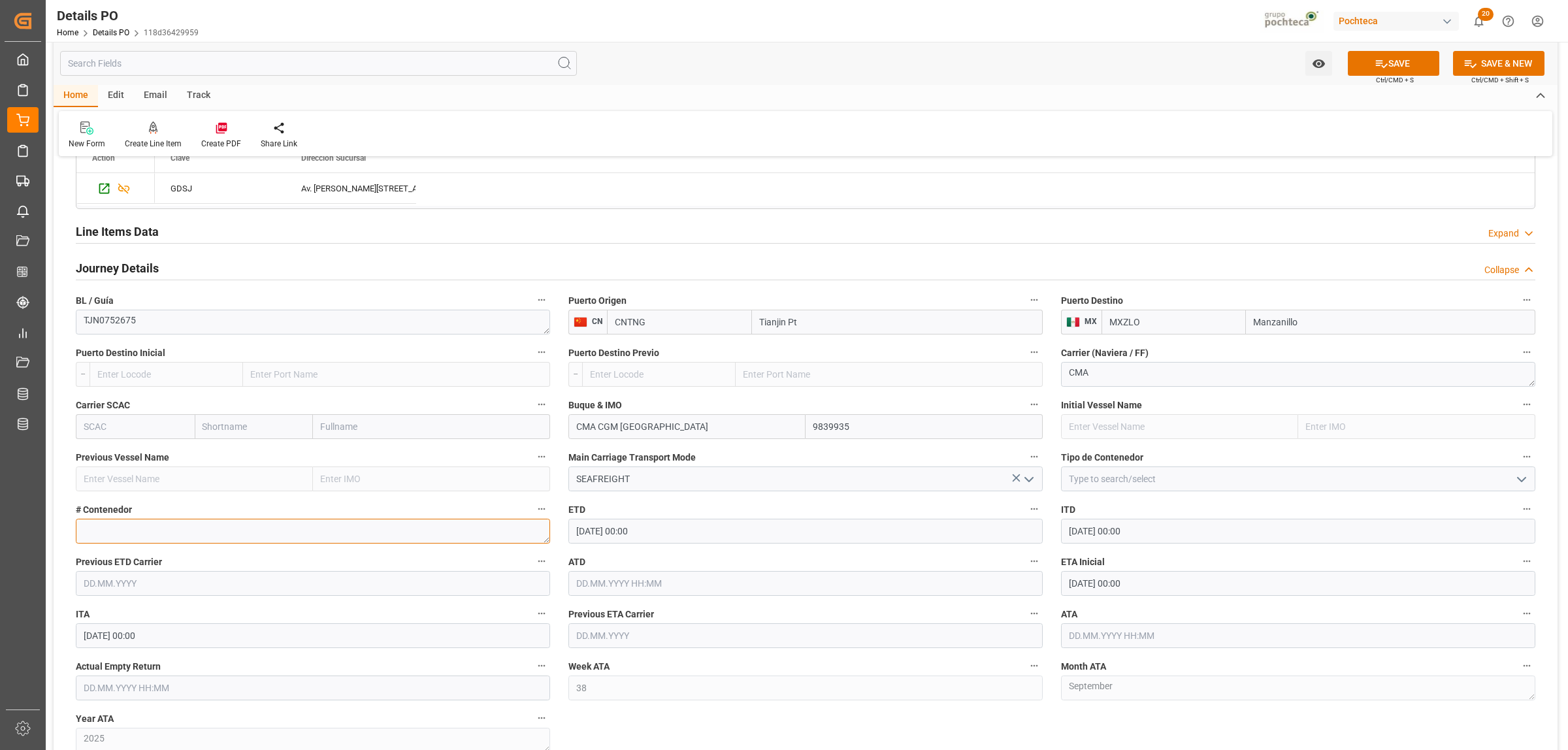
click at [217, 535] on textarea at bounding box center [313, 531] width 474 height 25
type textarea "CMAU1771305"
click at [1118, 585] on input "[DATE] 00:00" at bounding box center [1297, 583] width 474 height 25
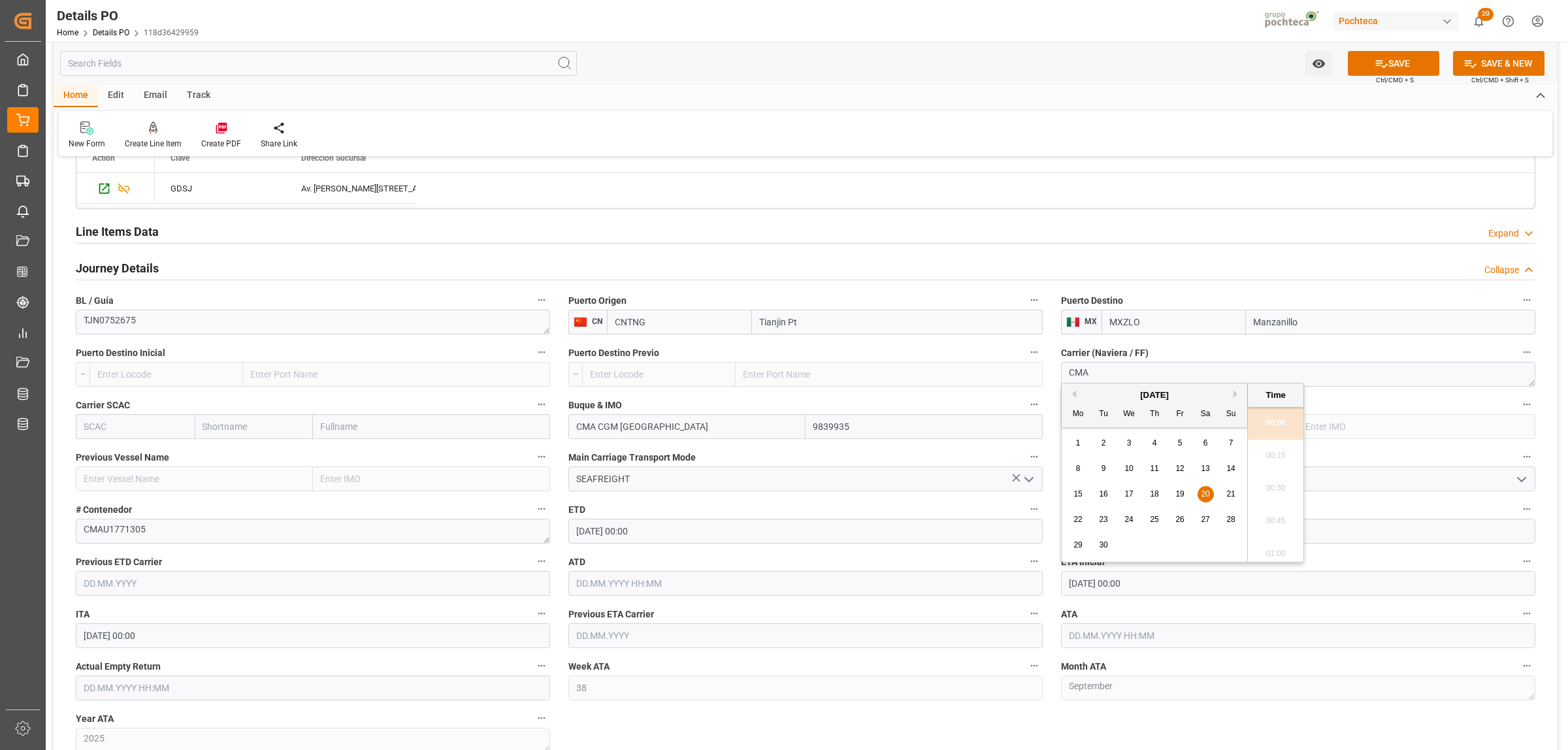
click at [1239, 396] on button "Next Month" at bounding box center [1238, 394] width 8 height 8
click at [1199, 495] on div "18" at bounding box center [1206, 494] width 16 height 16
type input "[DATE] 00:00"
click at [1109, 636] on input "text" at bounding box center [1297, 636] width 474 height 25
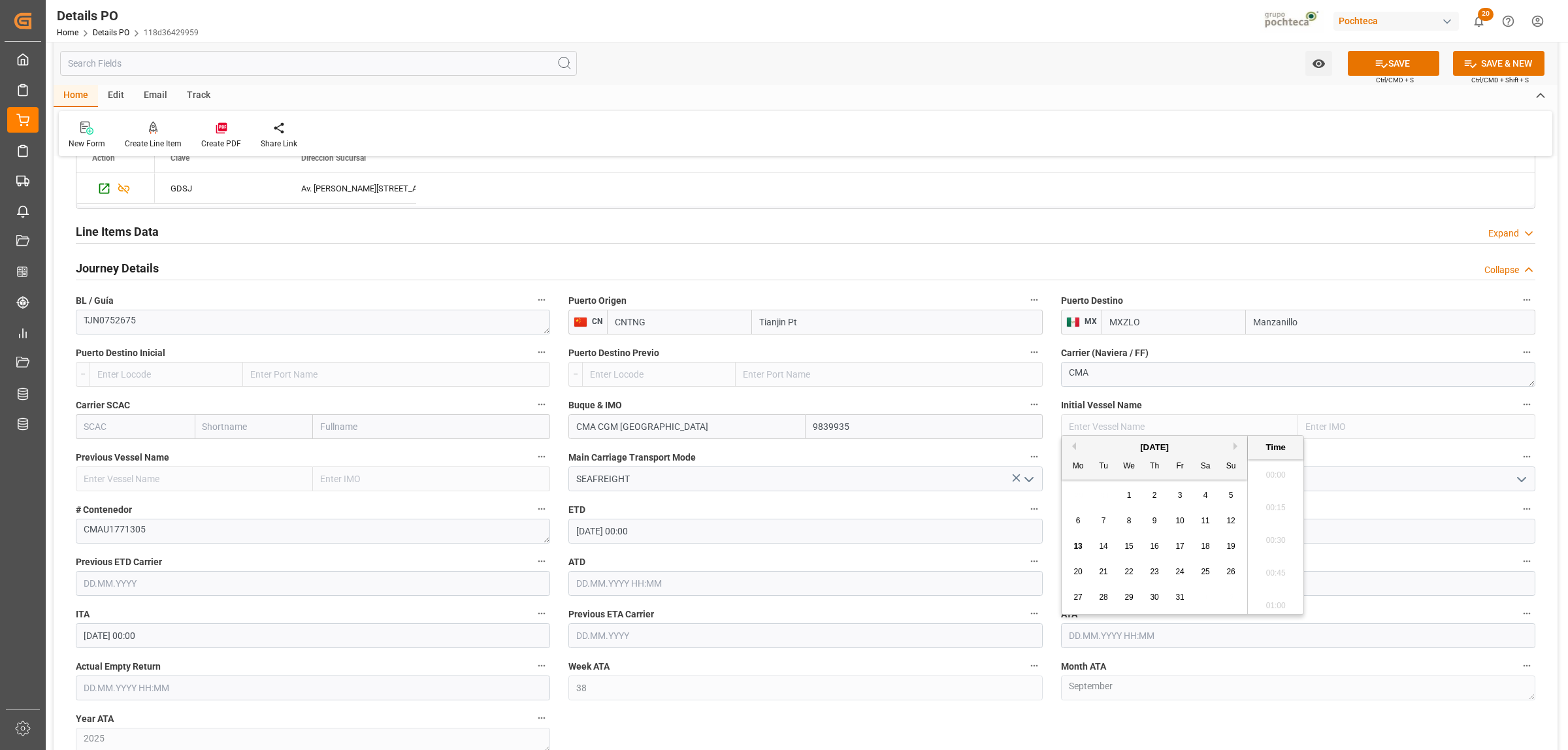
scroll to position [2291, 0]
click at [918, 722] on div "Nuevas Ordenes Details   No child Object linked Nuevas Ordenes Click Edit to ad…" at bounding box center [806, 66] width 1504 height 1921
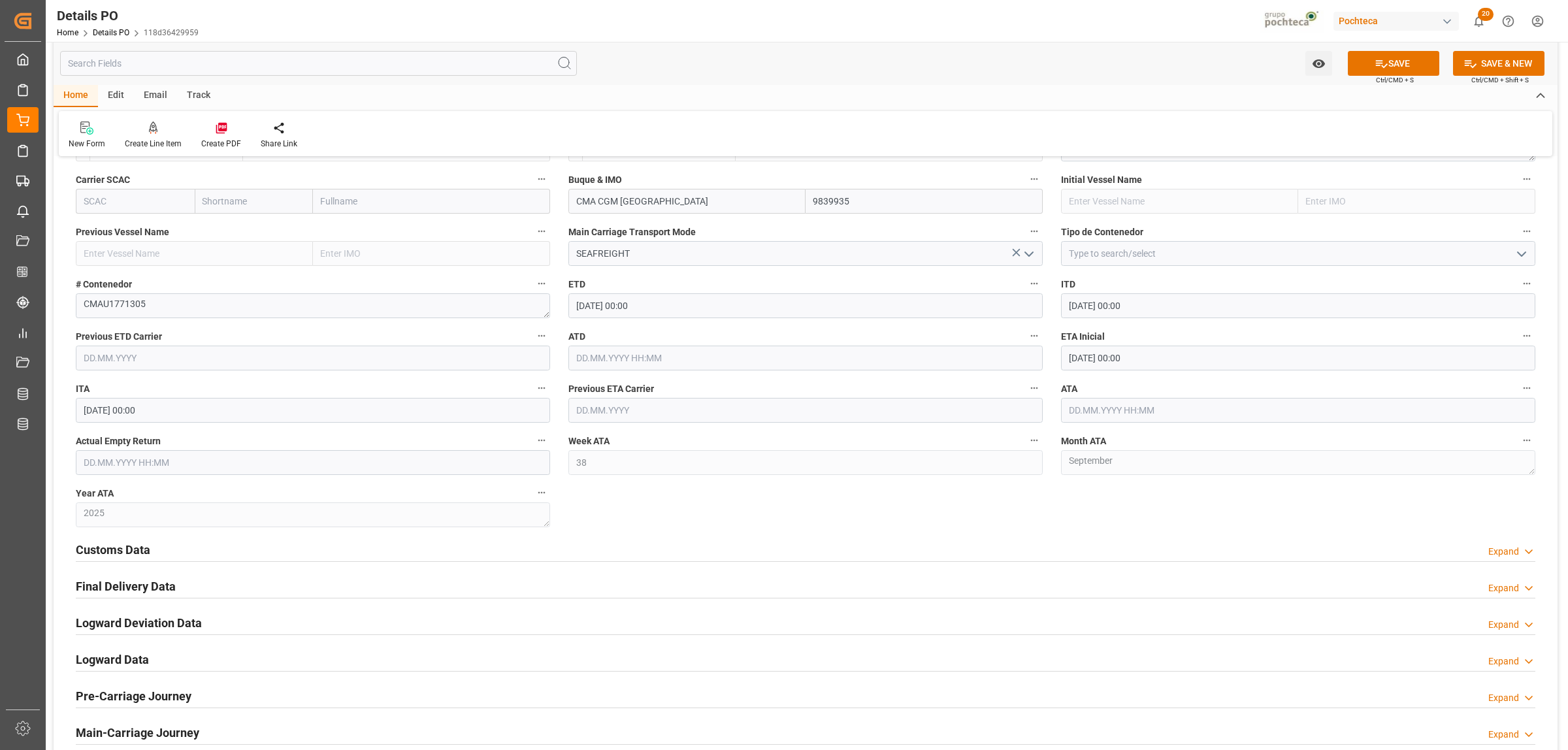
scroll to position [1307, 0]
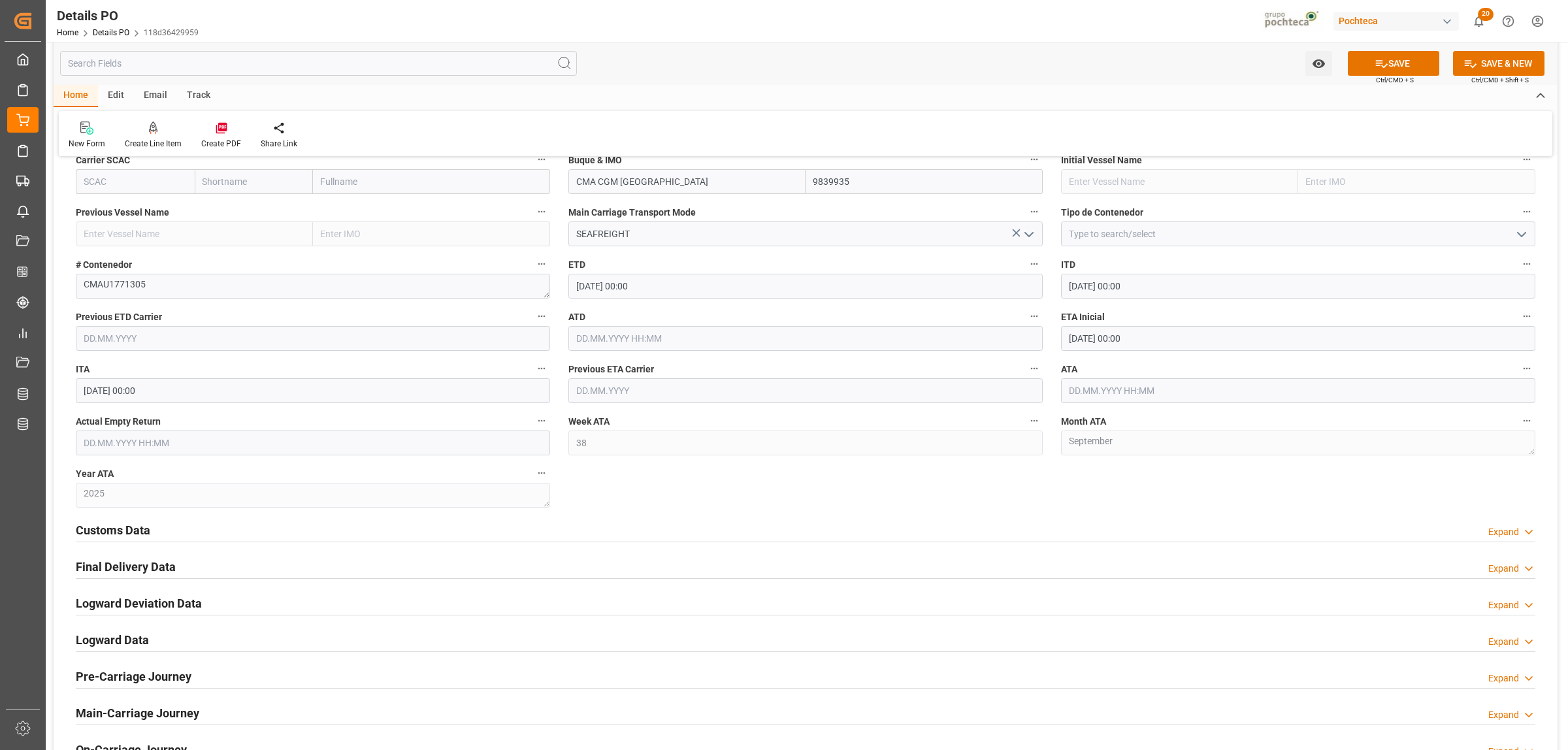
click at [110, 535] on h2 "Customs Data" at bounding box center [113, 530] width 74 height 17
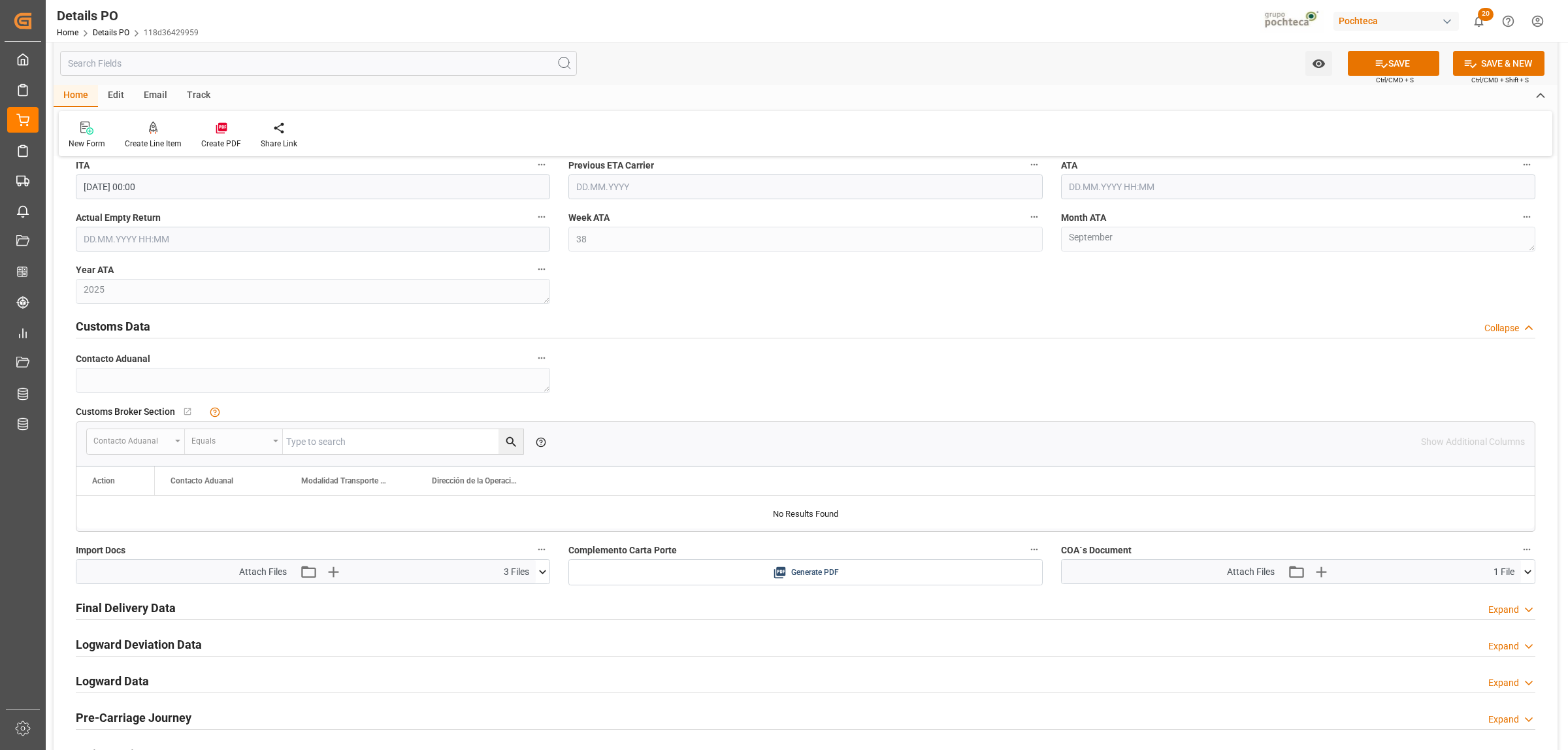
scroll to position [1634, 0]
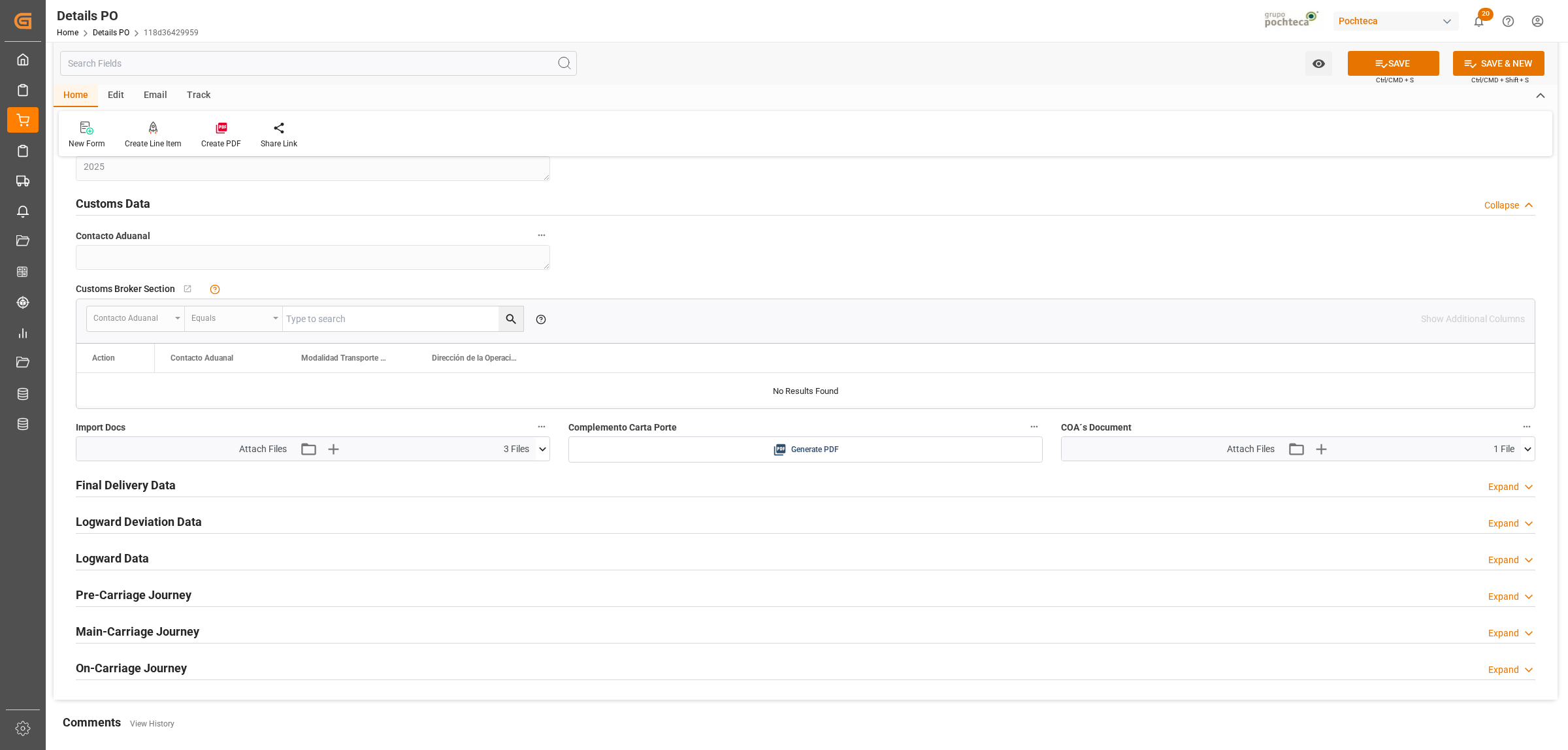
click at [547, 453] on icon at bounding box center [543, 449] width 14 height 14
click at [534, 503] on icon at bounding box center [535, 501] width 14 height 14
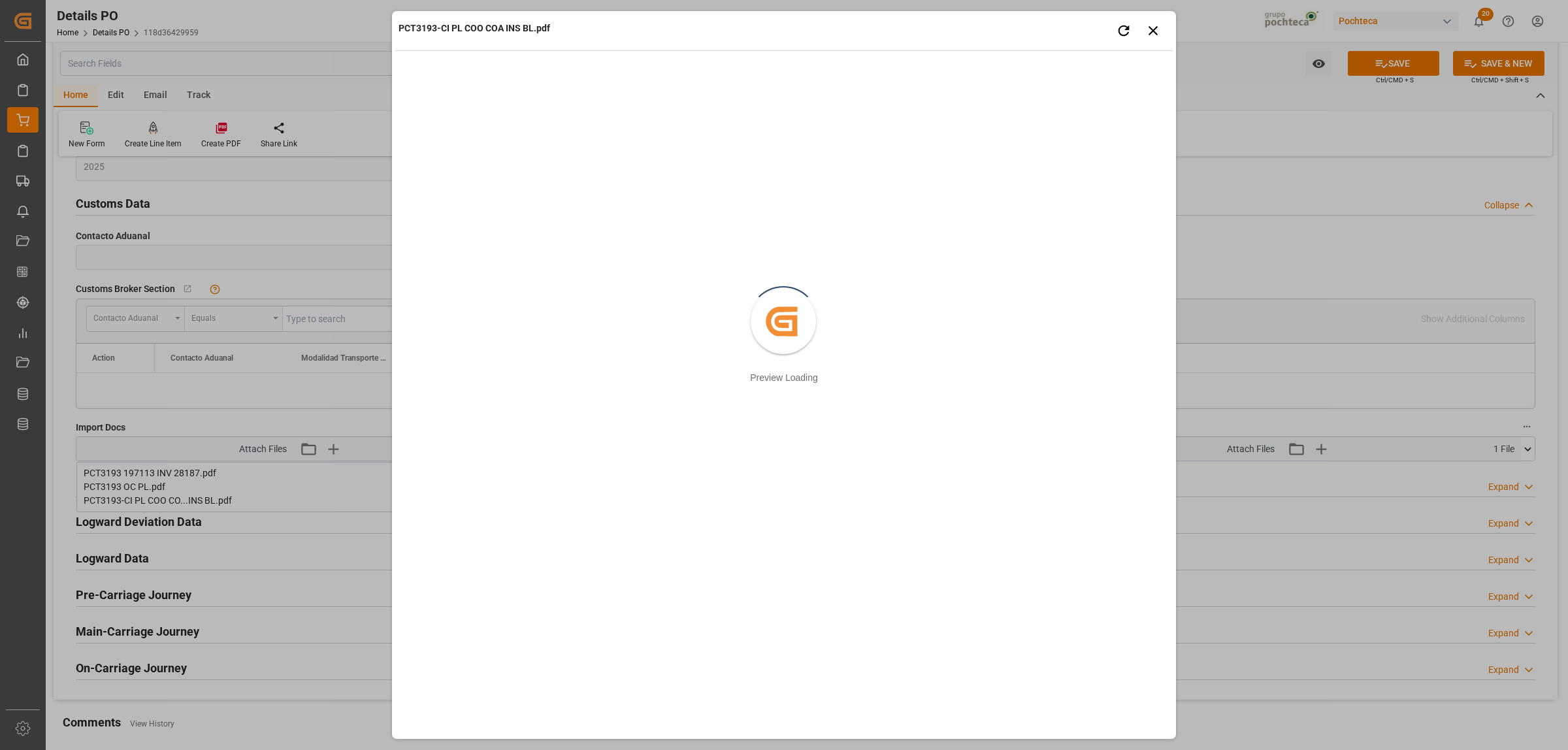
click at [1311, 492] on div "PCT3193-CI PL COO COA INS BL.pdf Retry Close preview Created by potrace 1.15, w…" at bounding box center [784, 375] width 1568 height 750
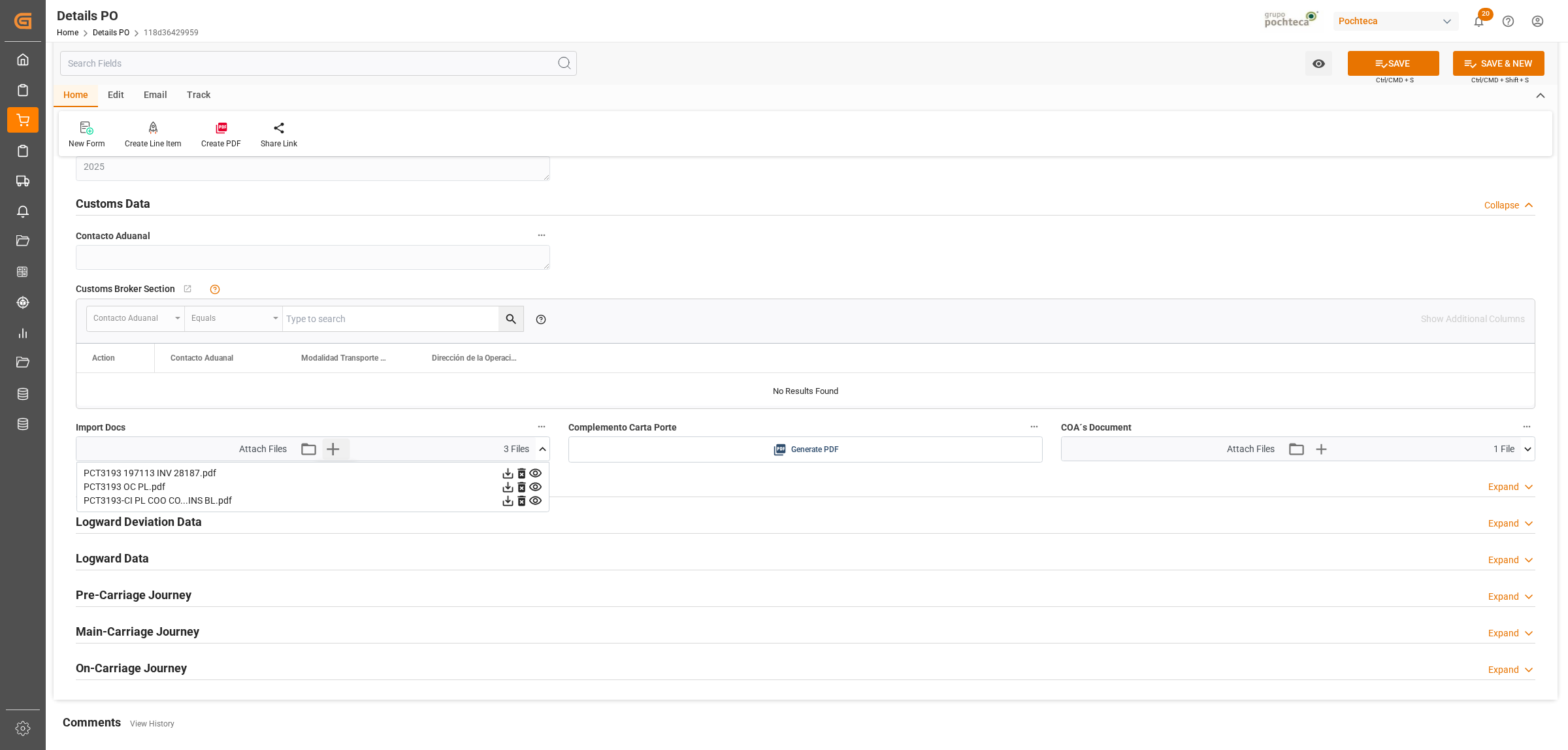
click at [335, 450] on icon "button" at bounding box center [332, 449] width 21 height 21
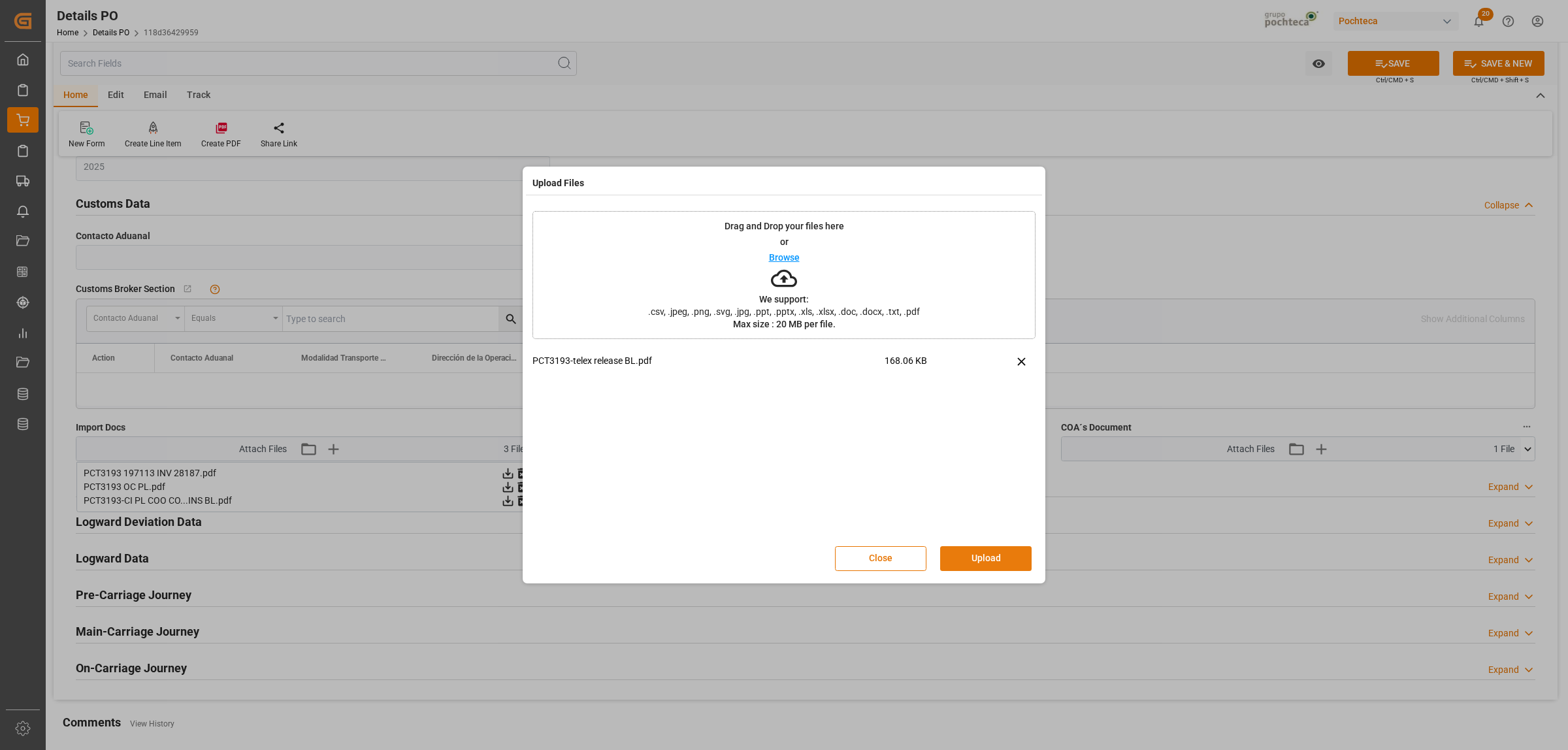
click at [968, 550] on button "Upload" at bounding box center [986, 559] width 92 height 25
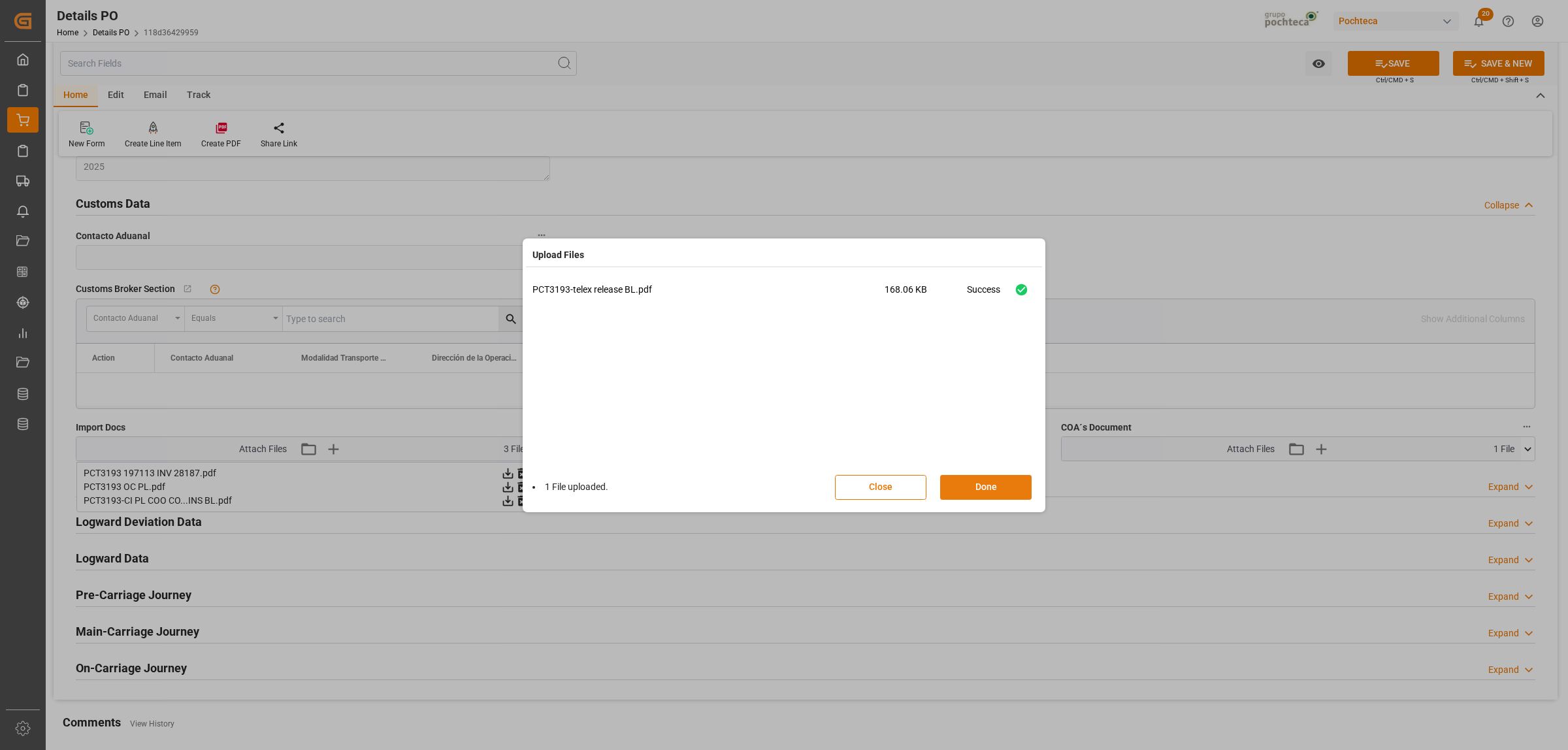
click at [959, 480] on button "Done" at bounding box center [986, 488] width 92 height 25
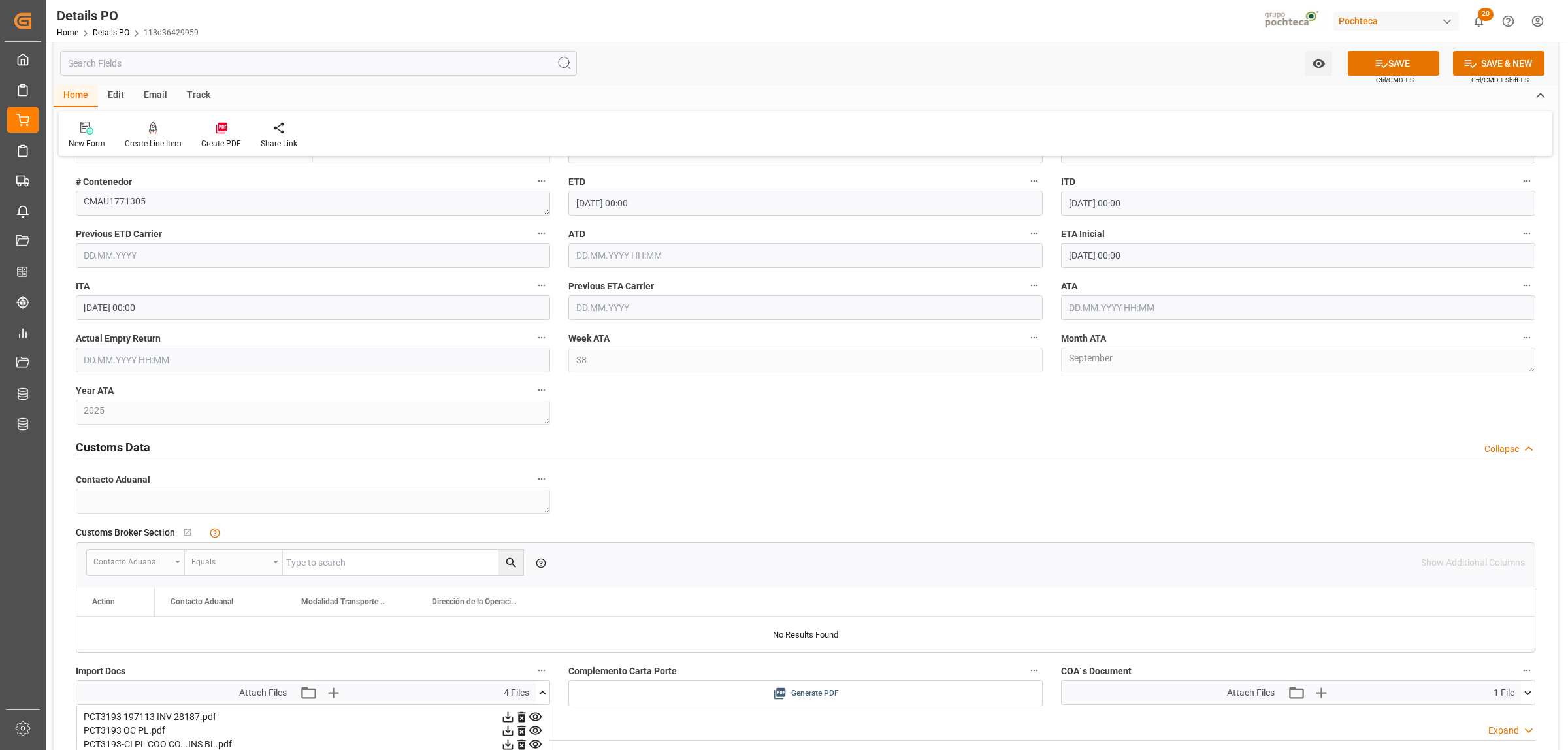
scroll to position [1389, 0]
click at [1383, 70] on button "SAVE" at bounding box center [1393, 64] width 92 height 25
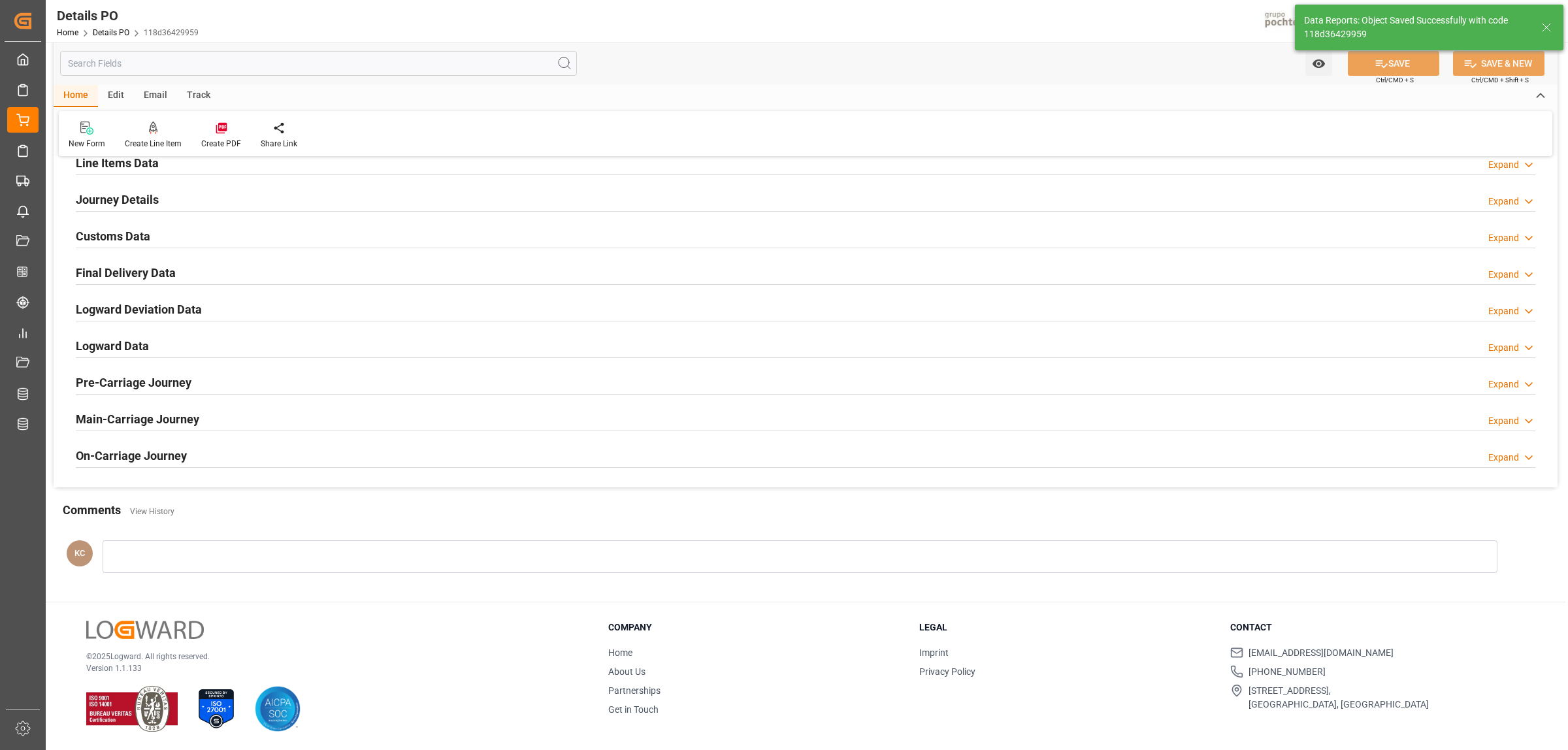
type textarea "PEND BL, NO HAY ETA"
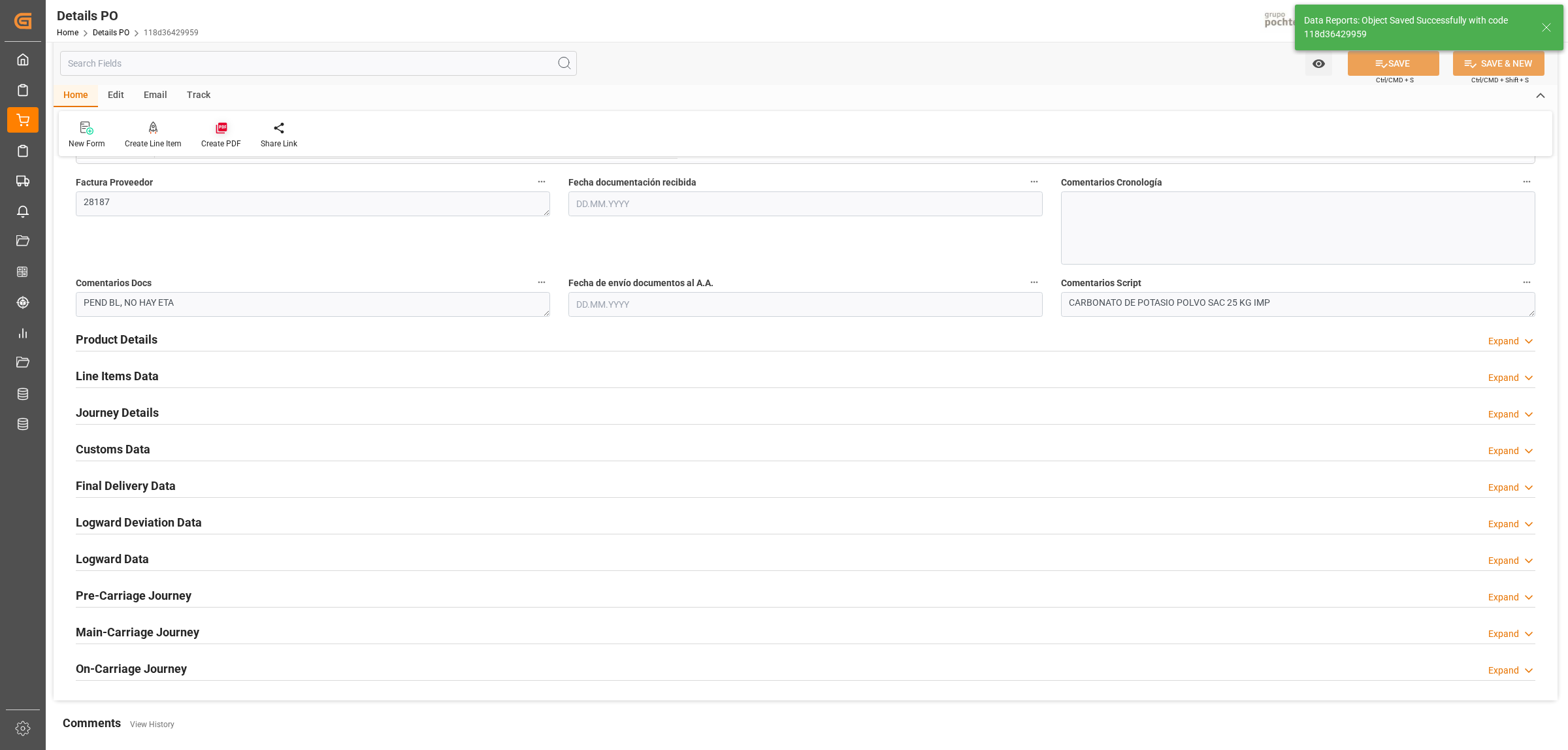
click at [220, 130] on icon at bounding box center [220, 128] width 11 height 11
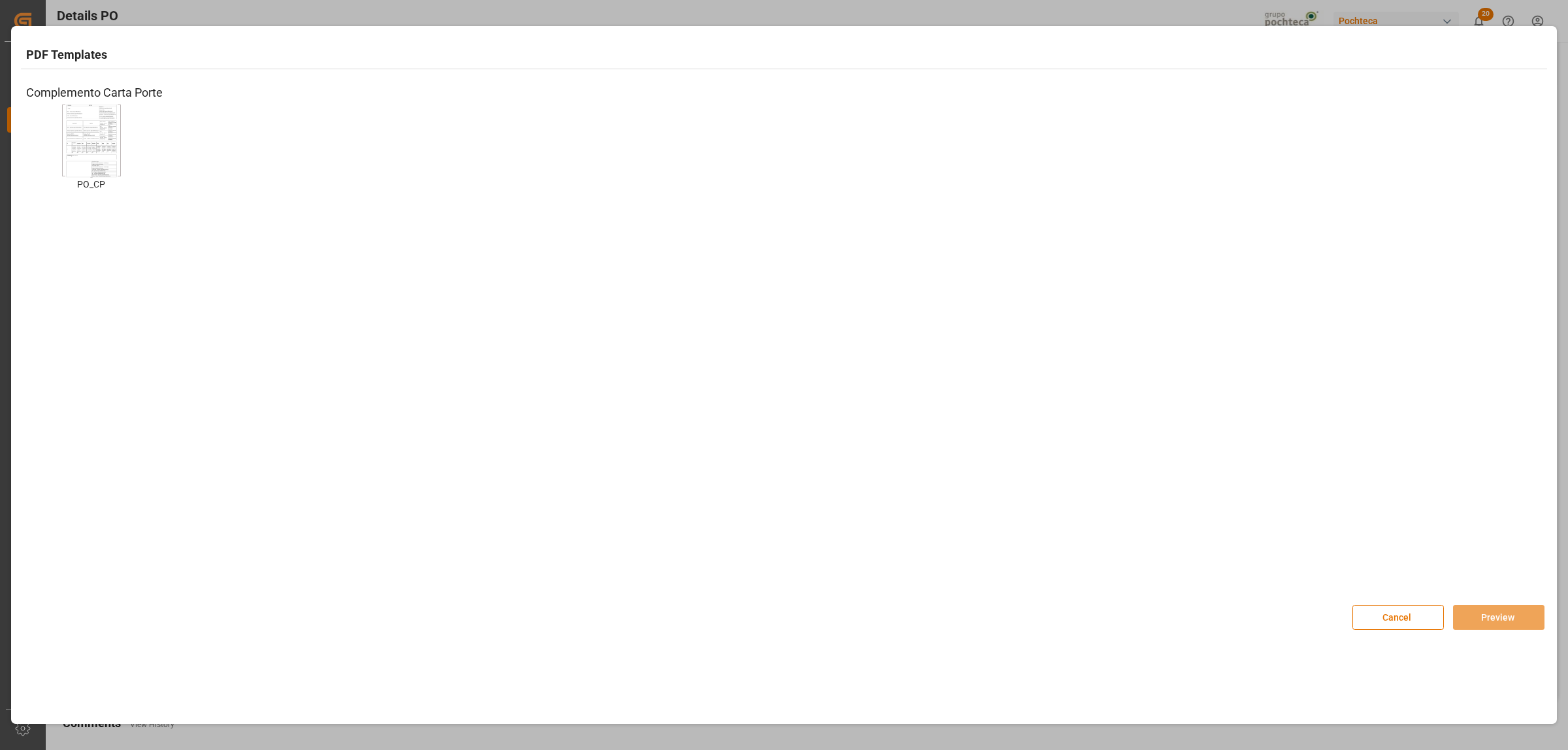
click at [65, 148] on img at bounding box center [91, 141] width 52 height 74
click at [1507, 621] on button "Preview" at bounding box center [1499, 618] width 92 height 25
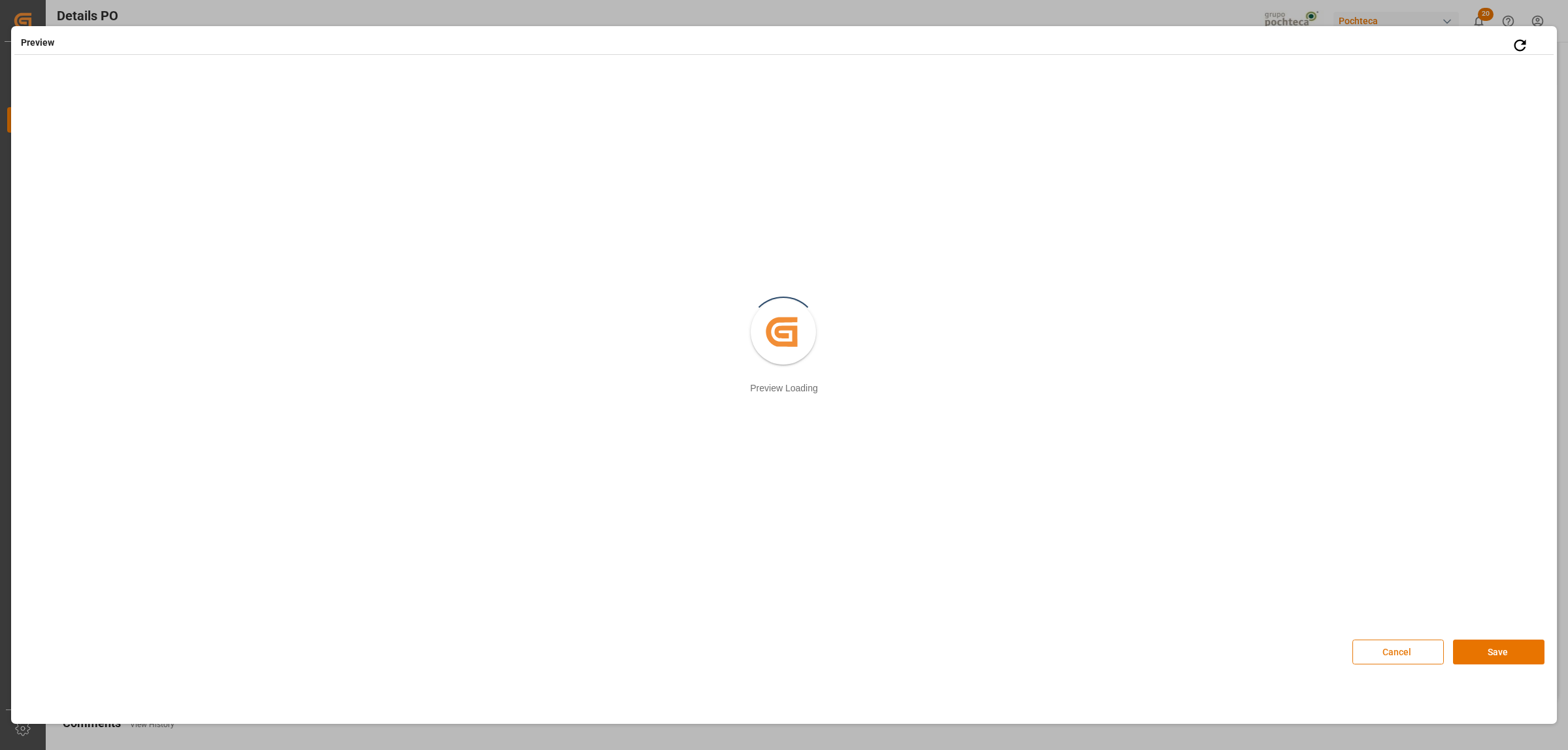
click at [1406, 658] on button "Cancel" at bounding box center [1398, 653] width 92 height 25
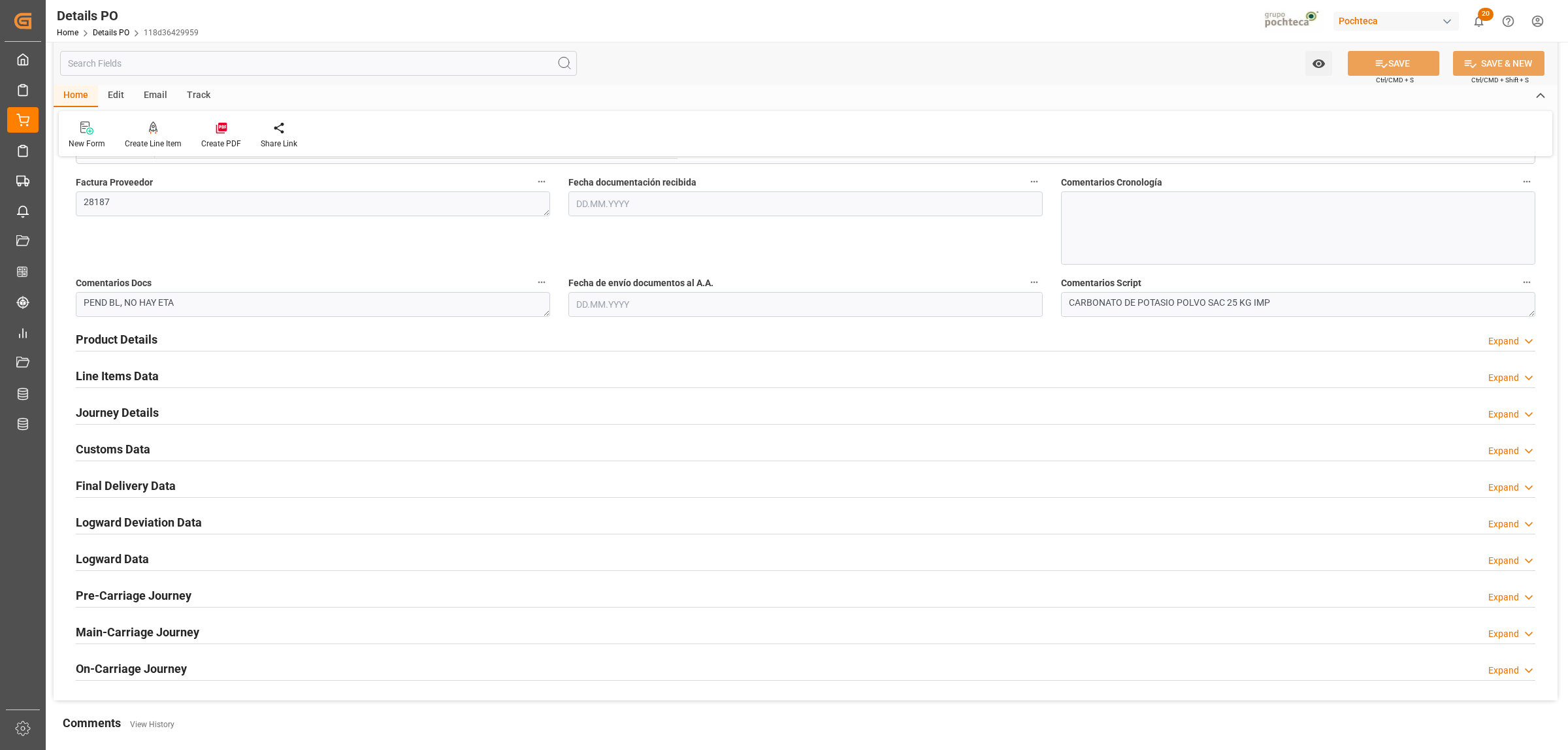
click at [138, 418] on h2 "Journey Details" at bounding box center [117, 413] width 83 height 17
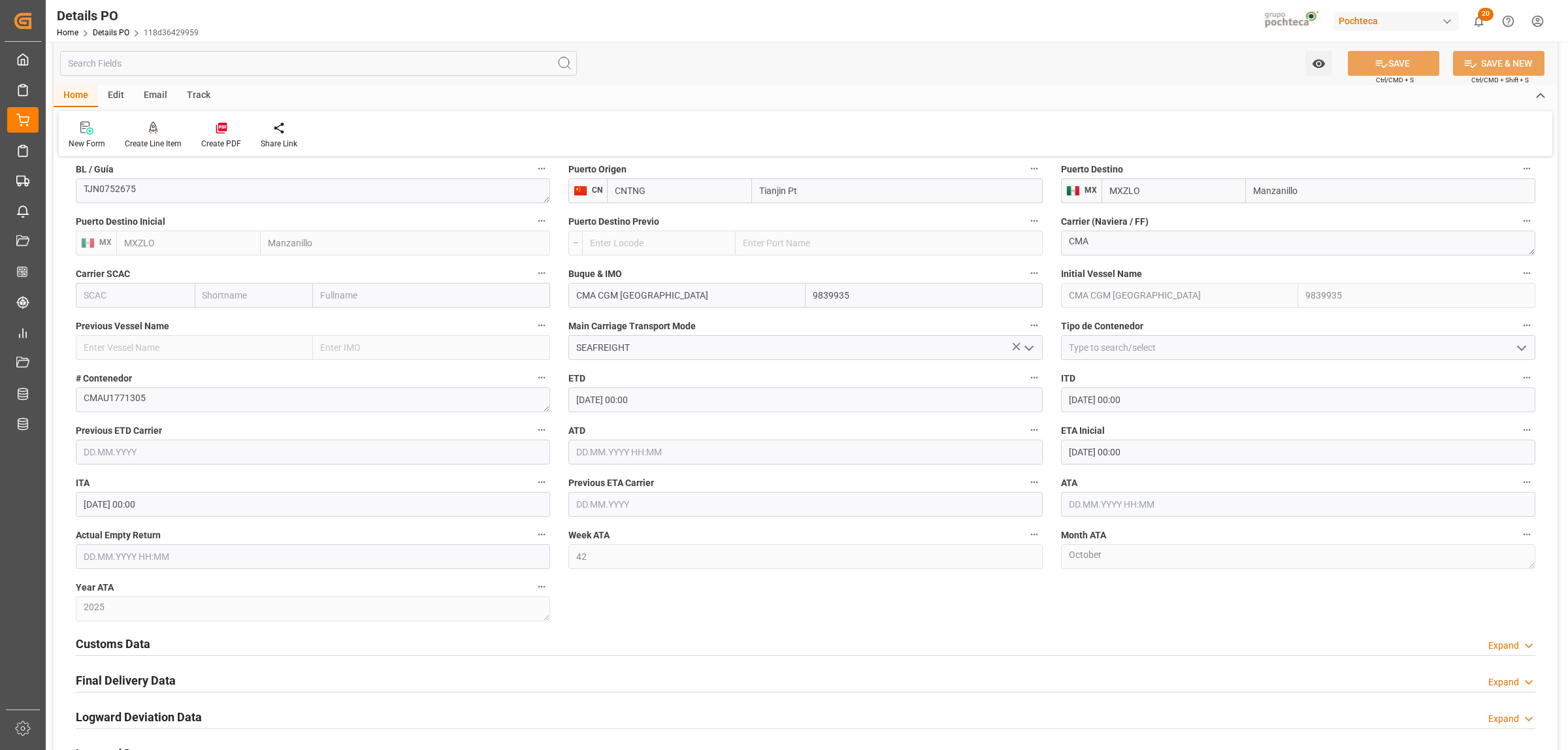
scroll to position [899, 0]
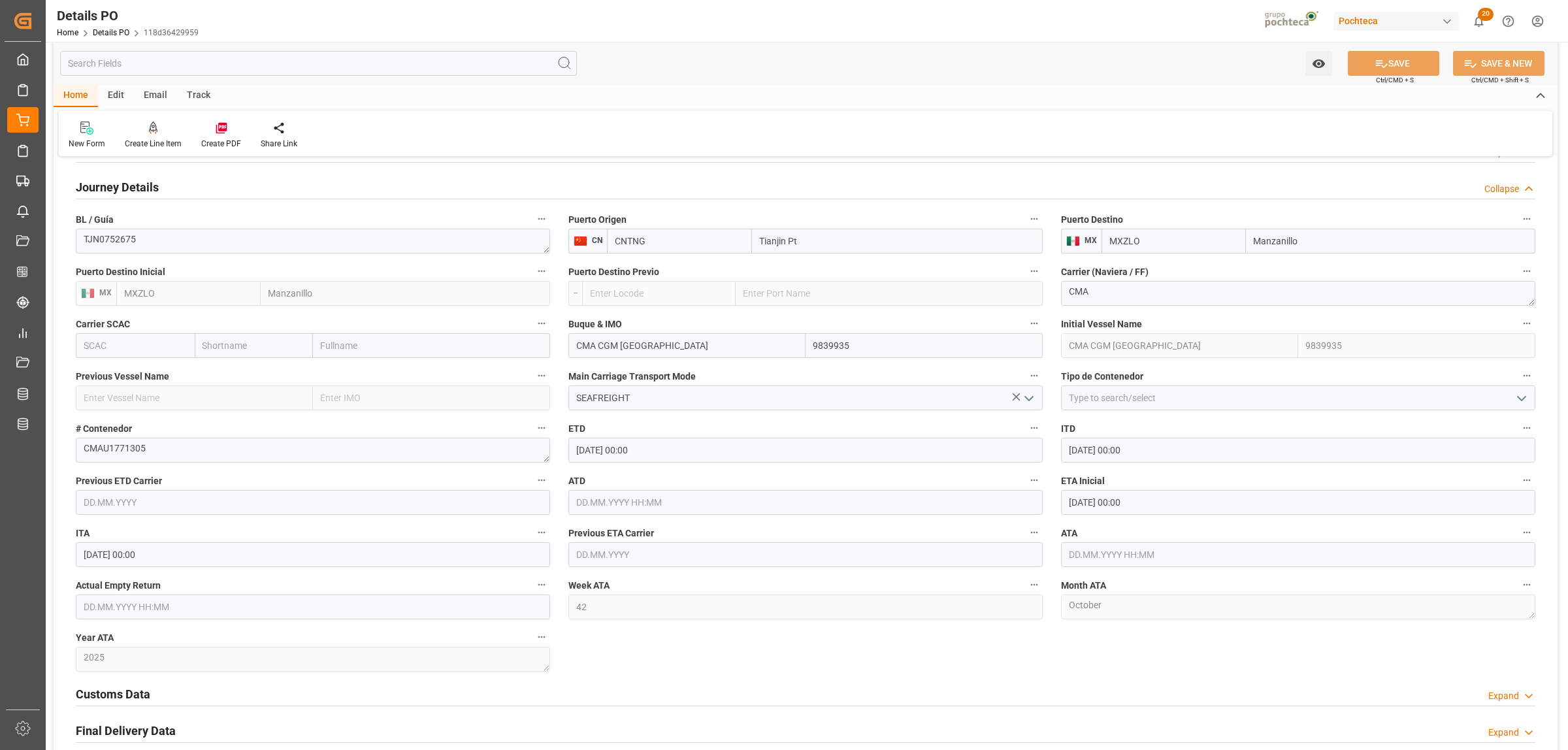
click at [1518, 398] on polyline "open menu" at bounding box center [1522, 399] width 8 height 4
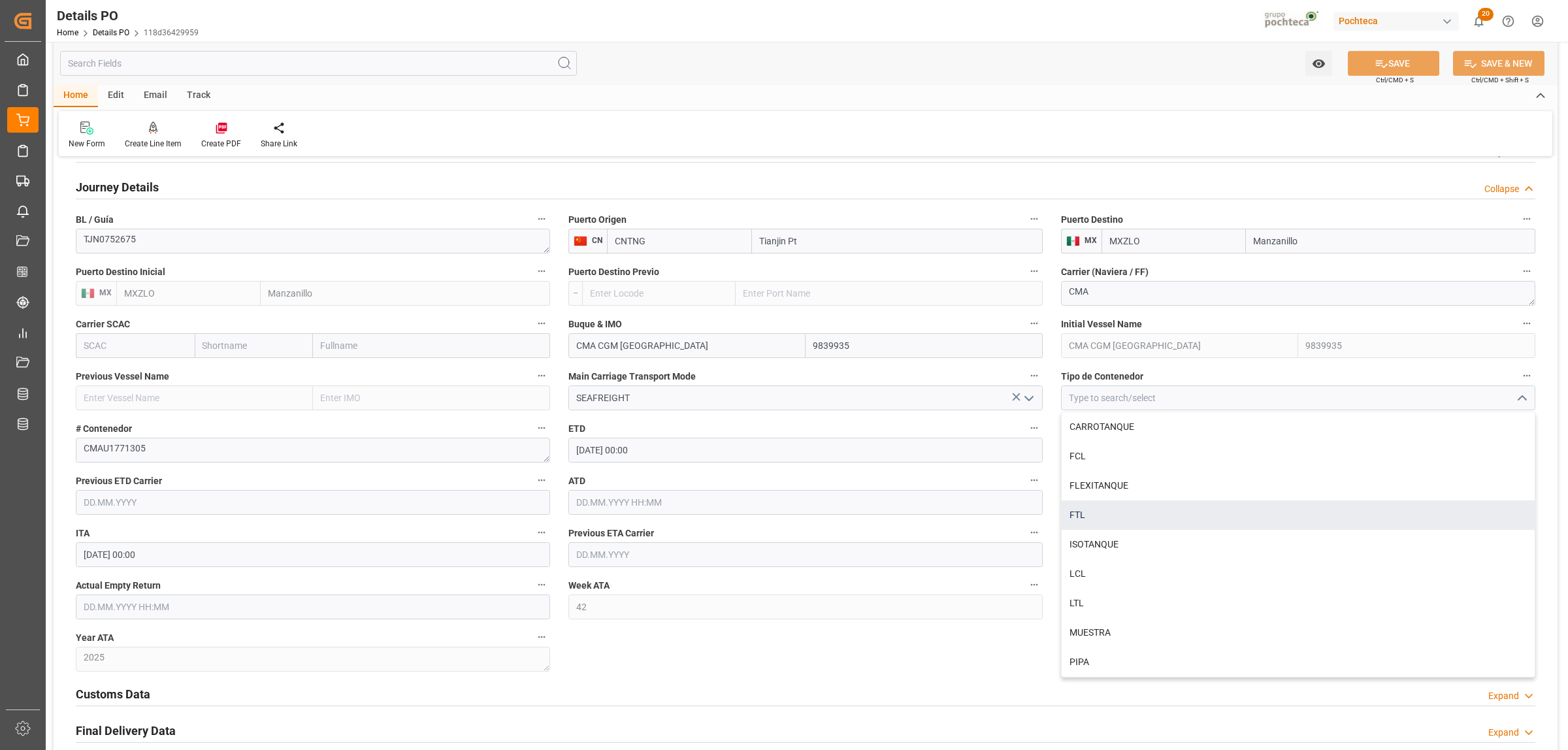
click at [1082, 515] on div "FTL" at bounding box center [1298, 516] width 473 height 30
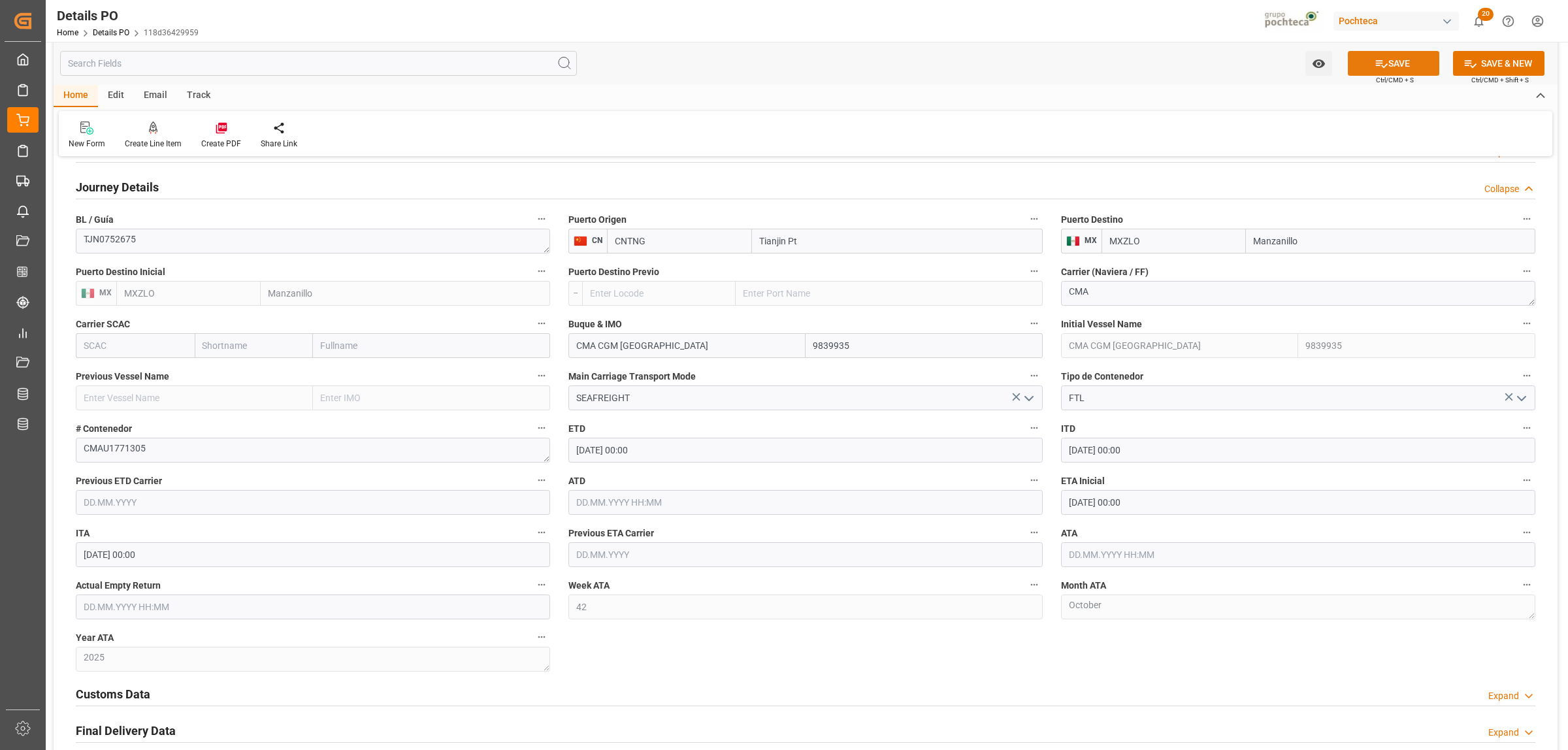
click at [1413, 58] on button "SAVE" at bounding box center [1393, 64] width 92 height 25
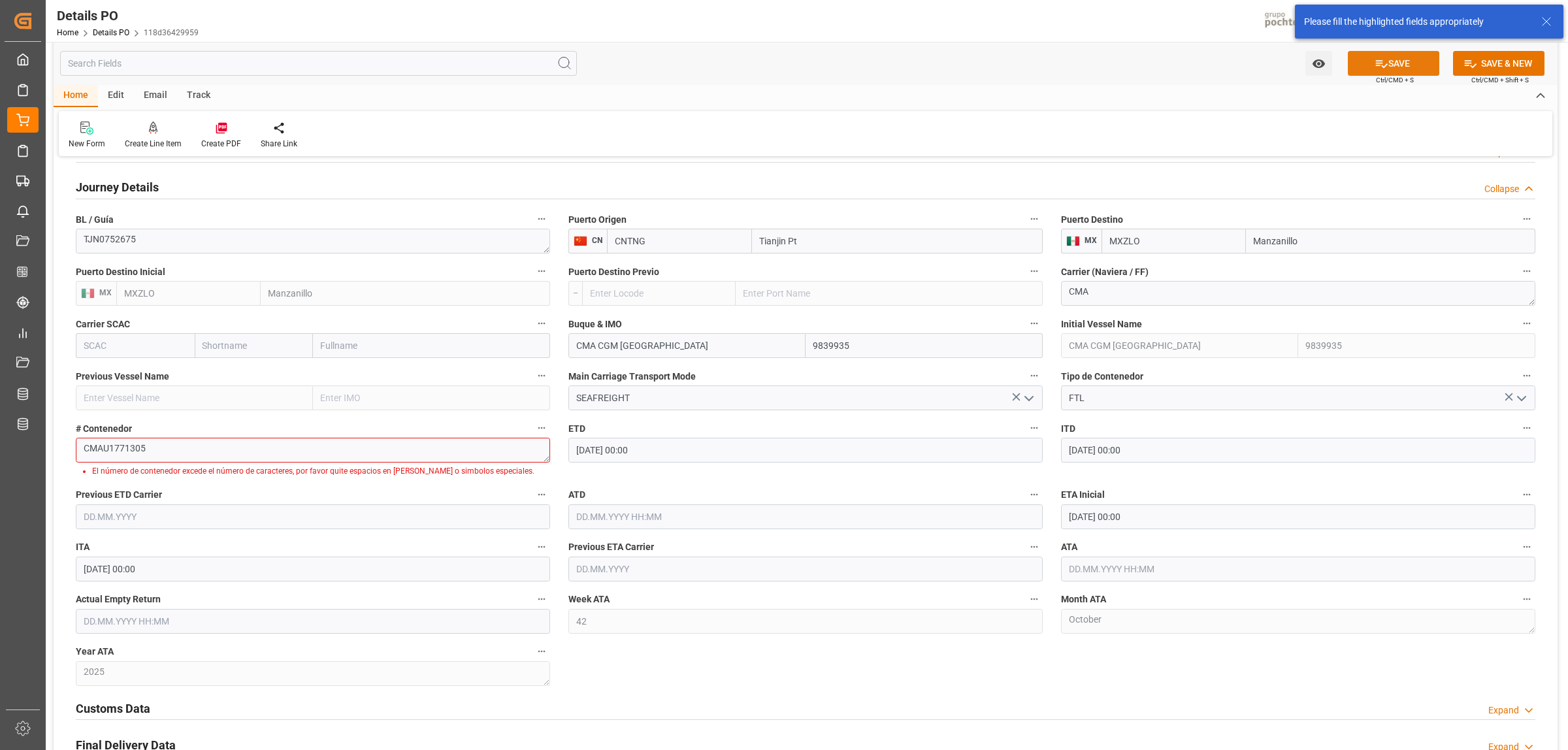
scroll to position [955, 0]
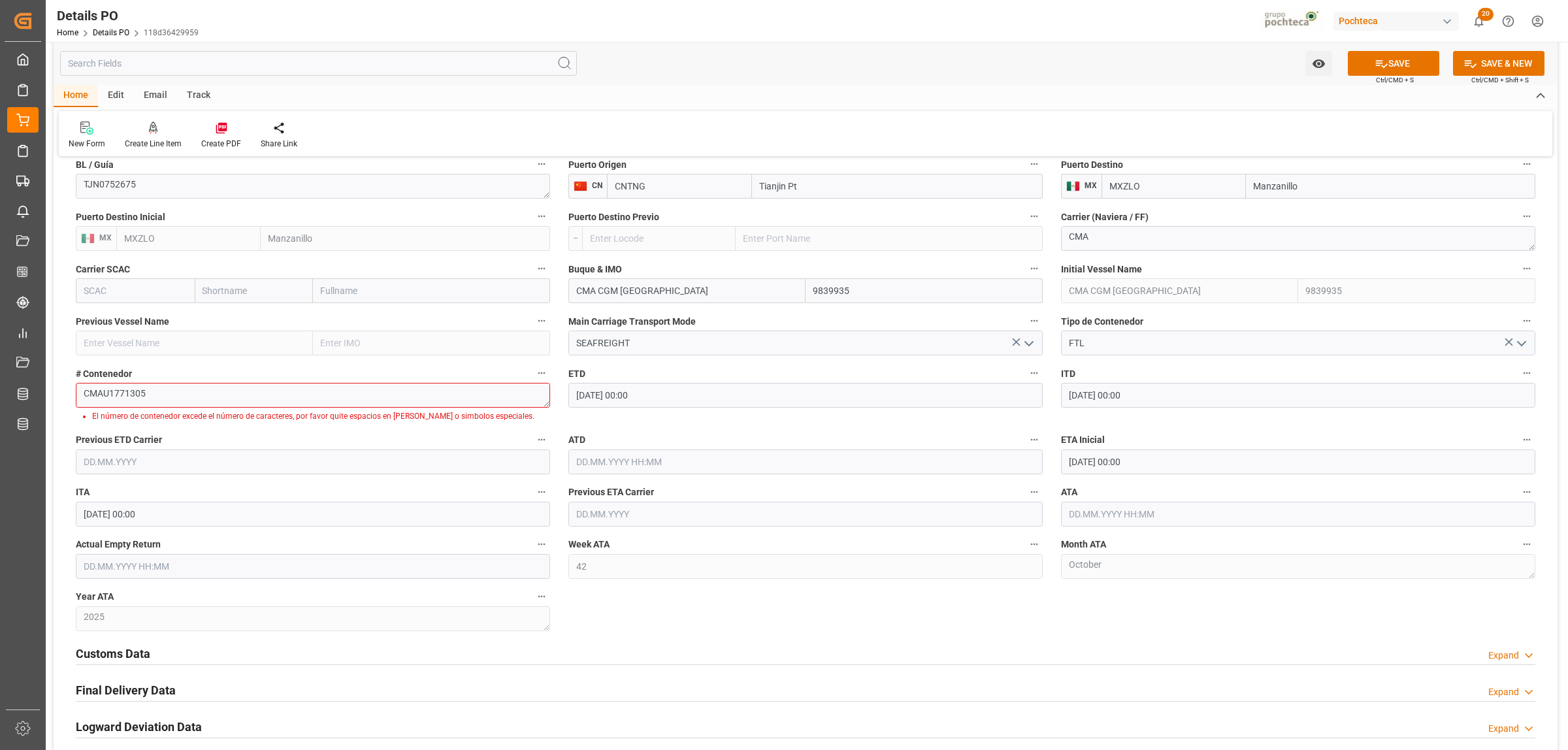
click at [1523, 340] on icon "open menu" at bounding box center [1521, 343] width 16 height 16
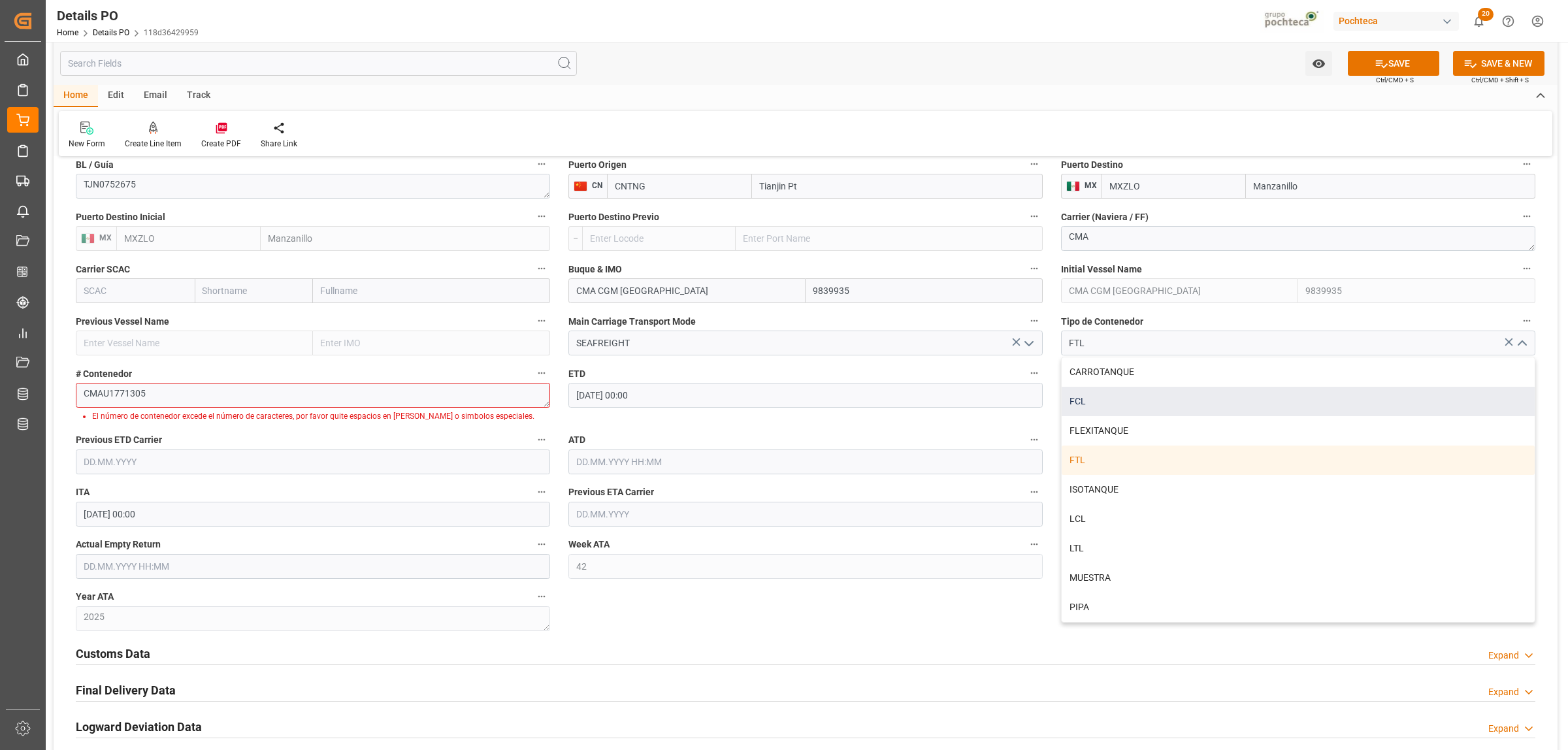
click at [1138, 403] on div "FCL" at bounding box center [1298, 402] width 473 height 30
type input "FCL"
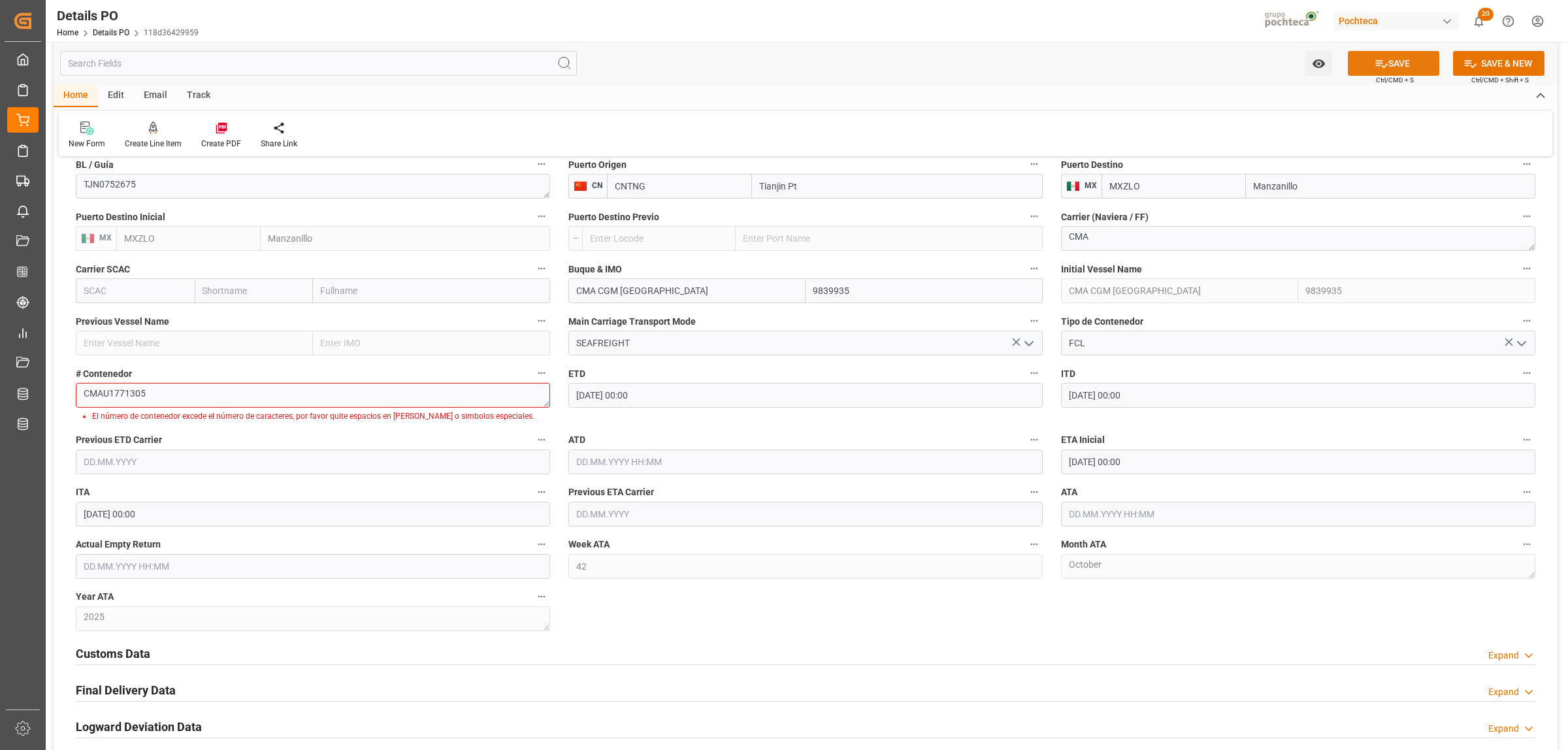
click at [1403, 62] on button "SAVE" at bounding box center [1393, 64] width 92 height 25
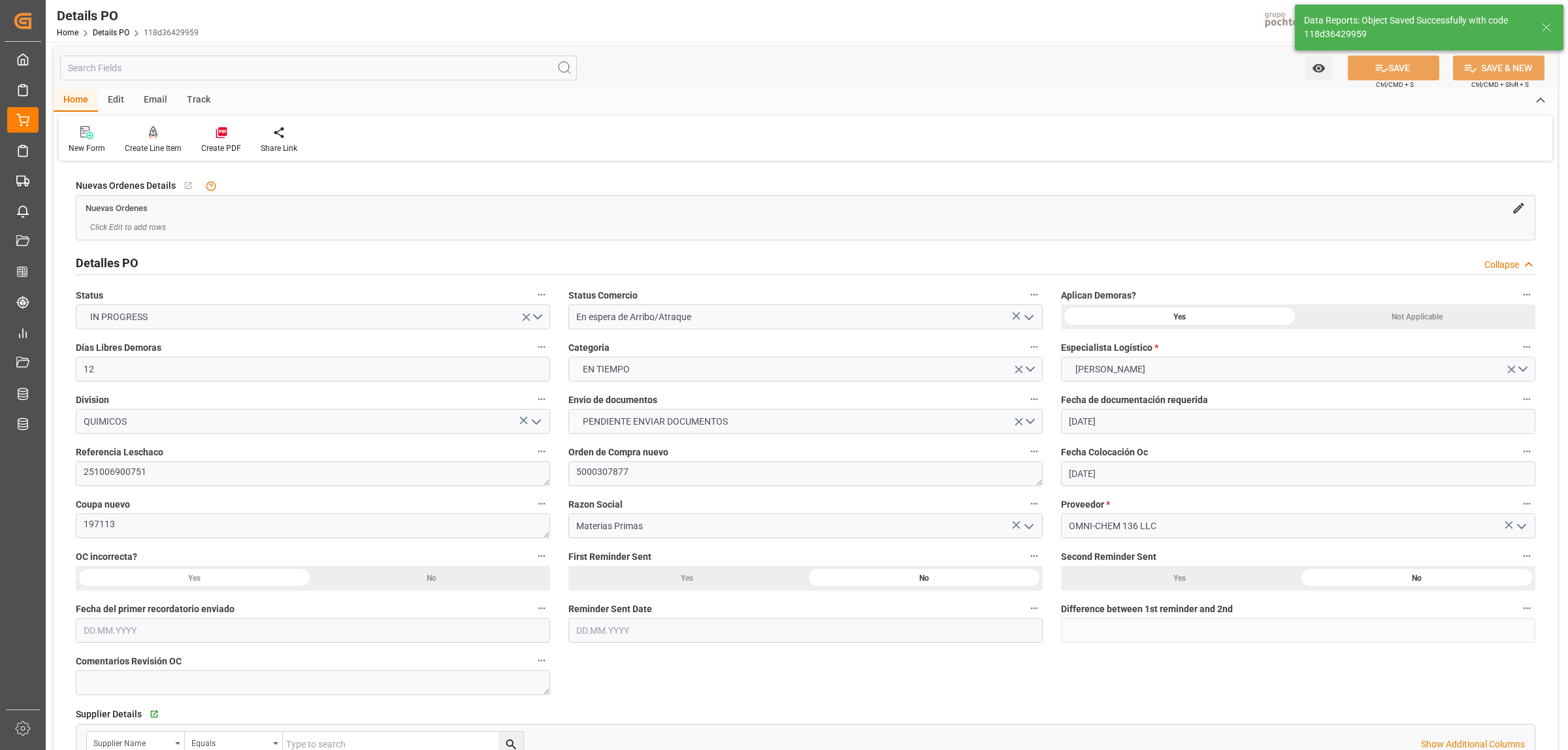
scroll to position [0, 0]
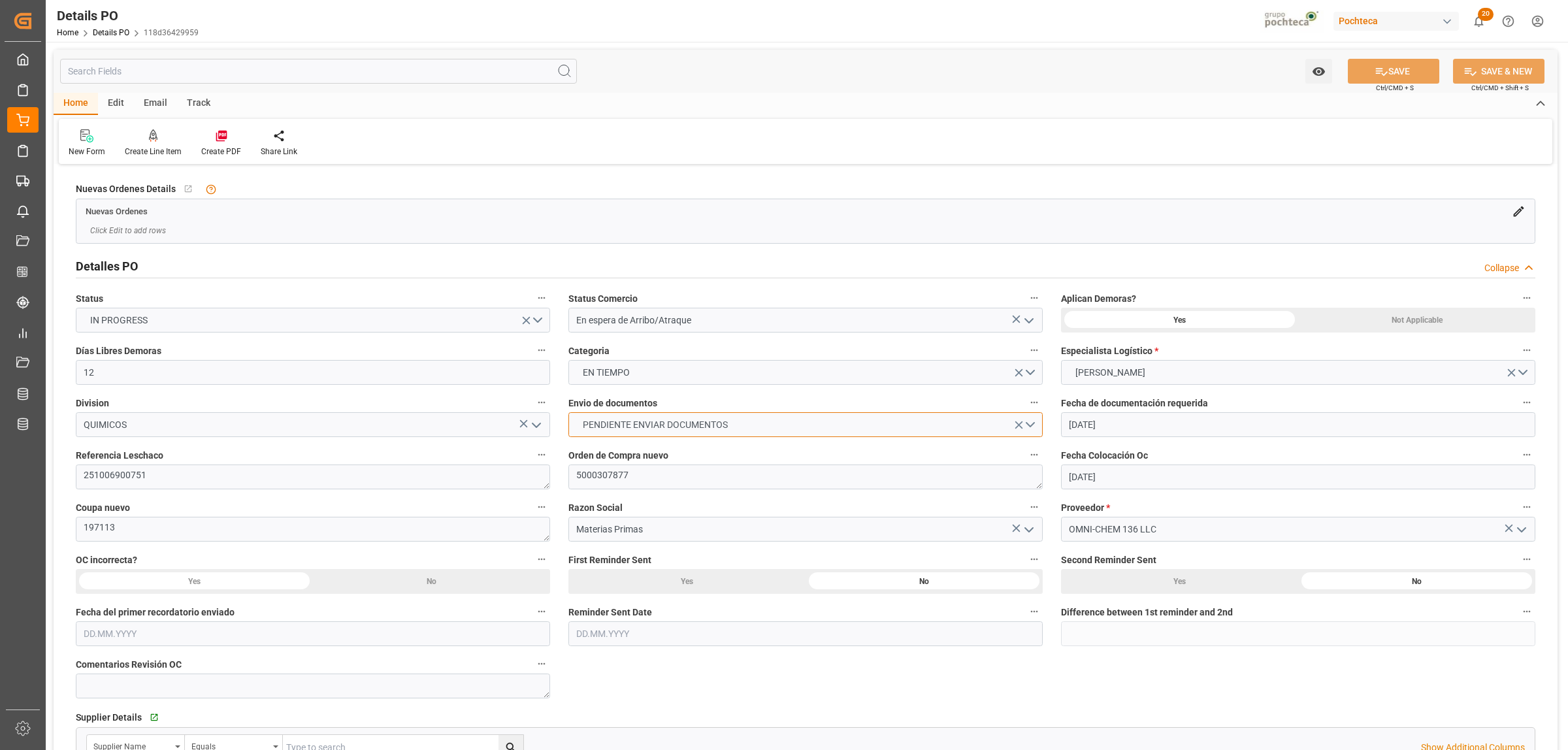
click at [1036, 429] on button "PENDIENTE ENVIAR DOCUMENTOS" at bounding box center [805, 425] width 474 height 25
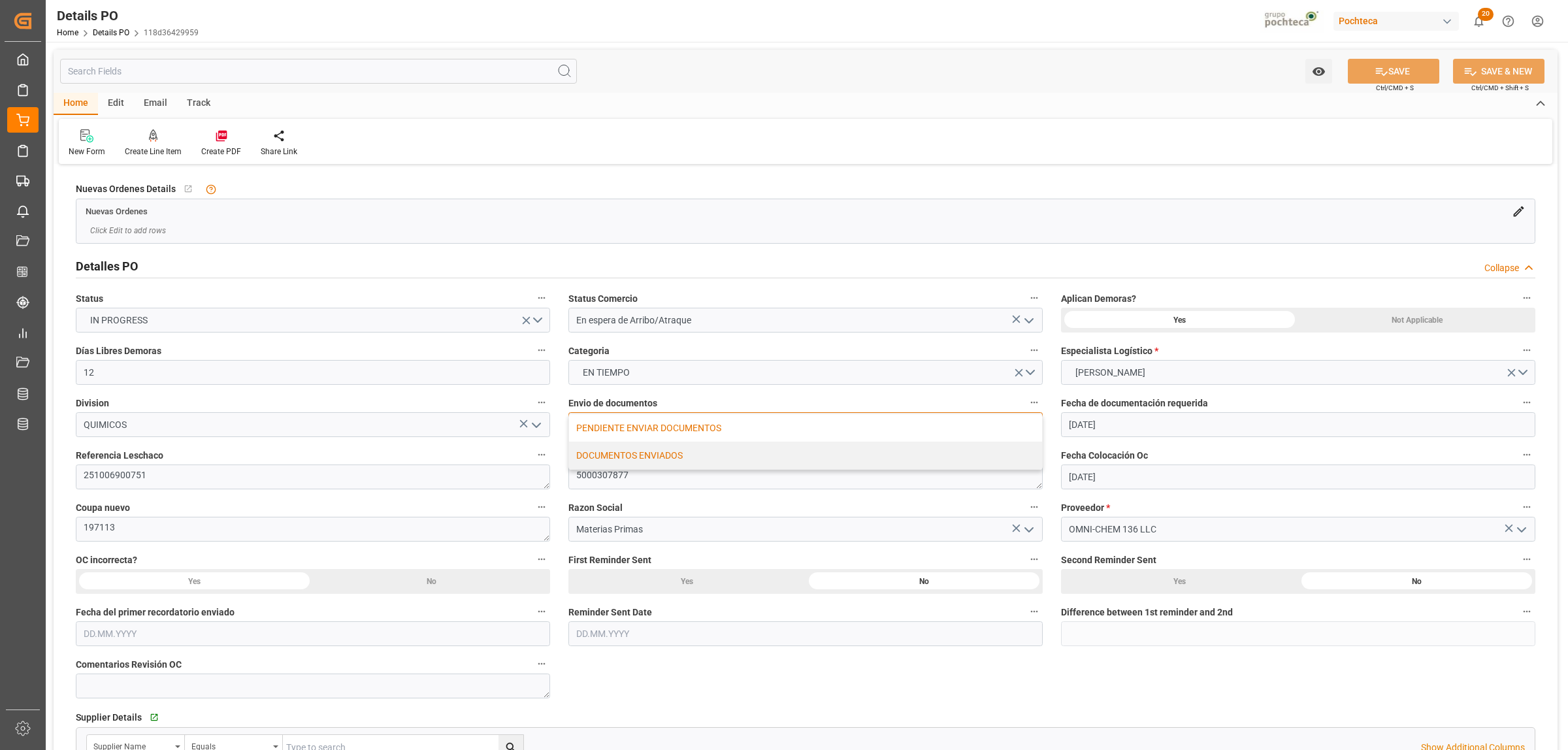
click at [711, 458] on div "DOCUMENTOS ENVIADOS" at bounding box center [806, 455] width 473 height 27
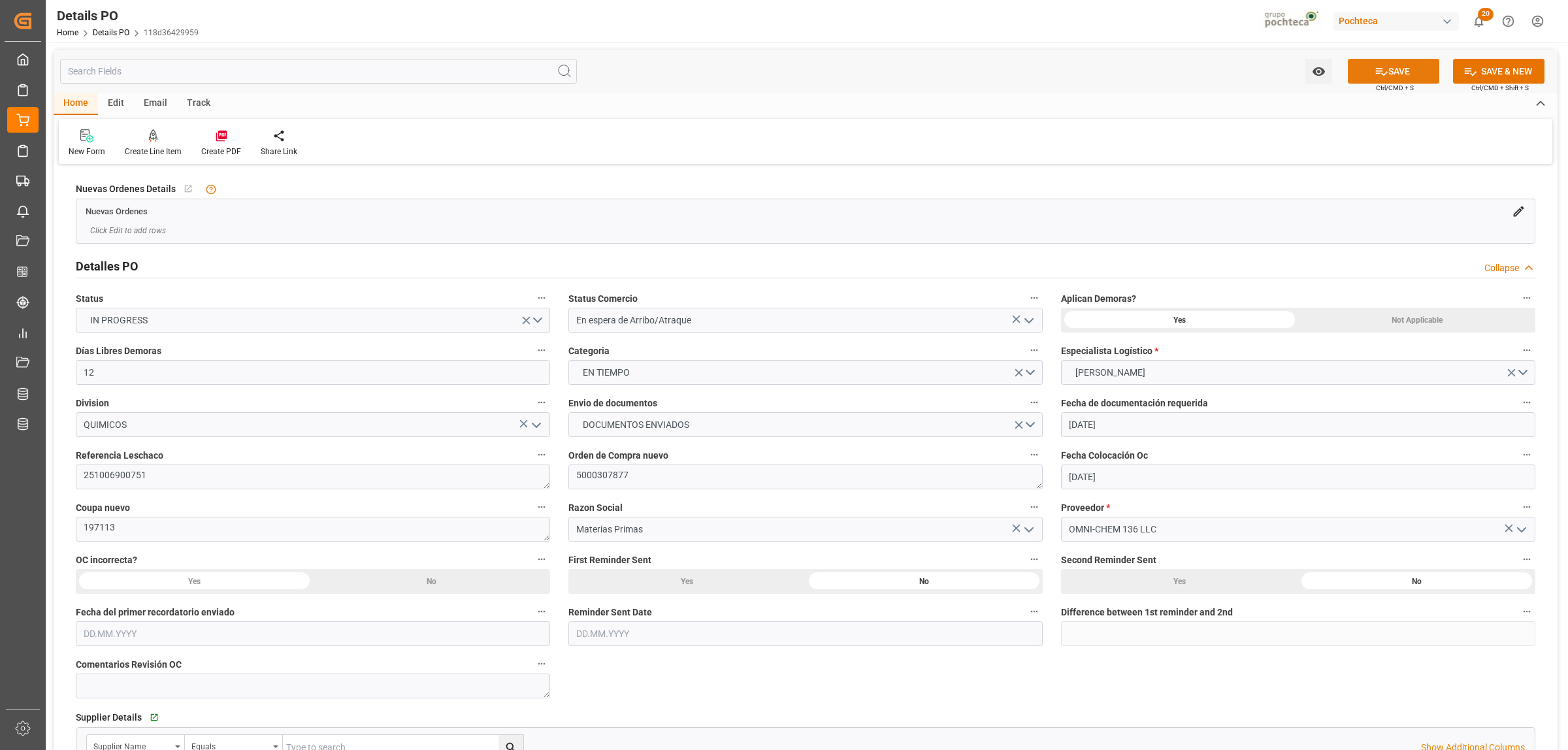
click at [1367, 75] on button "SAVE" at bounding box center [1393, 71] width 92 height 25
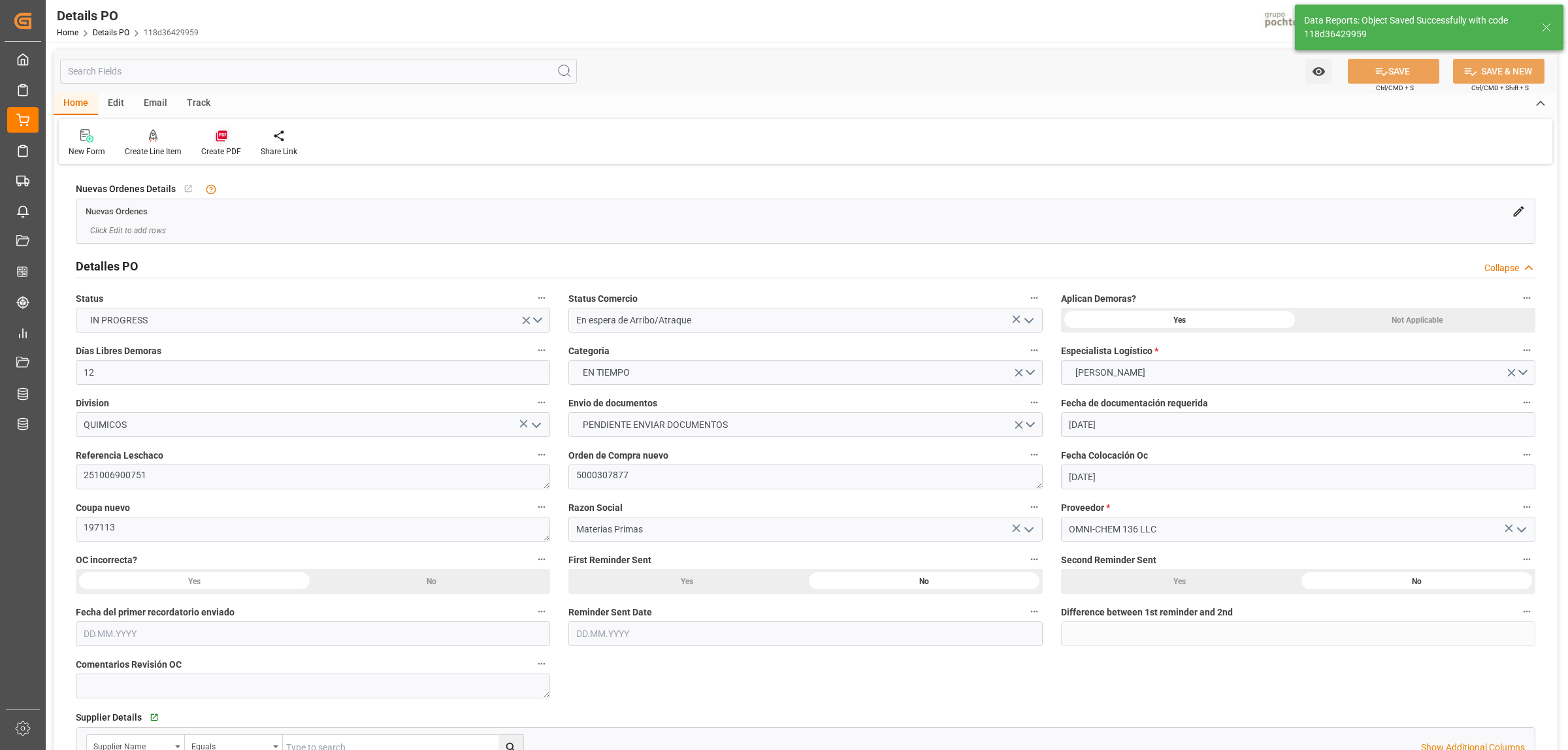
click at [219, 138] on icon at bounding box center [220, 135] width 11 height 11
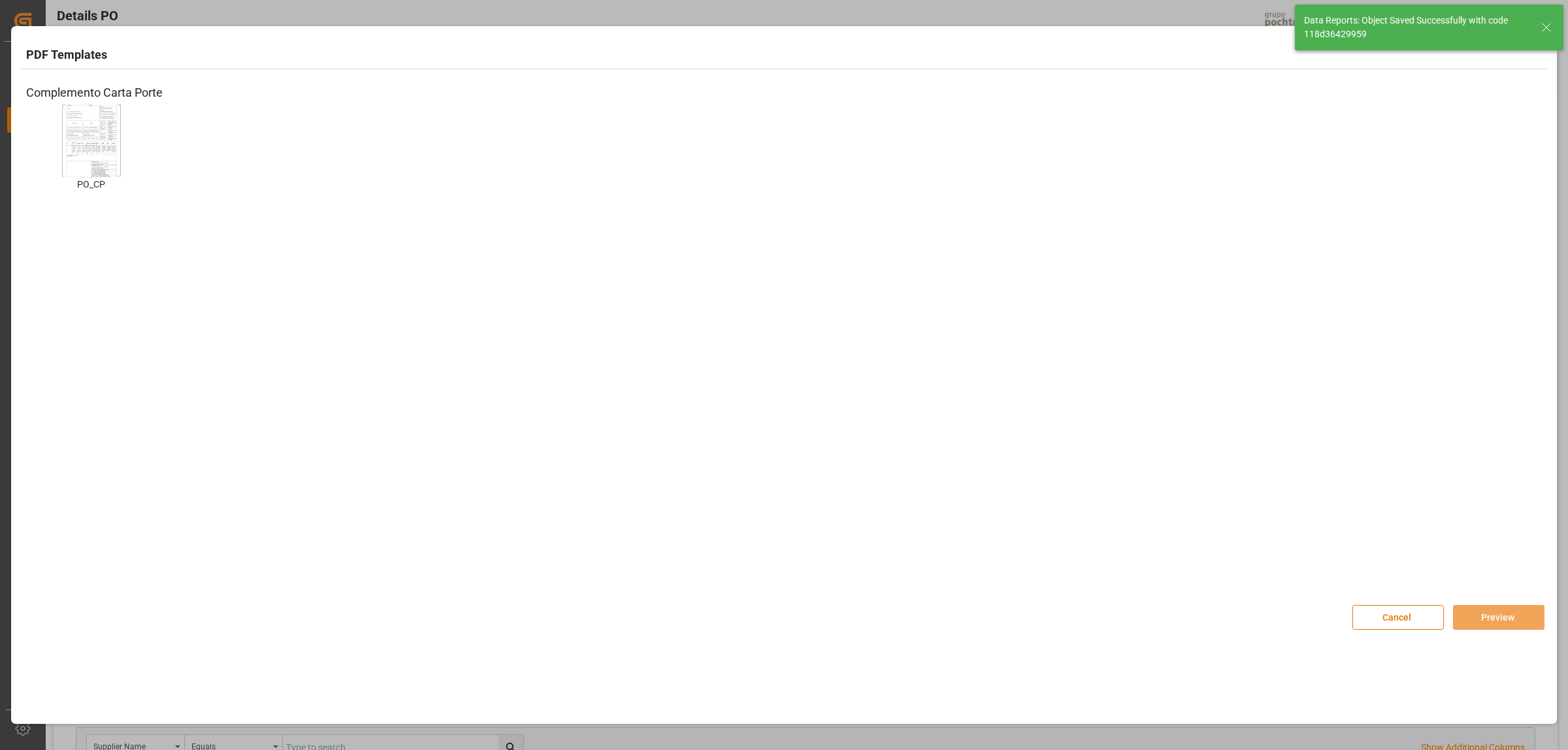
click at [115, 167] on img at bounding box center [91, 141] width 52 height 74
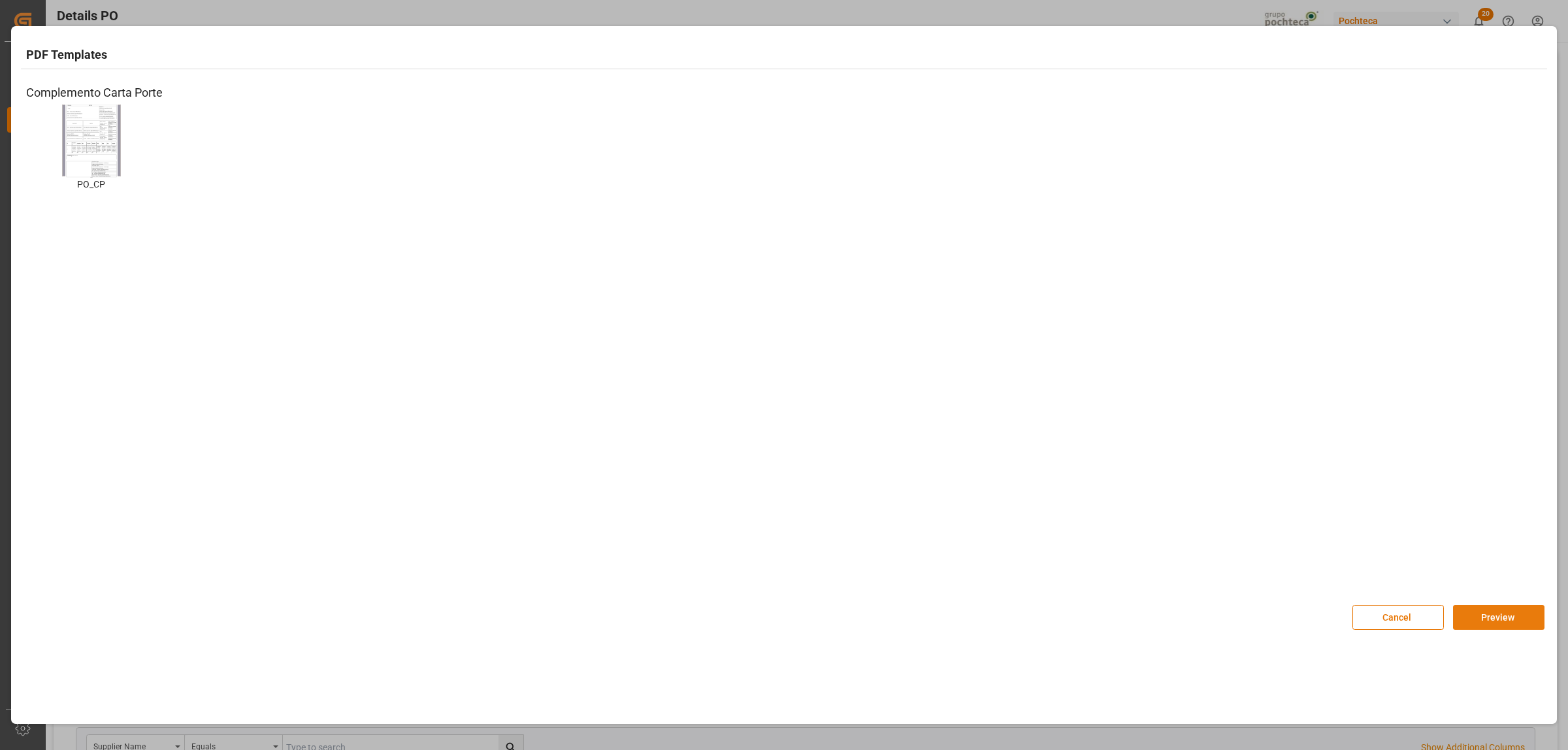
click at [1488, 619] on button "Preview" at bounding box center [1499, 618] width 92 height 25
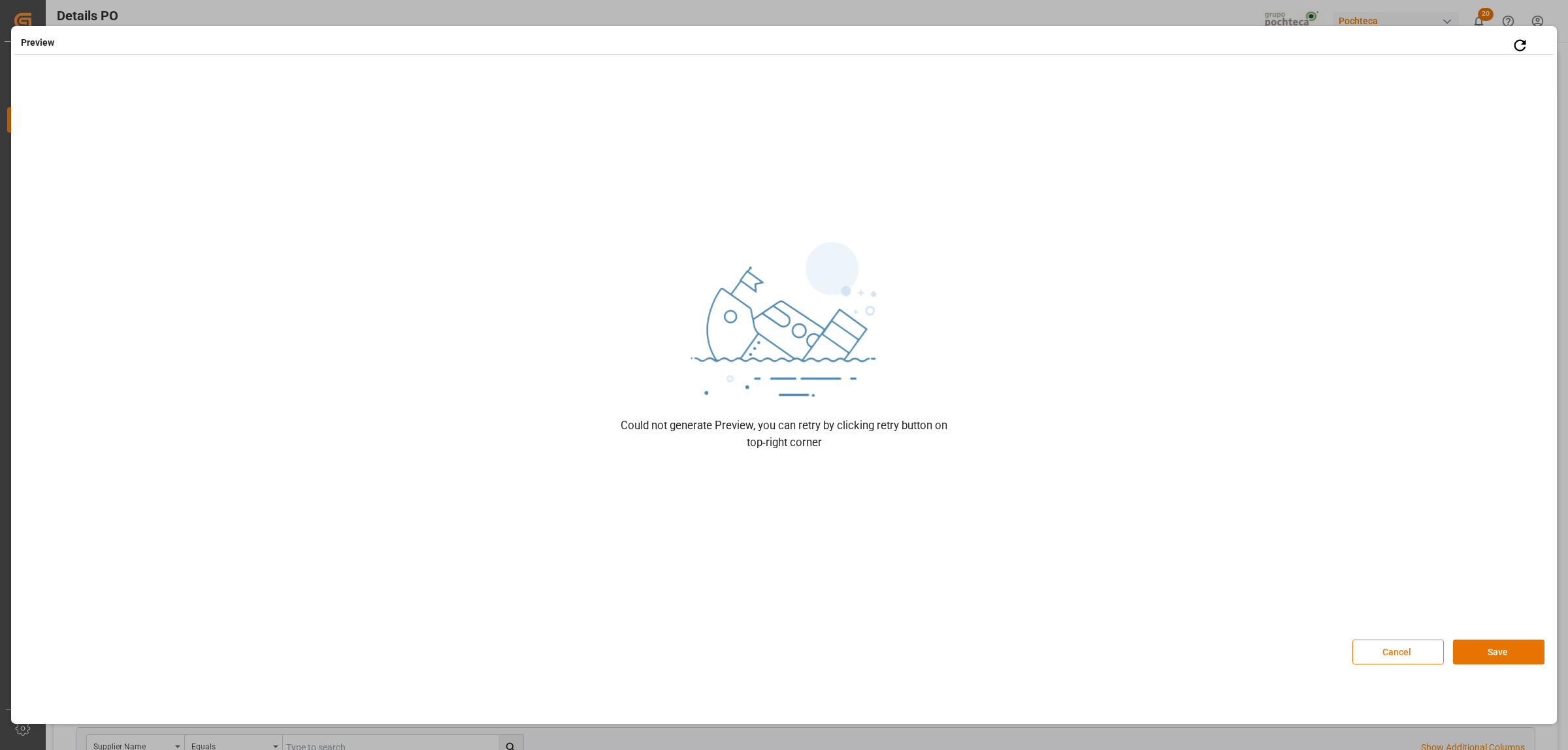
click at [1423, 658] on button "Cancel" at bounding box center [1398, 653] width 92 height 25
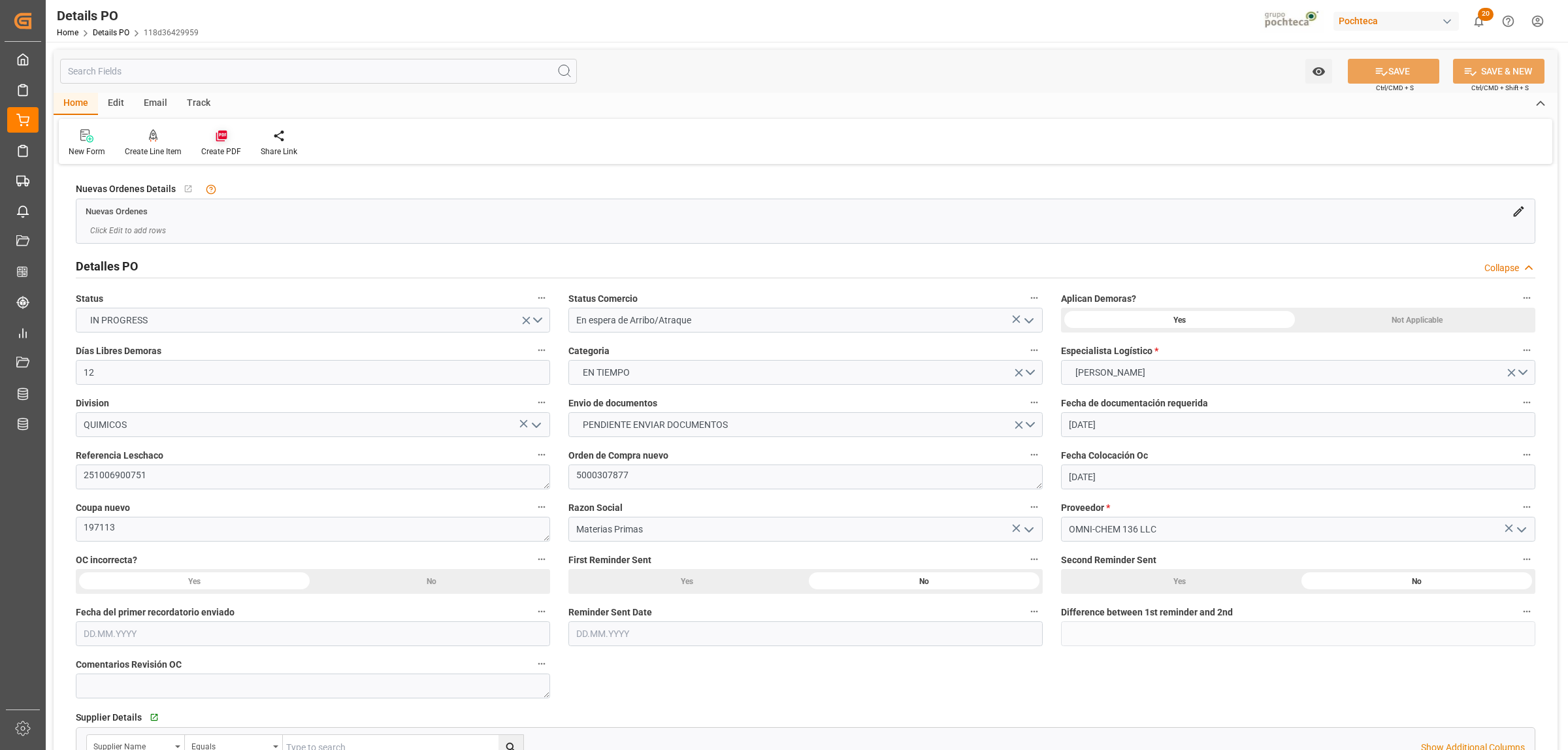
click at [220, 137] on icon at bounding box center [220, 135] width 11 height 11
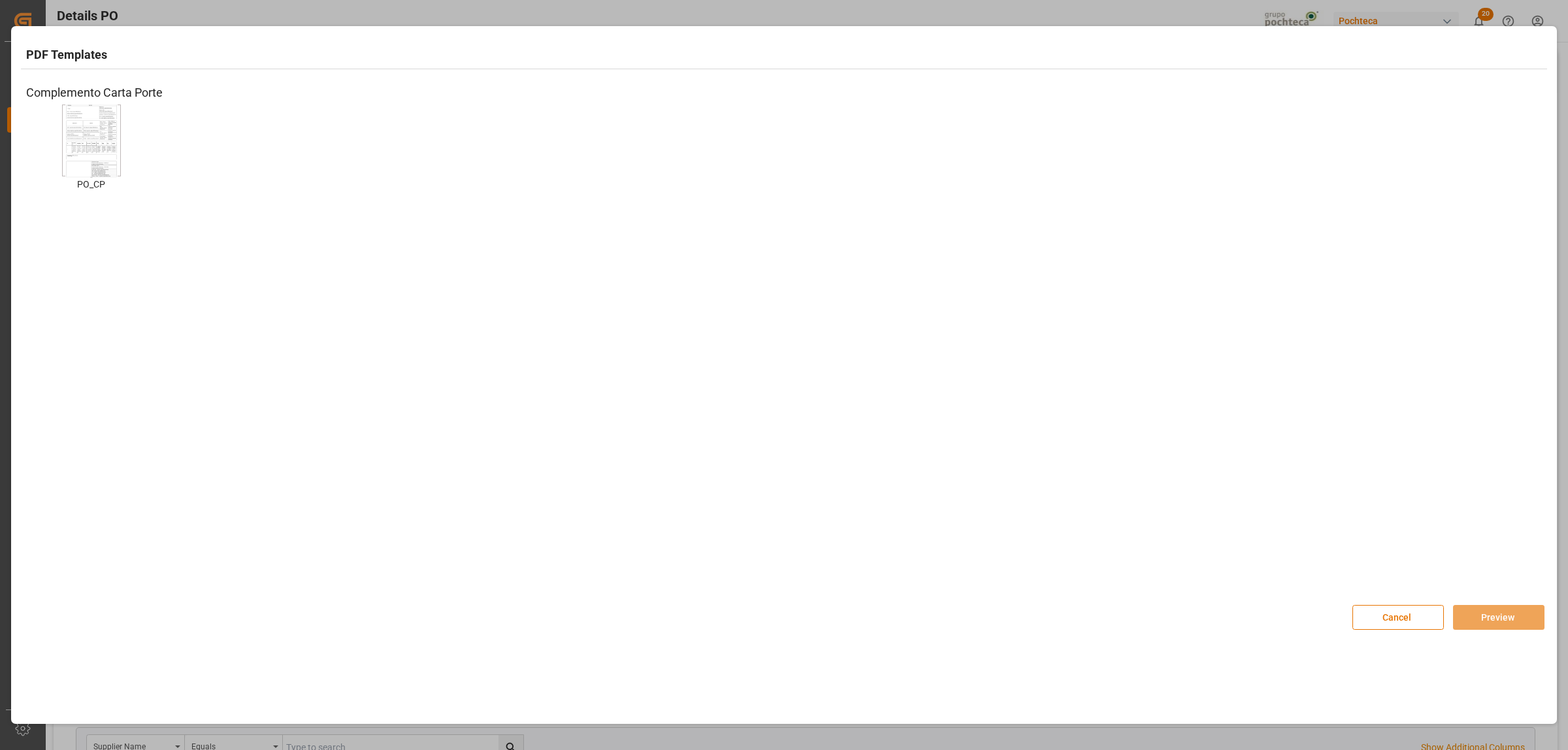
click at [92, 149] on img at bounding box center [91, 141] width 52 height 74
click at [1517, 625] on button "Preview" at bounding box center [1499, 618] width 92 height 25
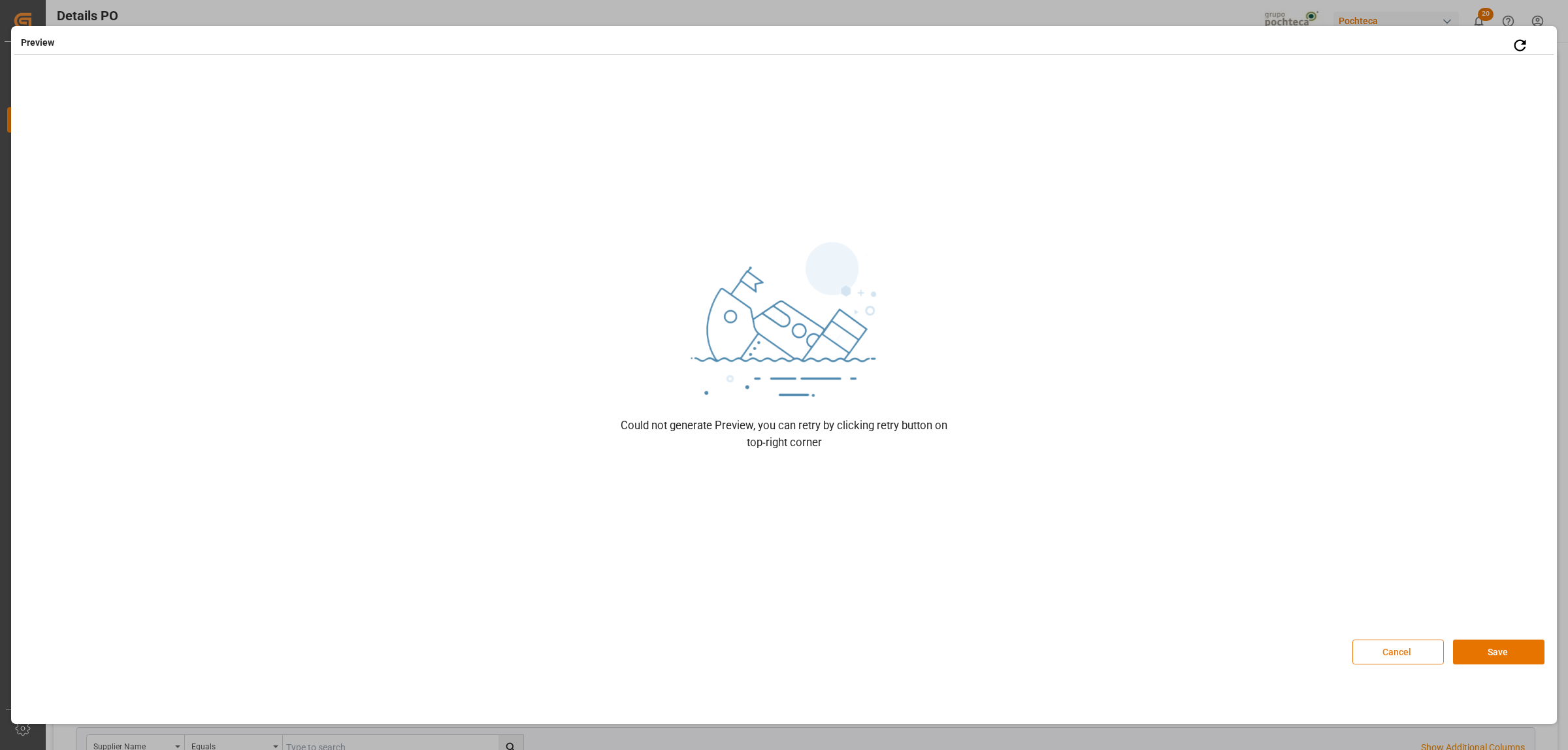
click at [1368, 650] on button "Cancel" at bounding box center [1398, 653] width 92 height 25
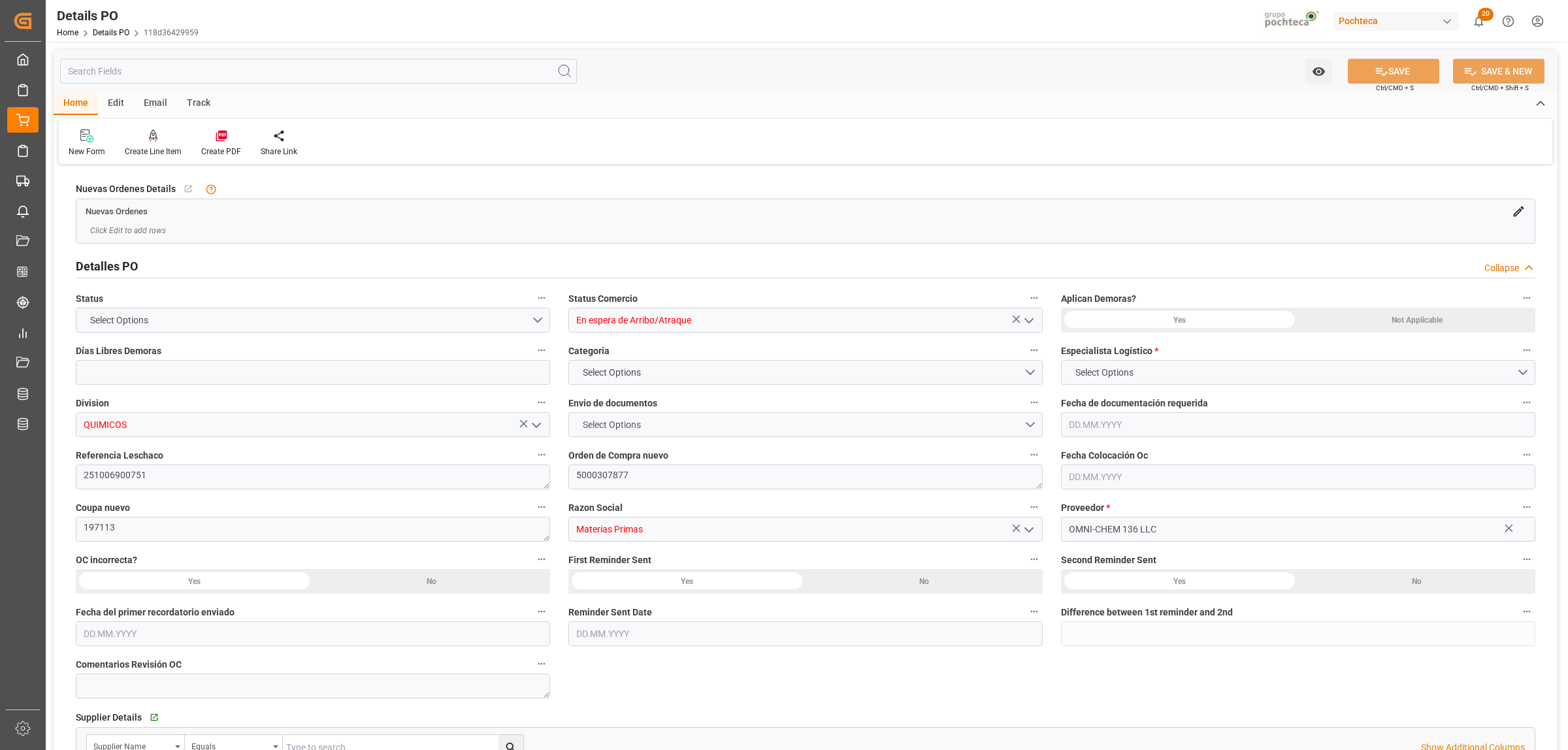
type input "12"
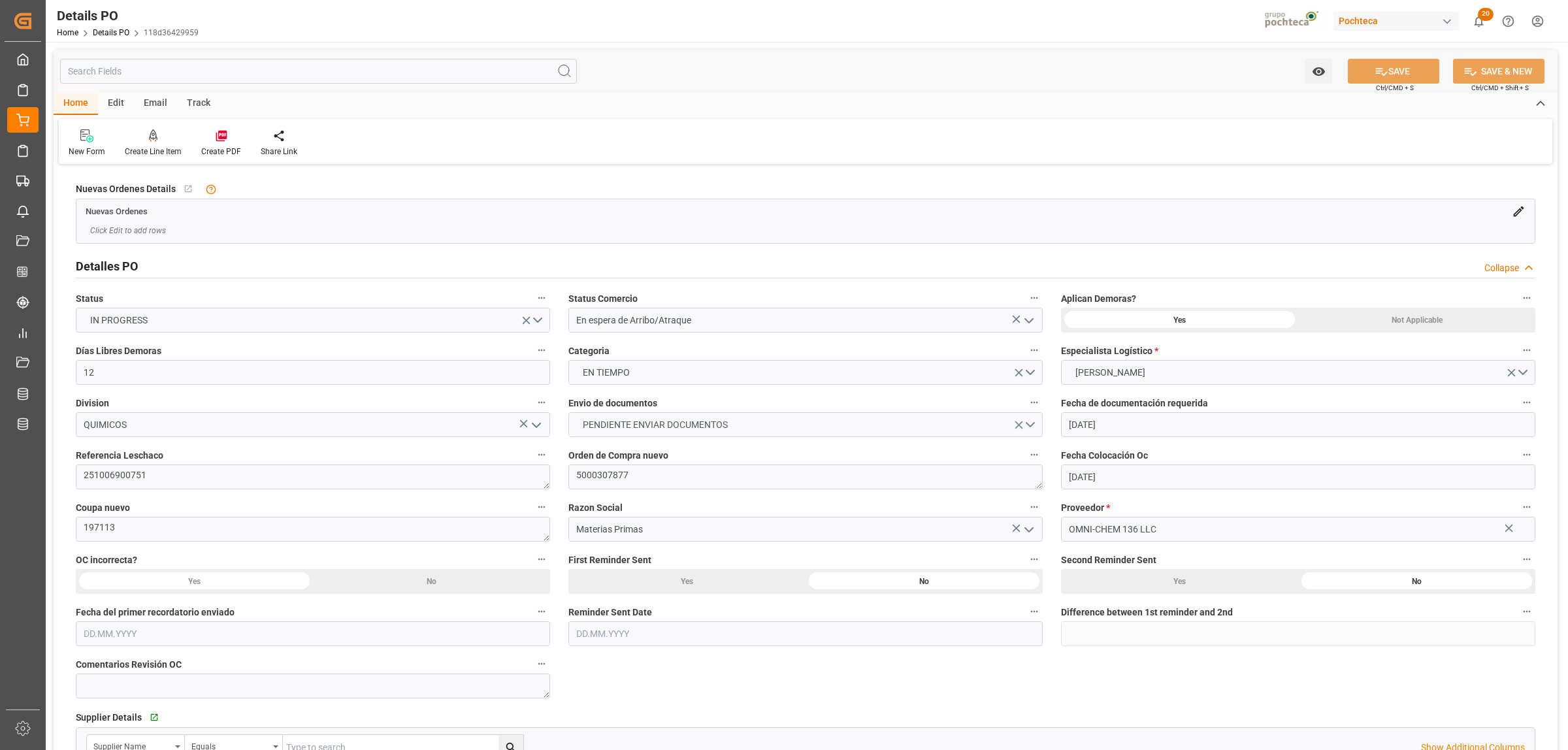
type input "[DATE]"
click at [1039, 426] on button "PENDIENTE ENVIAR DOCUMENTOS" at bounding box center [805, 425] width 474 height 25
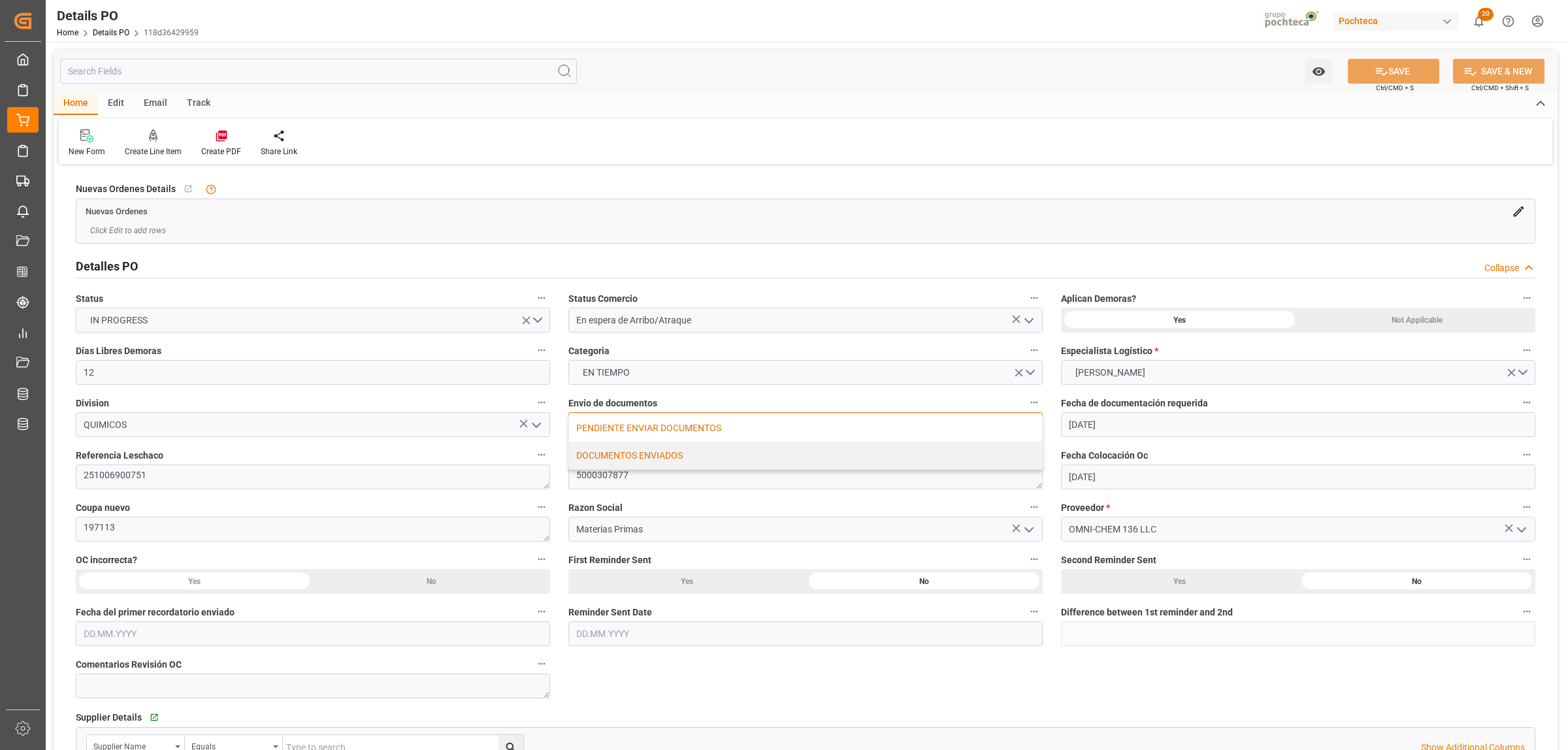
click at [608, 450] on div "DOCUMENTOS ENVIADOS" at bounding box center [806, 455] width 473 height 27
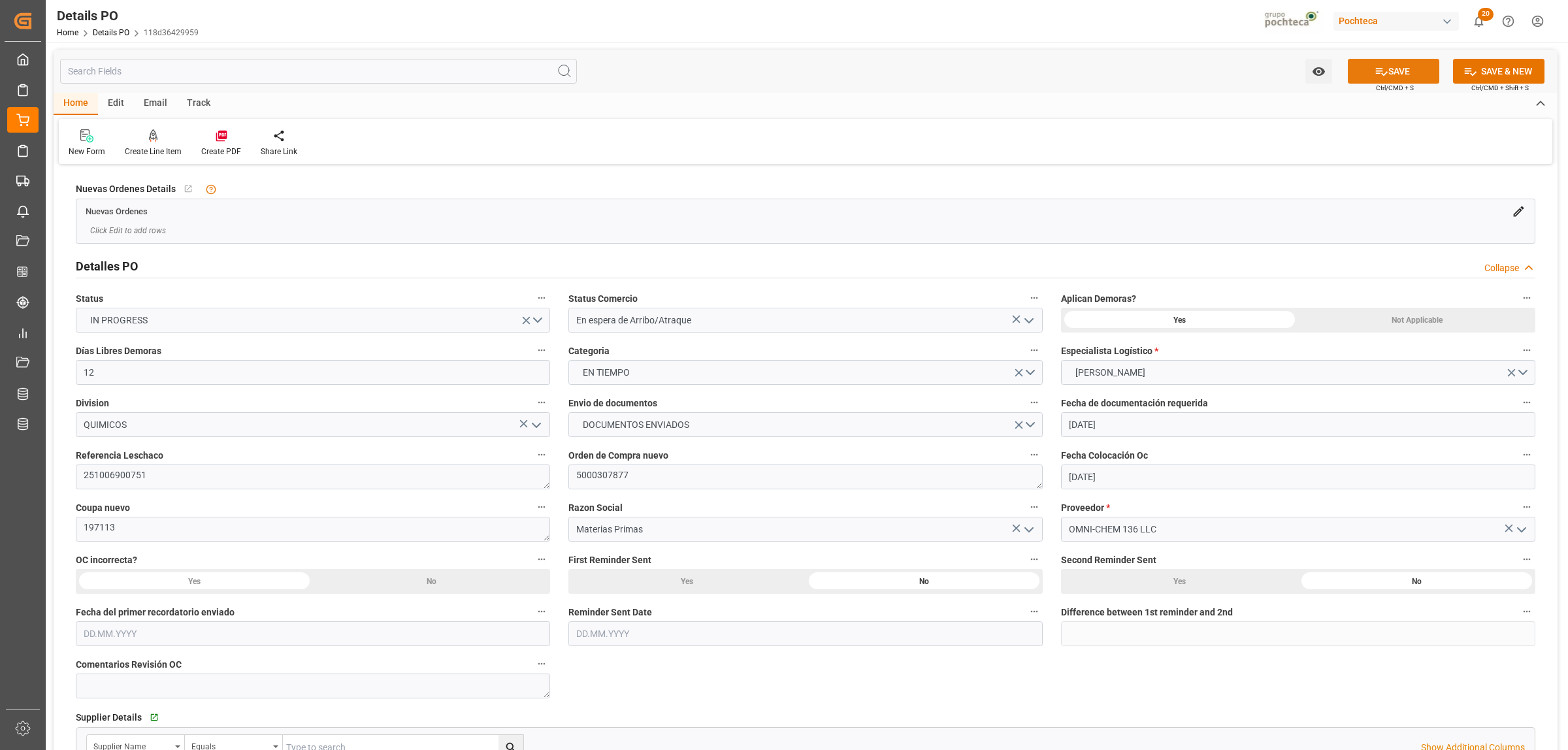
click at [1398, 74] on button "SAVE" at bounding box center [1393, 71] width 92 height 25
click at [228, 134] on div at bounding box center [221, 135] width 40 height 14
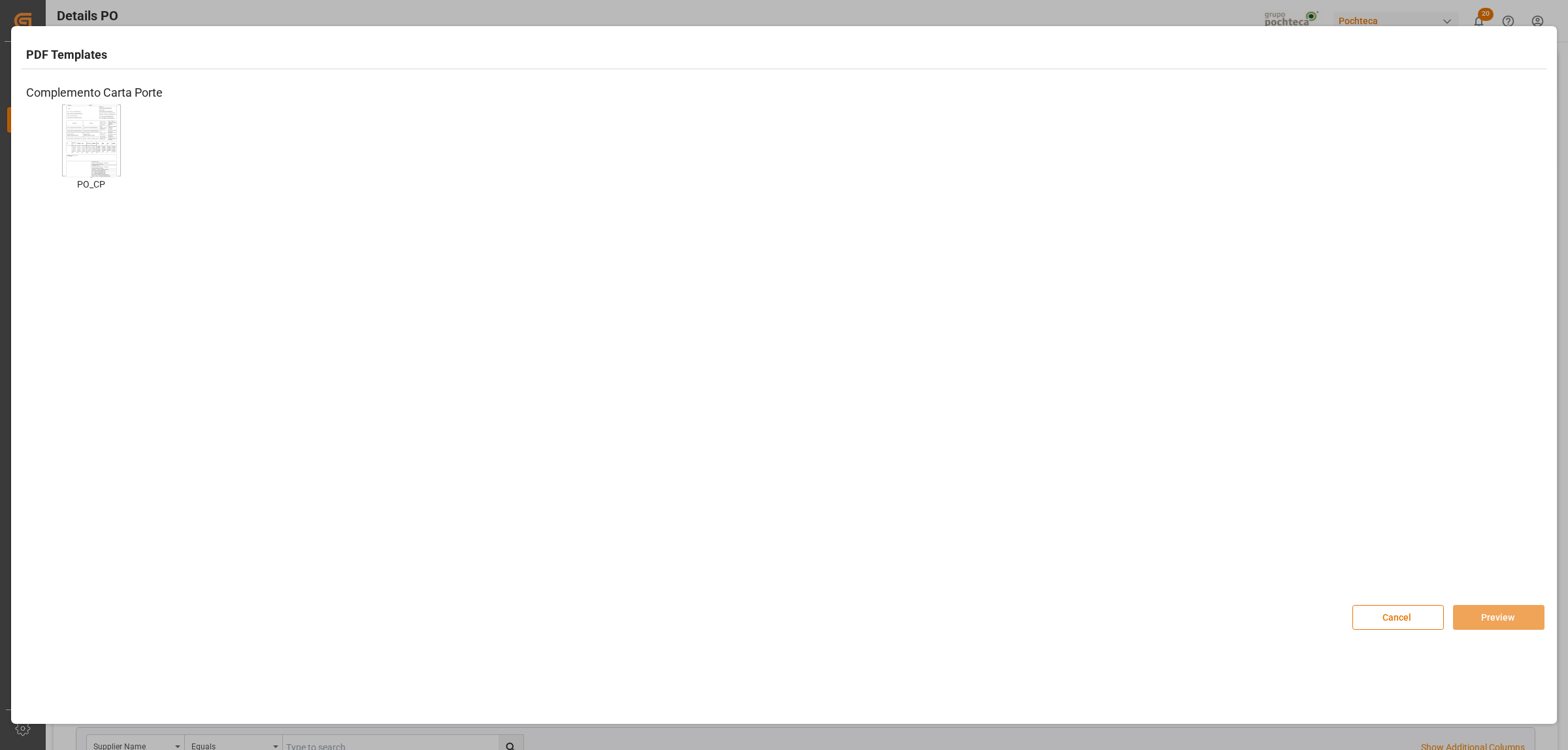
click at [98, 149] on img at bounding box center [91, 141] width 52 height 74
click at [1513, 625] on button "Preview" at bounding box center [1499, 618] width 92 height 25
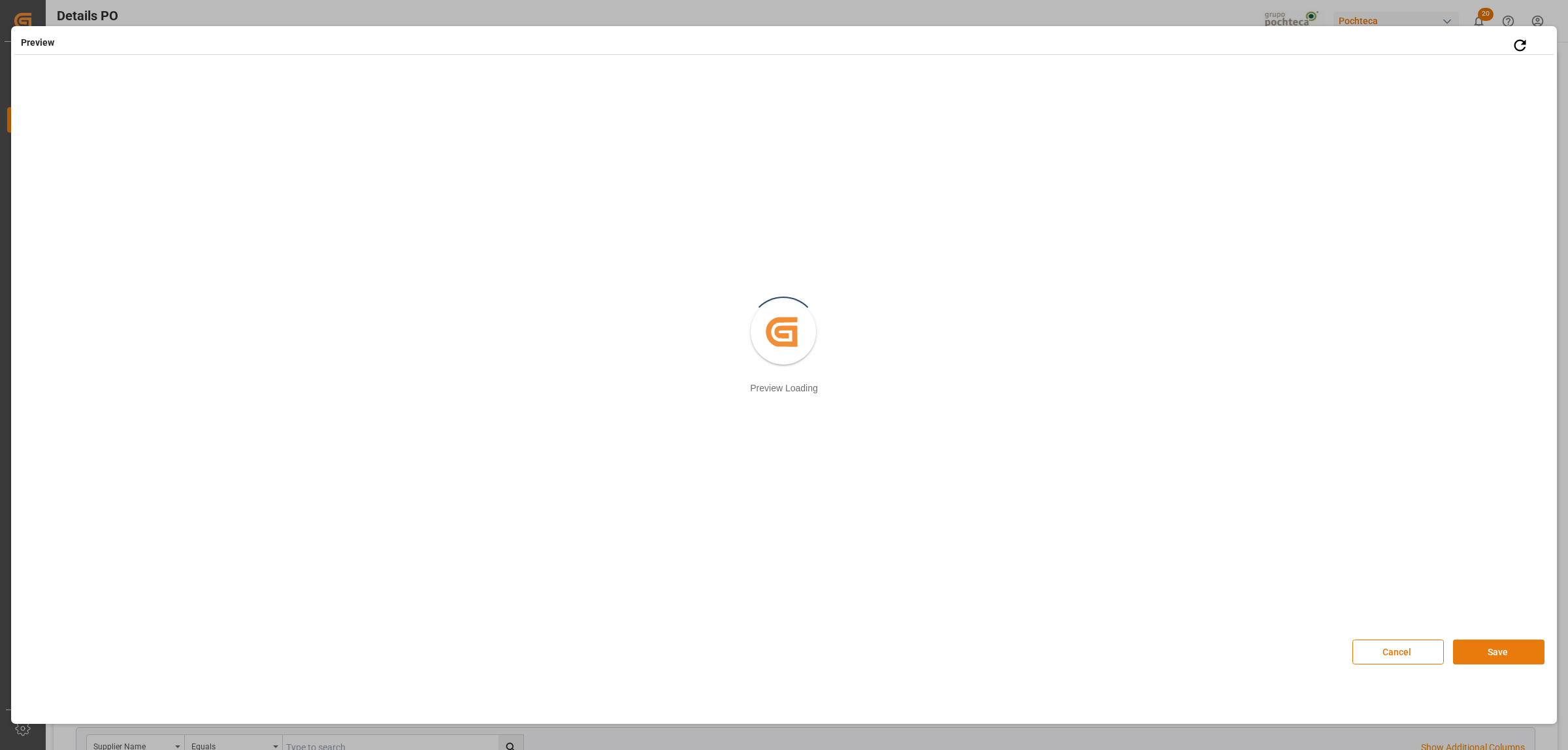
click at [1496, 646] on button "Save" at bounding box center [1499, 653] width 92 height 25
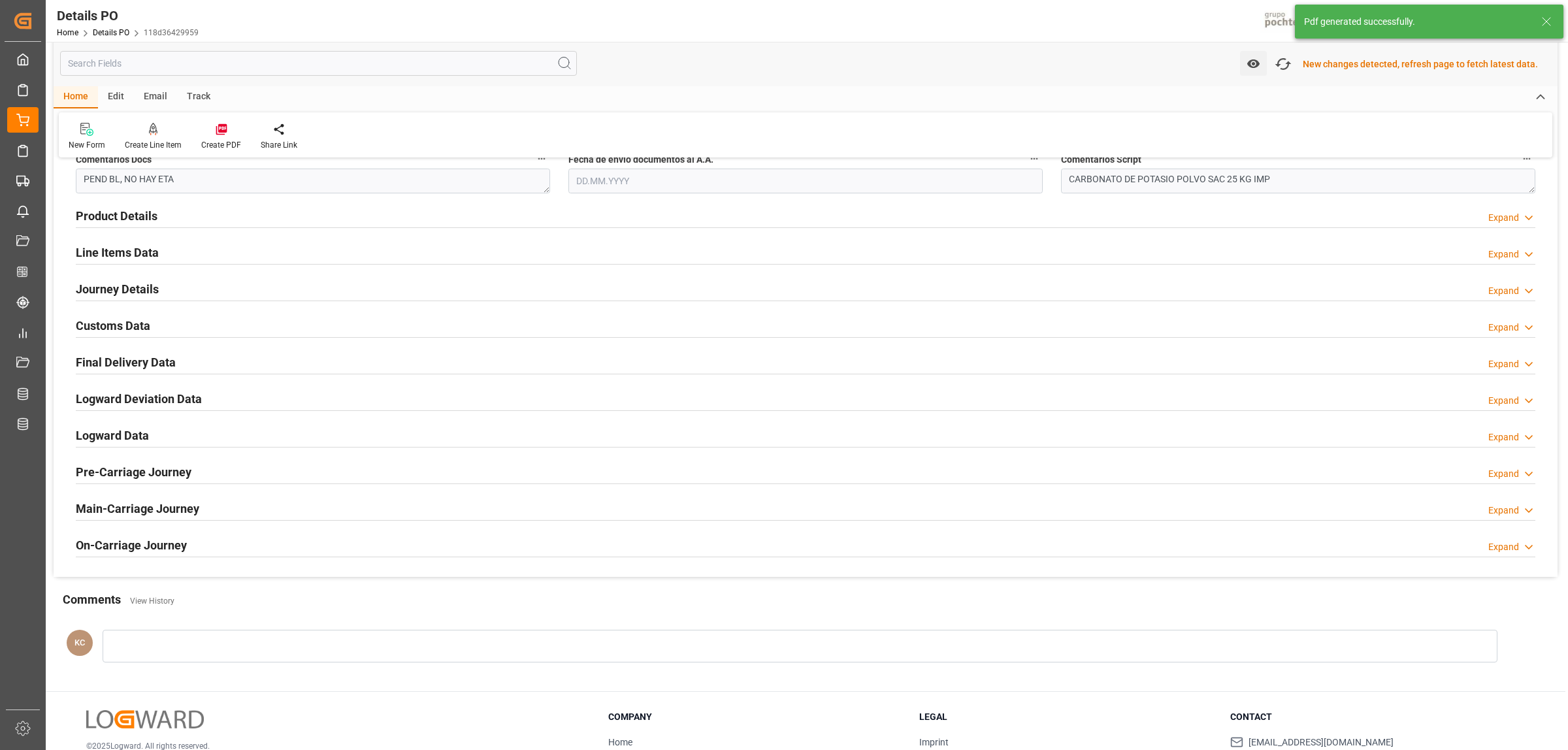
scroll to position [890, 0]
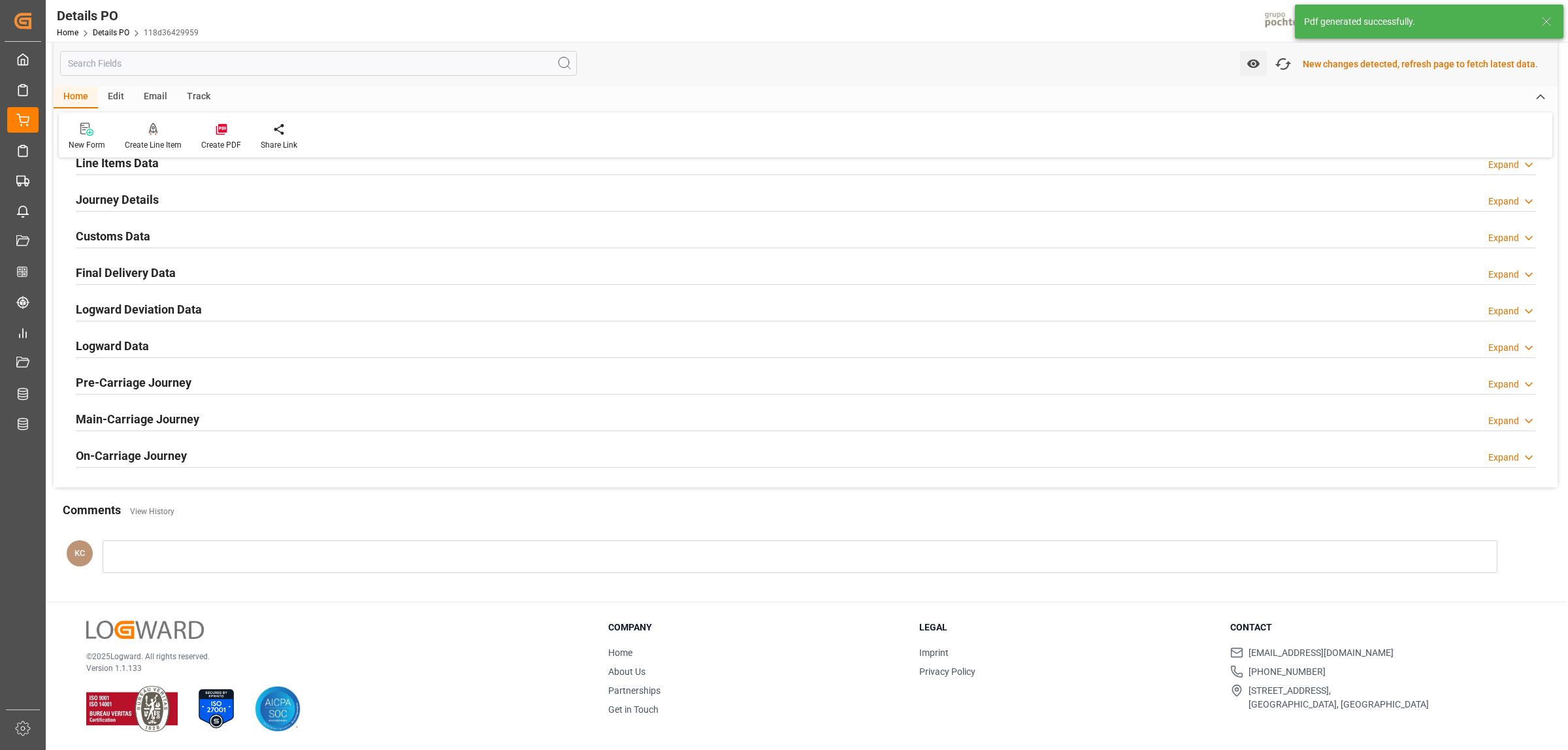
click at [144, 233] on h2 "Customs Data" at bounding box center [113, 236] width 74 height 17
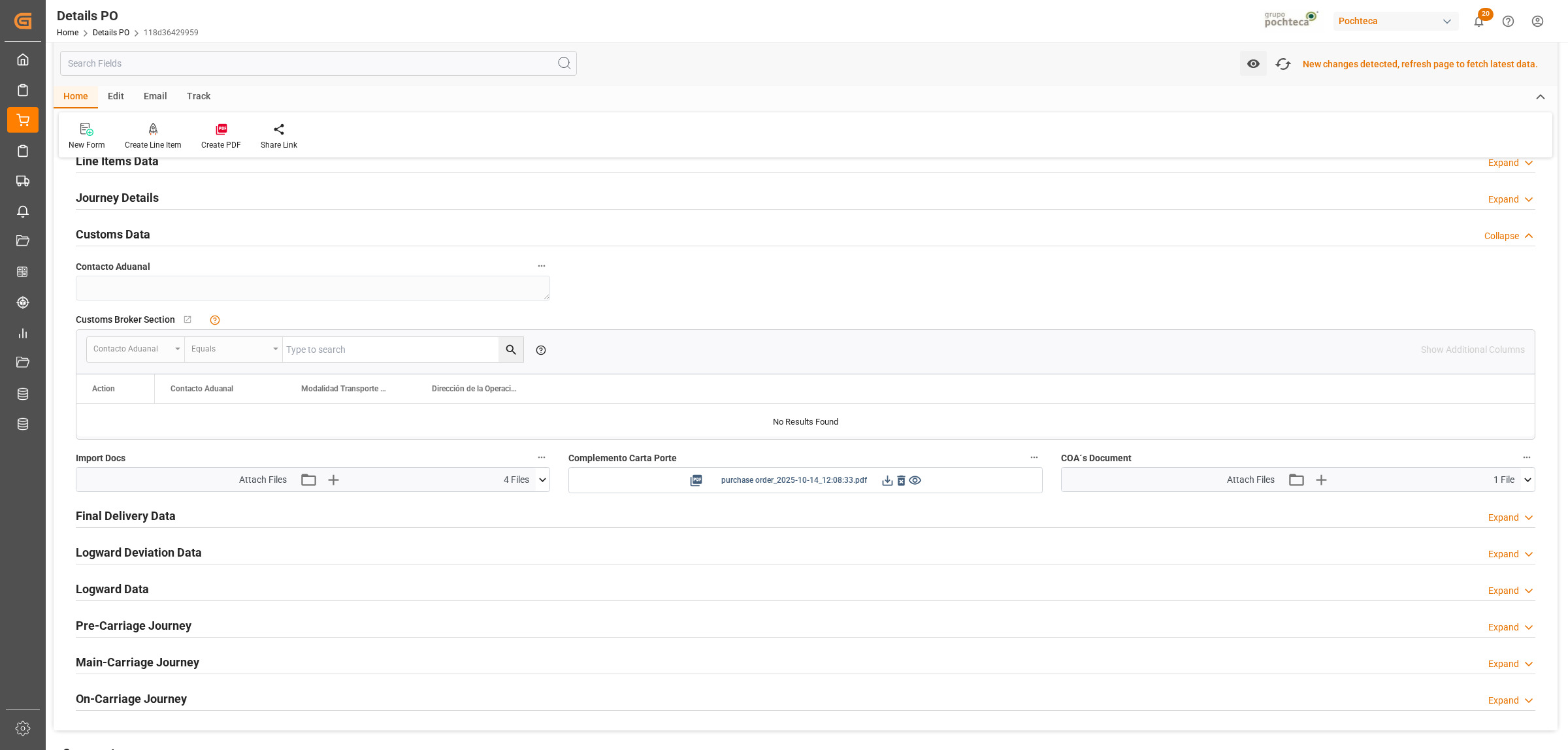
click at [884, 481] on icon at bounding box center [888, 480] width 14 height 14
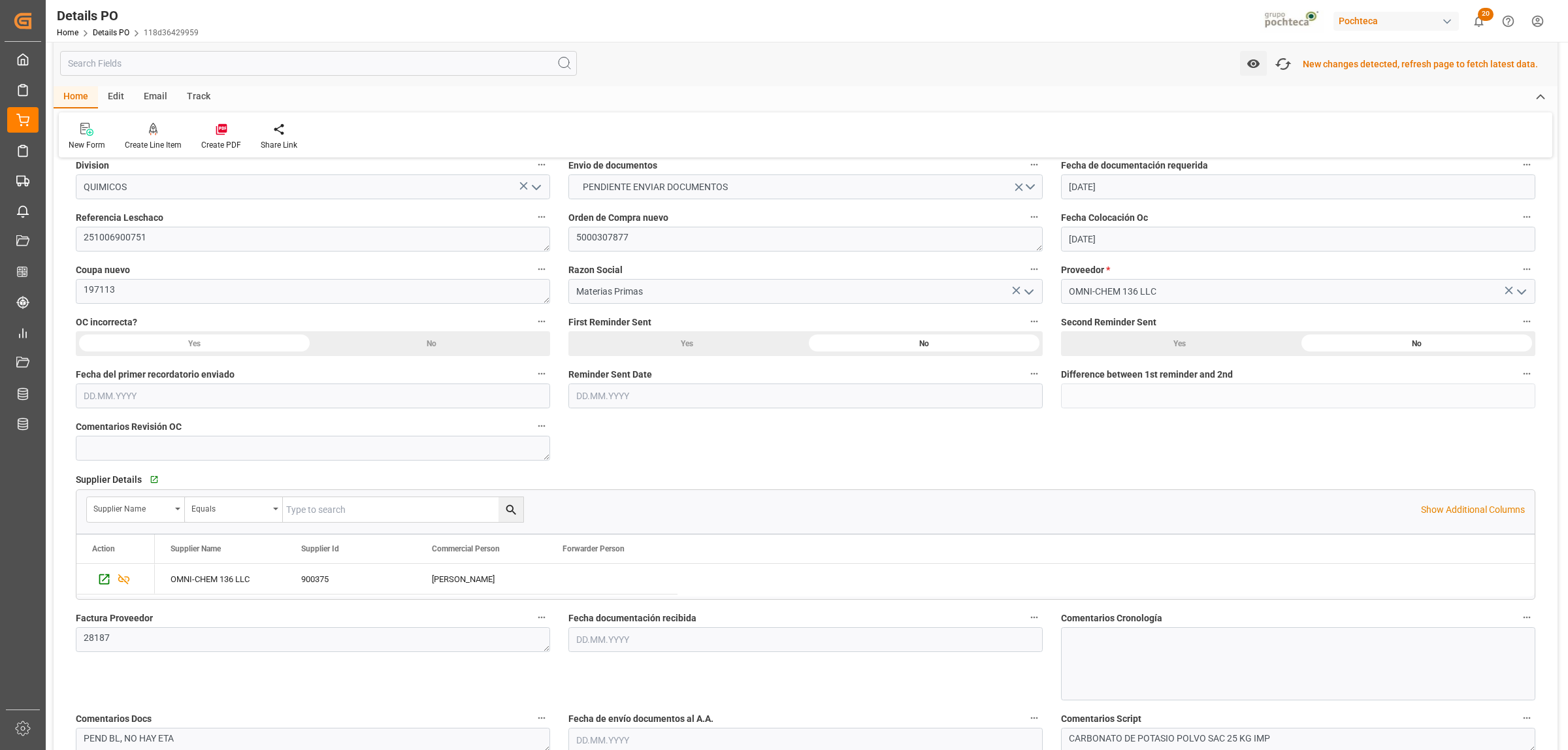
scroll to position [0, 0]
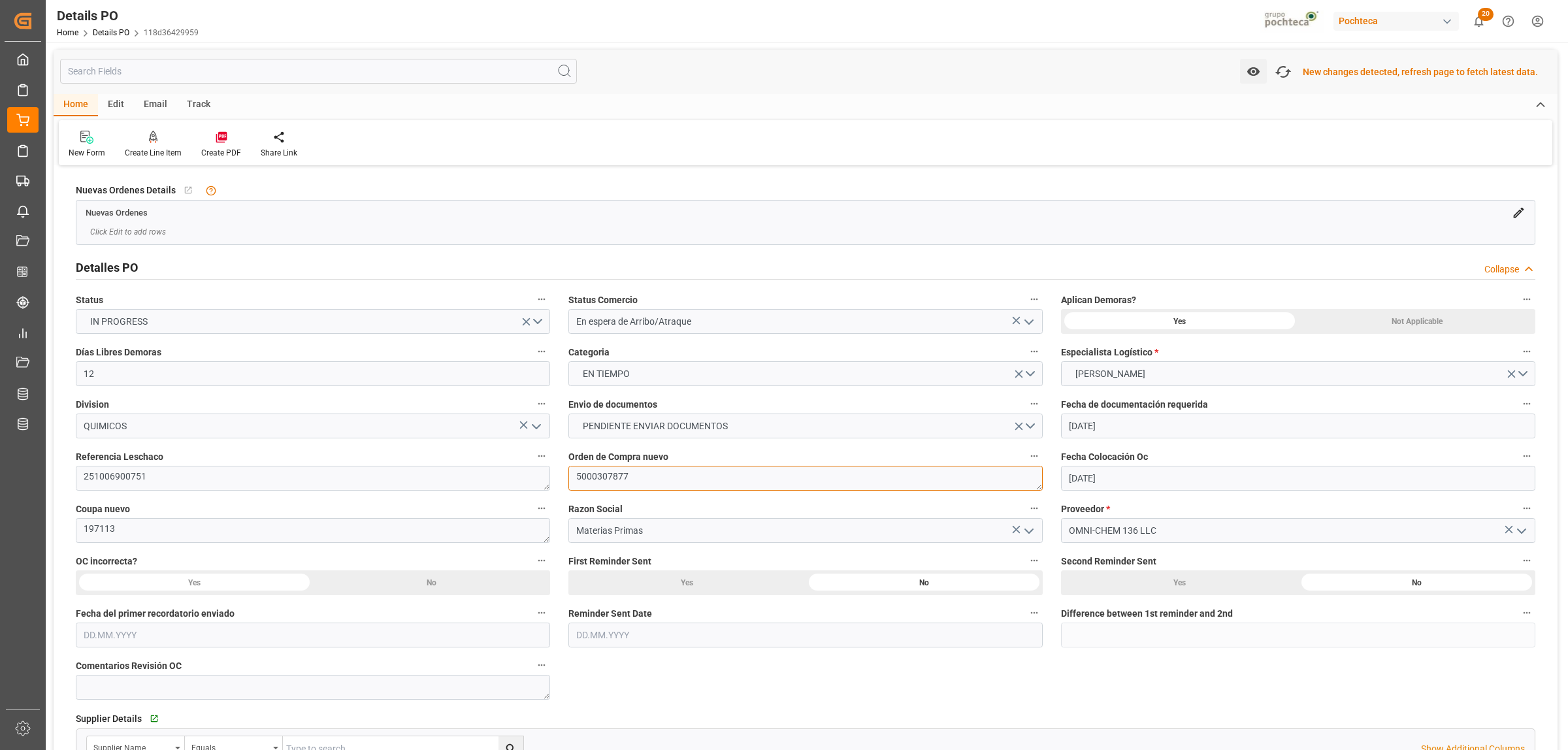
drag, startPoint x: 633, startPoint y: 472, endPoint x: 551, endPoint y: 477, distance: 82.2
